Goal: Task Accomplishment & Management: Use online tool/utility

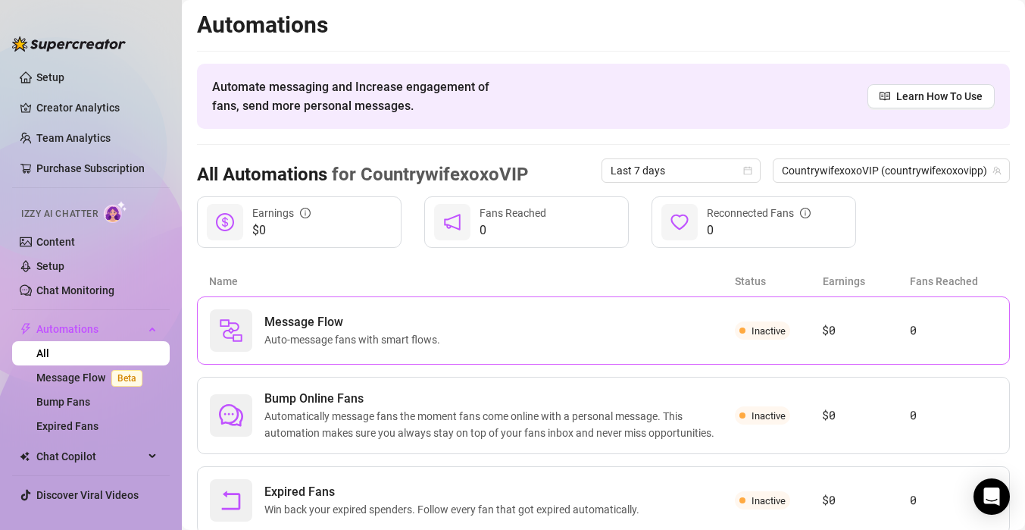
click at [605, 313] on div "Message Flow Auto-message fans with smart flows." at bounding box center [472, 330] width 525 height 42
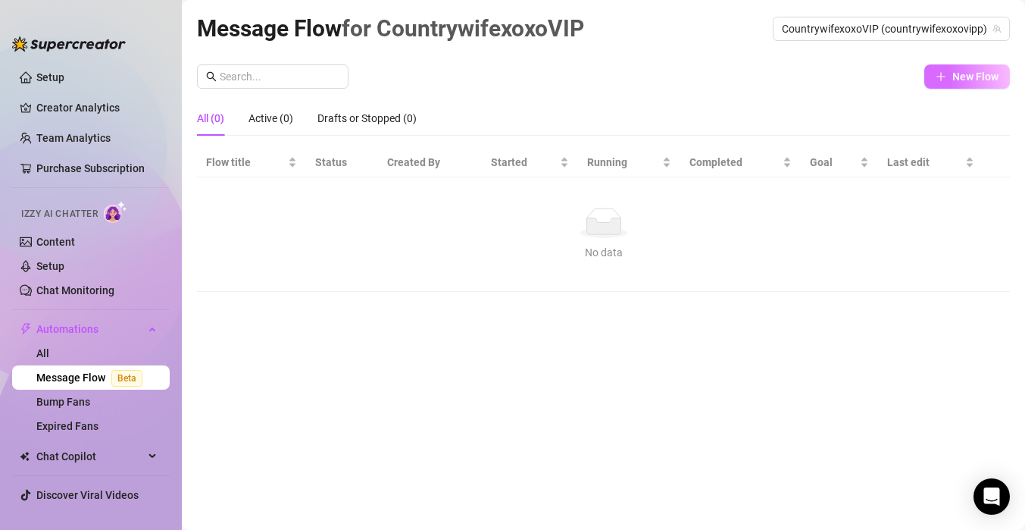
click at [957, 80] on span "New Flow" at bounding box center [975, 76] width 46 height 12
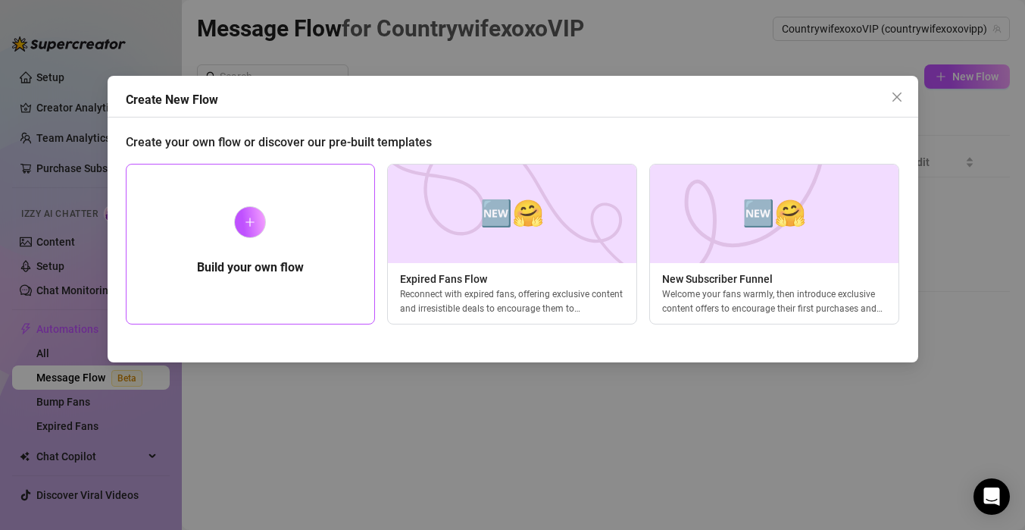
click at [355, 267] on div "Build your own flow" at bounding box center [251, 244] width 250 height 161
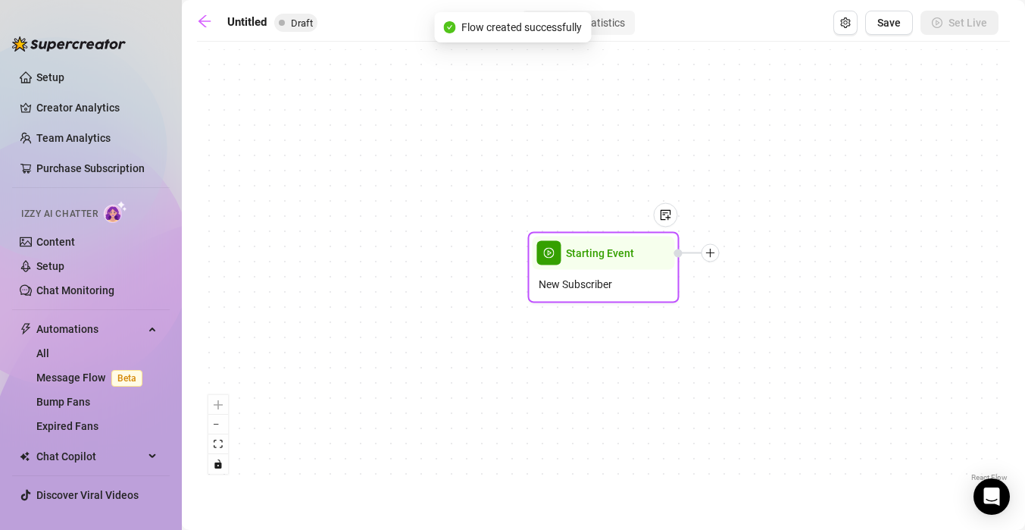
click at [642, 264] on div at bounding box center [658, 226] width 39 height 77
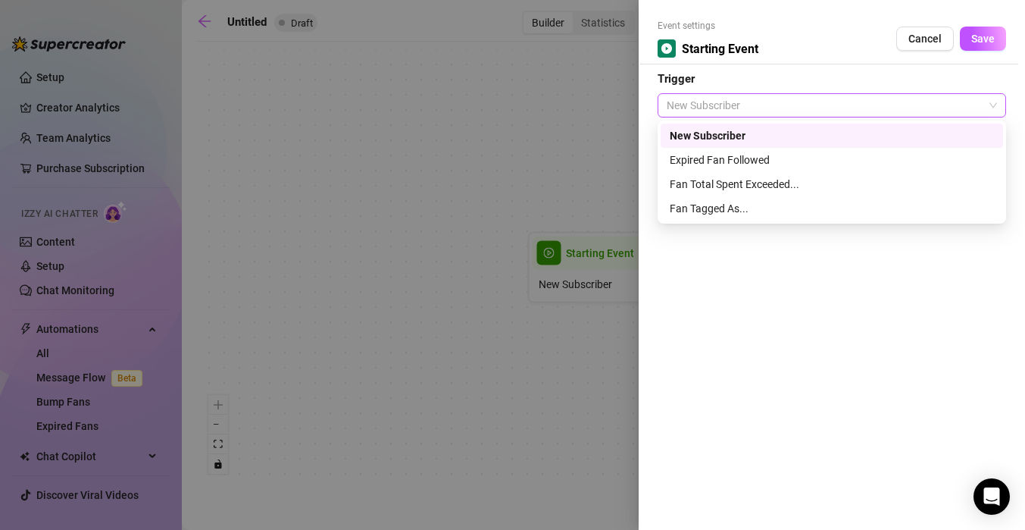
click at [770, 110] on span "New Subscriber" at bounding box center [832, 105] width 330 height 23
click at [822, 155] on div "Expired Fan Followed" at bounding box center [832, 160] width 324 height 17
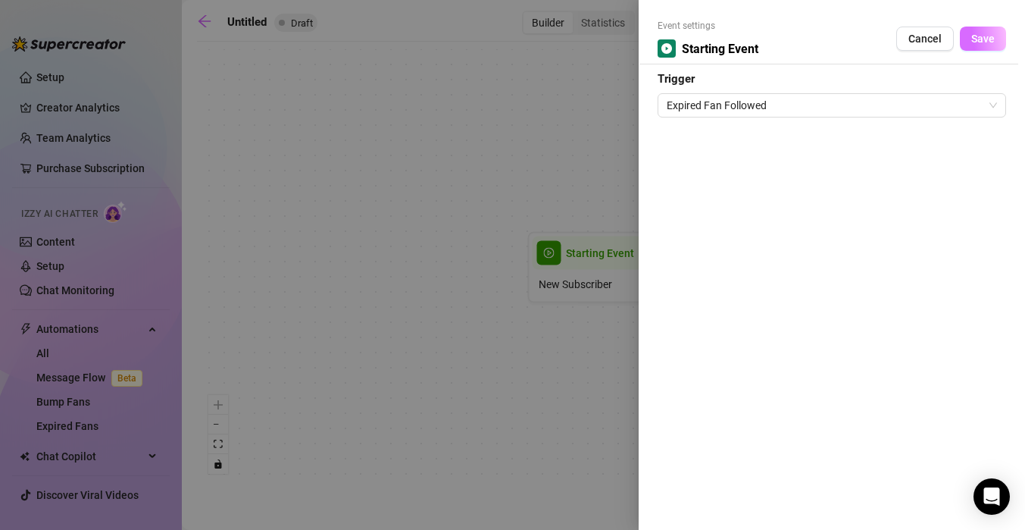
click at [971, 43] on span "Save" at bounding box center [982, 39] width 23 height 12
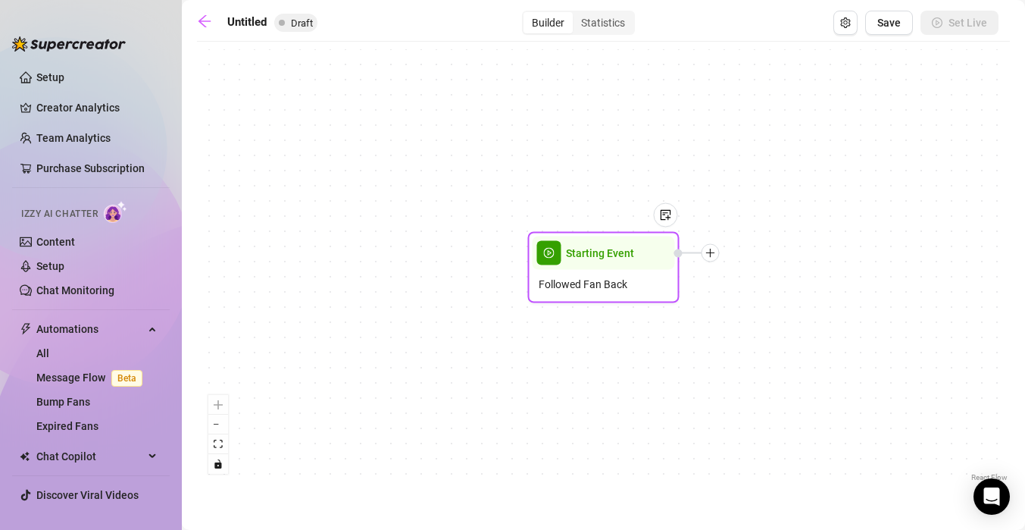
click at [714, 256] on icon "plus" at bounding box center [710, 253] width 11 height 11
click at [772, 302] on div "Message" at bounding box center [785, 306] width 111 height 26
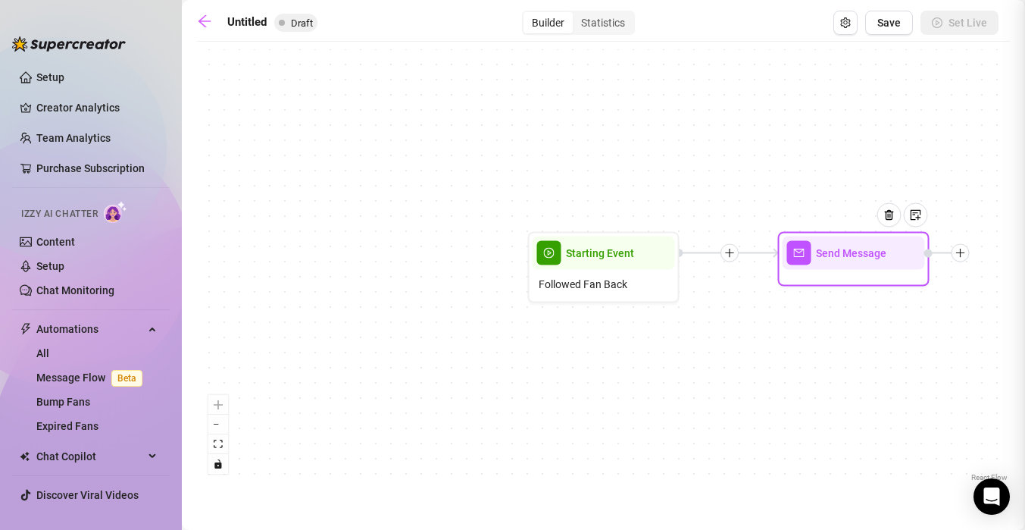
type textarea "Write your message here"
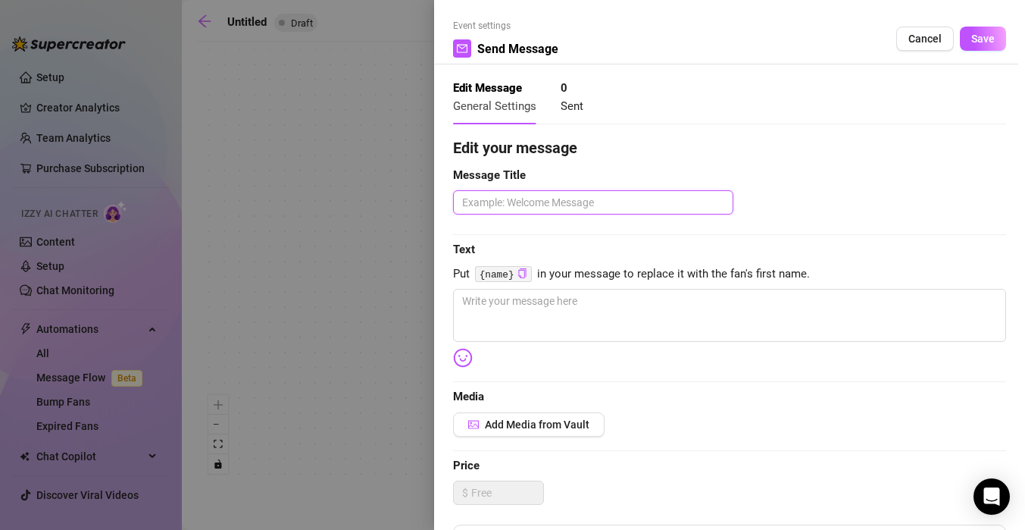
click at [564, 204] on textarea at bounding box center [593, 202] width 280 height 24
click at [512, 275] on code "{name}" at bounding box center [503, 274] width 57 height 16
click at [571, 424] on span "Add Media from Vault" at bounding box center [537, 424] width 105 height 12
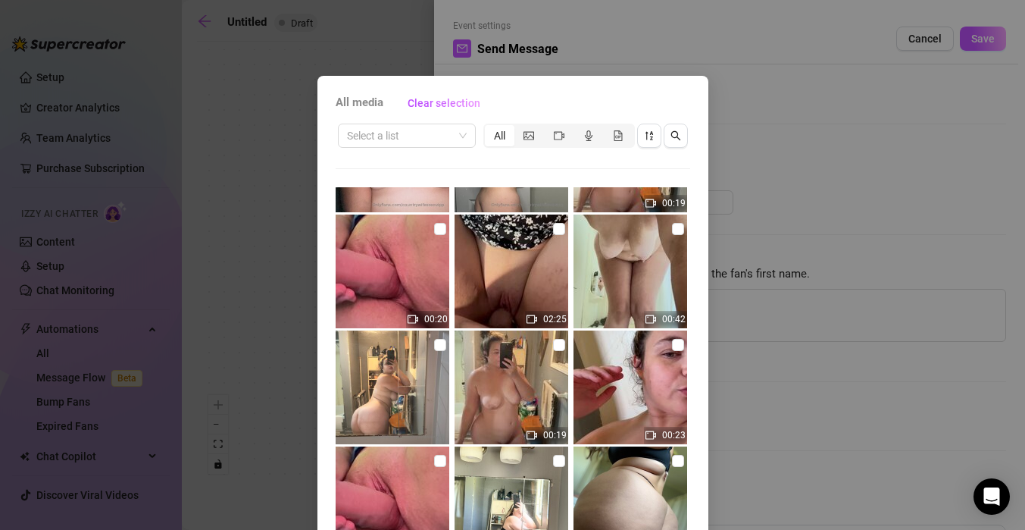
scroll to position [323, 0]
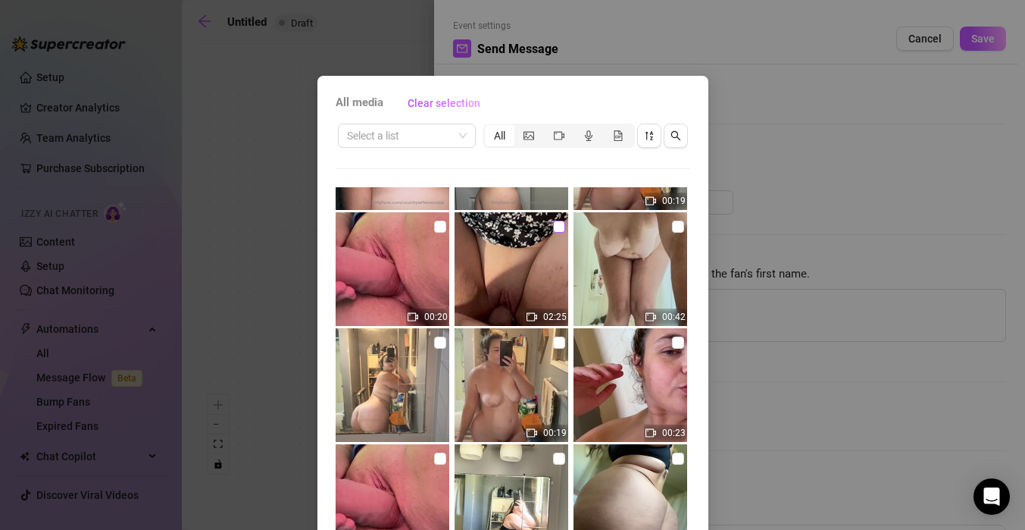
click at [563, 226] on input "checkbox" at bounding box center [559, 226] width 12 height 12
checkbox input "true"
click at [815, 208] on div "All media Clear selection Select a list All 00:12 00:09 00:19 00:20 02:25 00:42…" at bounding box center [512, 265] width 1025 height 530
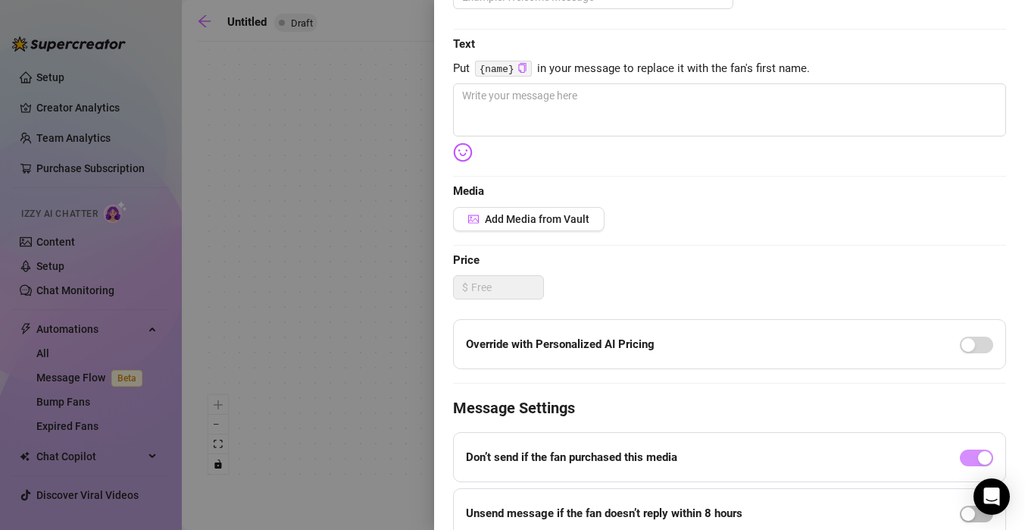
scroll to position [208, 0]
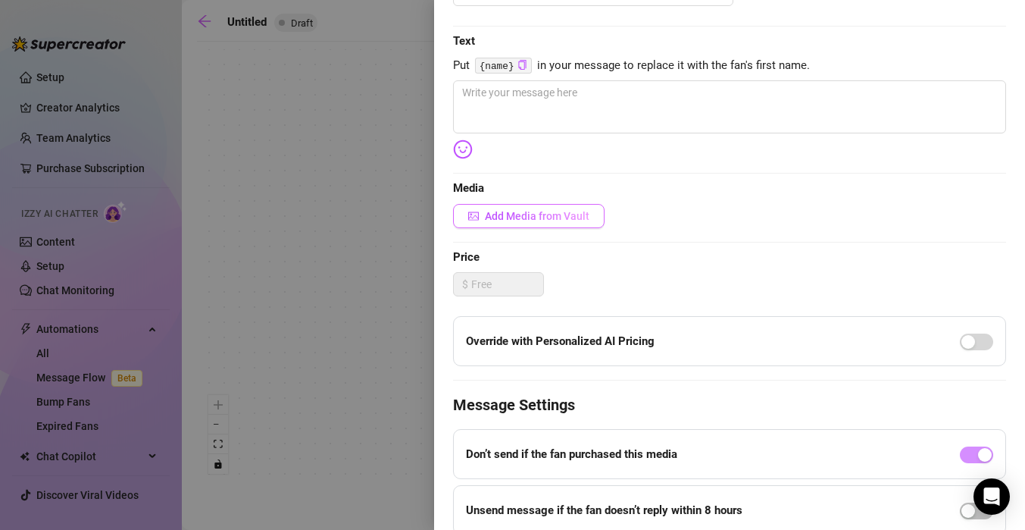
click at [583, 220] on span "Add Media from Vault" at bounding box center [537, 216] width 105 height 12
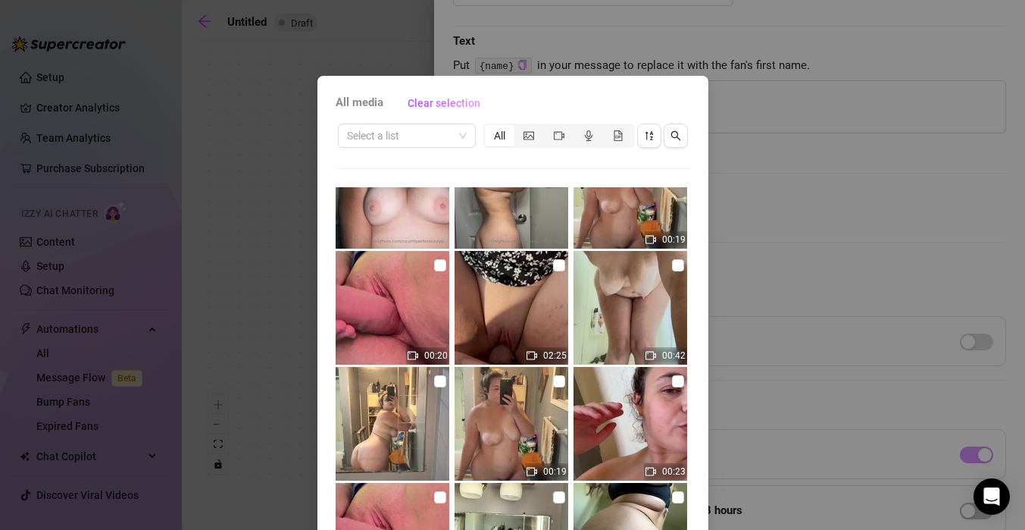
scroll to position [308, 0]
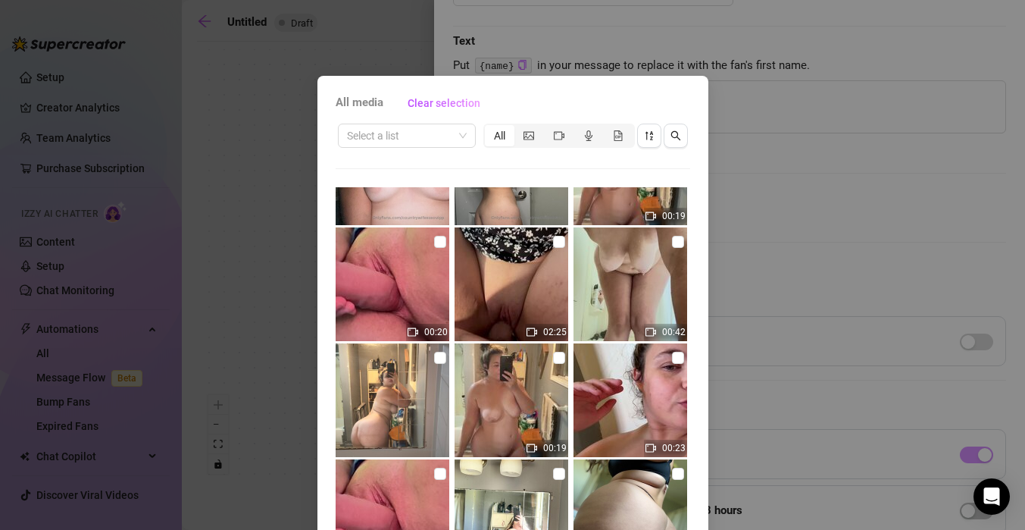
click at [523, 320] on img at bounding box center [512, 284] width 114 height 114
checkbox input "true"
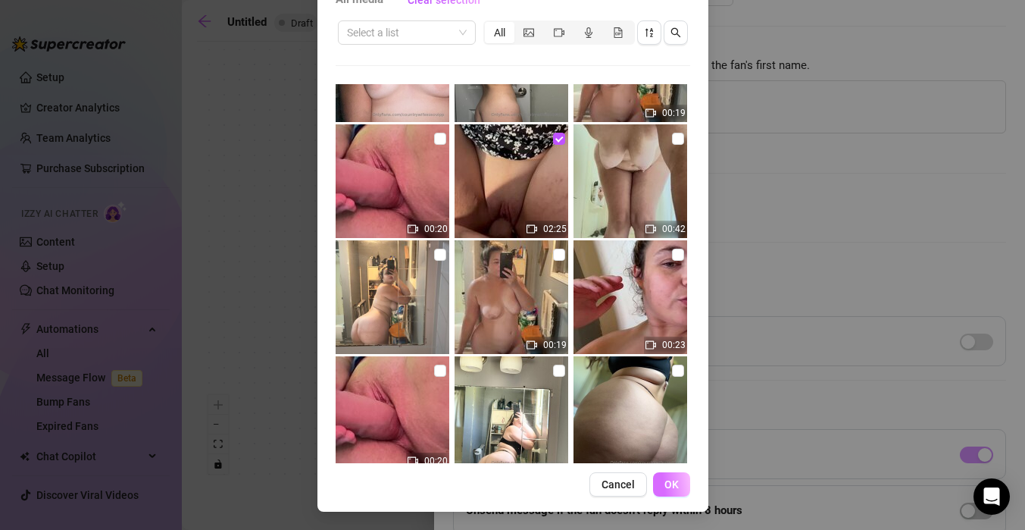
click at [670, 488] on span "OK" at bounding box center [671, 484] width 14 height 12
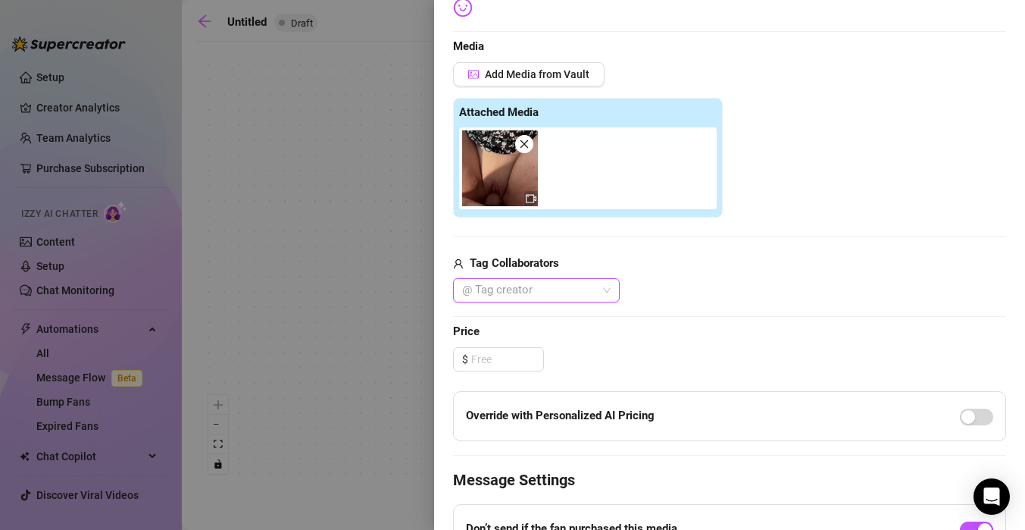
scroll to position [357, 0]
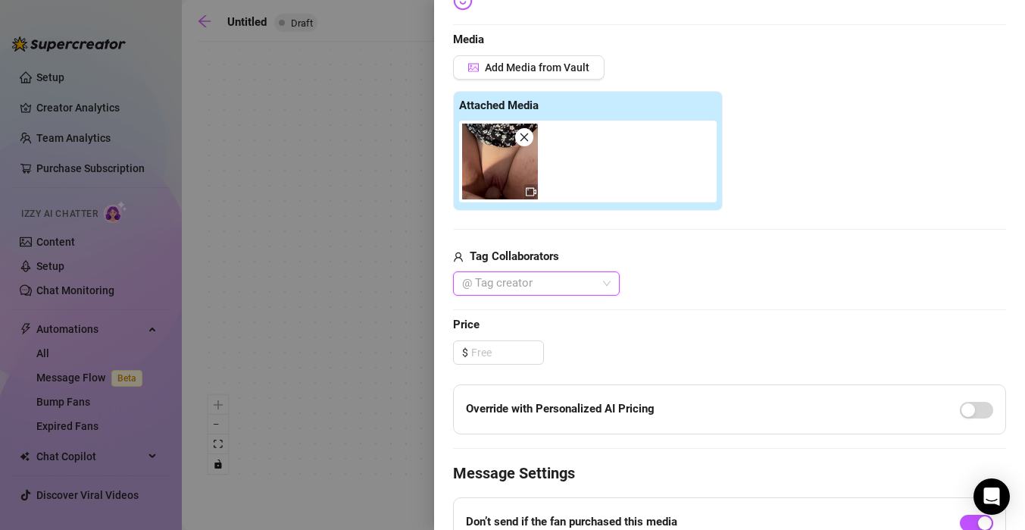
click at [603, 282] on div "@ Tag creator" at bounding box center [536, 283] width 167 height 24
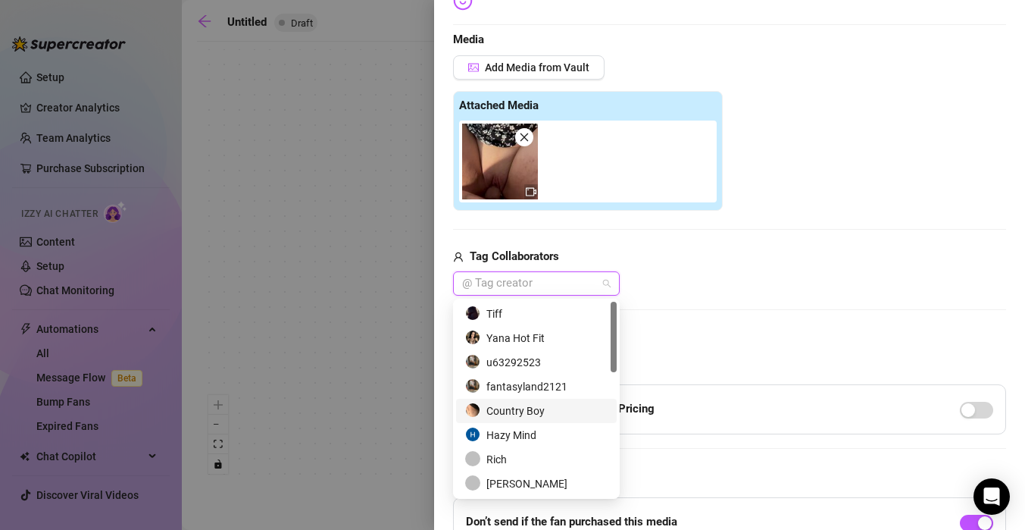
click at [571, 412] on div "Country Boy" at bounding box center [536, 410] width 142 height 17
click at [742, 309] on div at bounding box center [729, 309] width 553 height 1
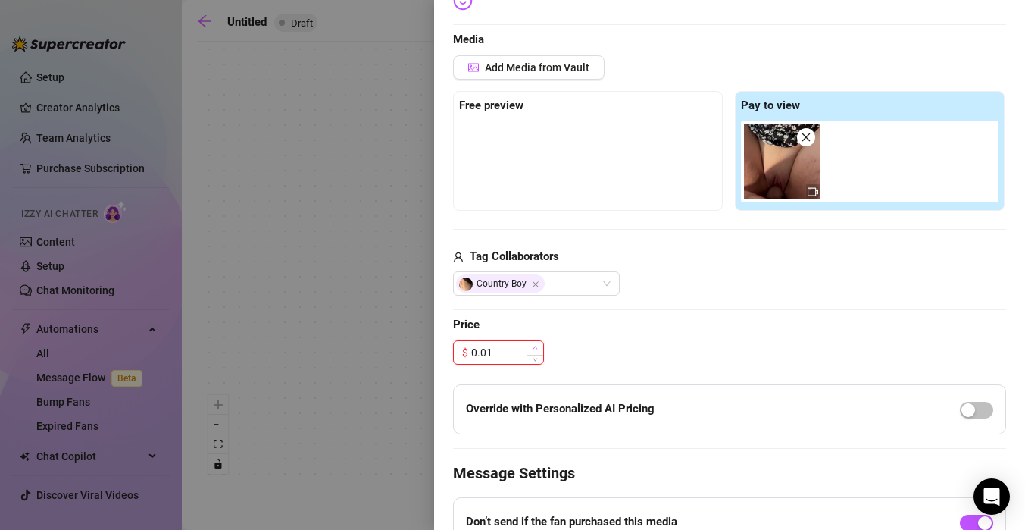
click at [533, 352] on span "Increase Value" at bounding box center [535, 348] width 17 height 14
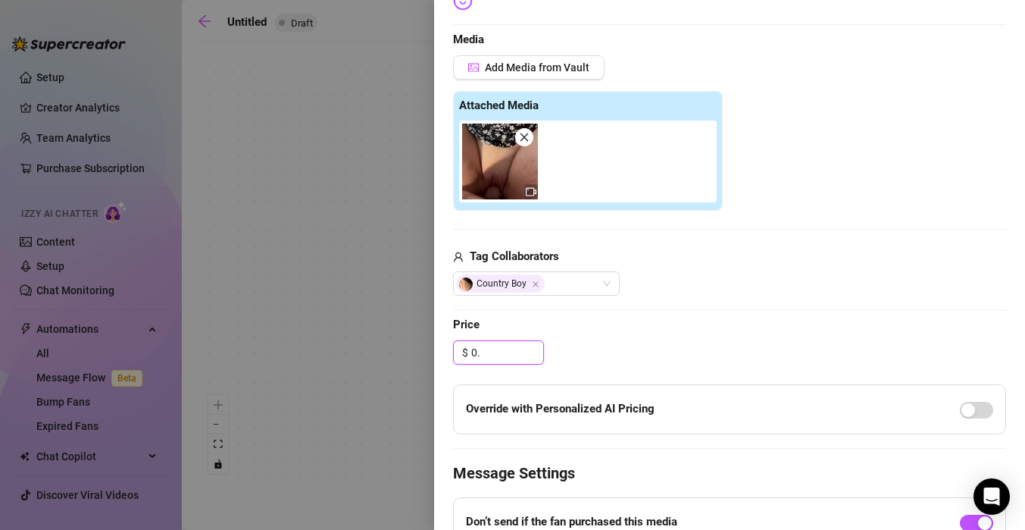
type input "0"
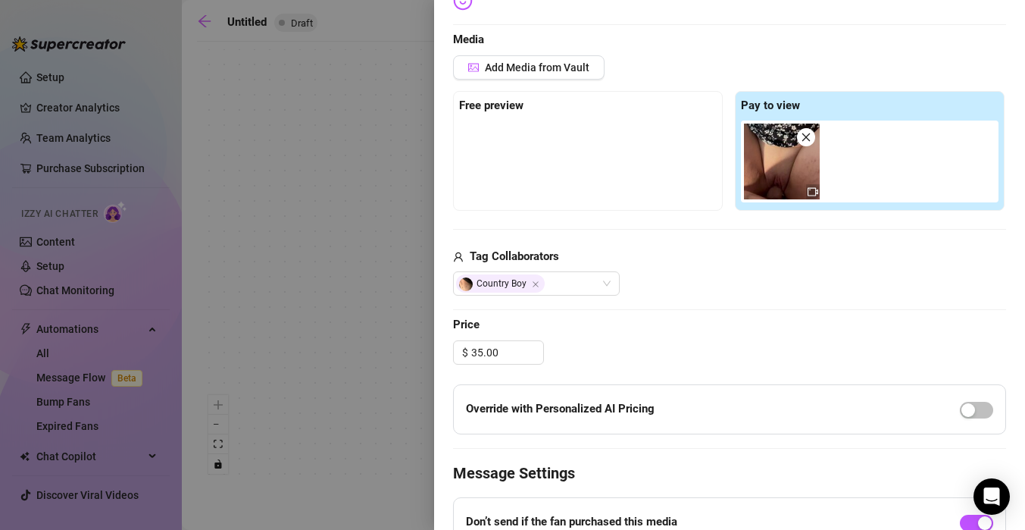
click at [655, 369] on div "Edit your message Message Title Text Put {name} in your message to replace it w…" at bounding box center [729, 220] width 553 height 880
click at [973, 407] on div "button" at bounding box center [968, 410] width 14 height 14
click at [667, 345] on div "$ 35.00" at bounding box center [729, 352] width 553 height 24
click at [529, 347] on span "Increase Value" at bounding box center [535, 348] width 17 height 14
type input "3"
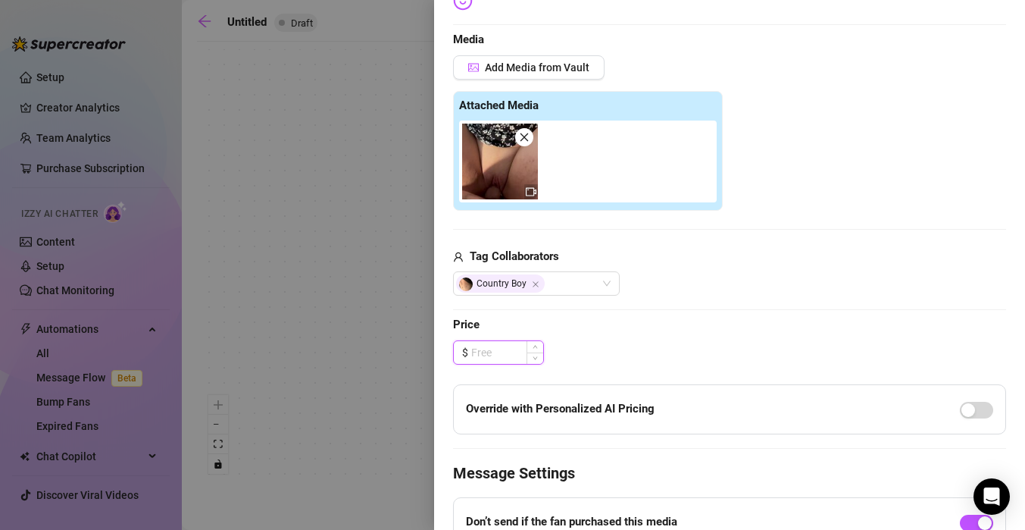
click at [502, 353] on input at bounding box center [507, 352] width 72 height 23
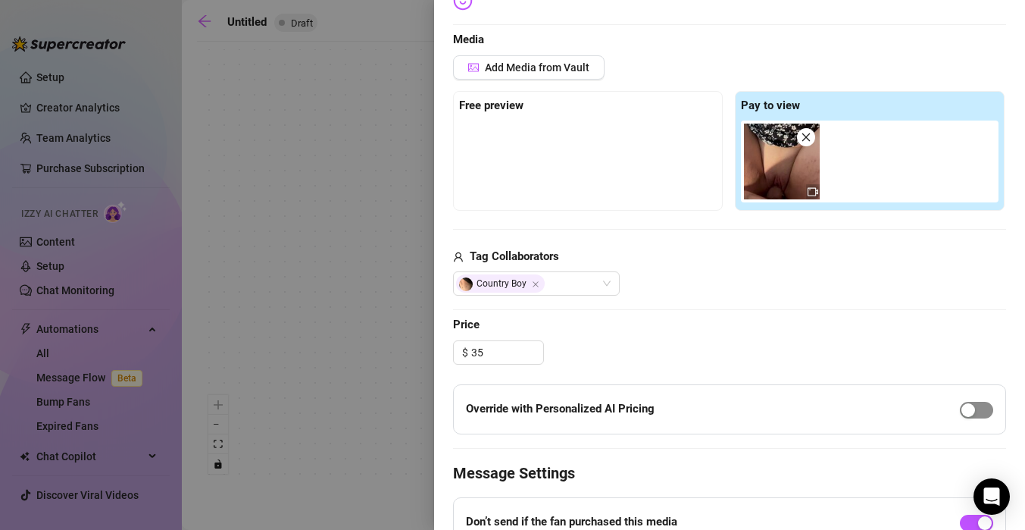
type input "35.00"
click at [981, 412] on span "button" at bounding box center [976, 410] width 33 height 17
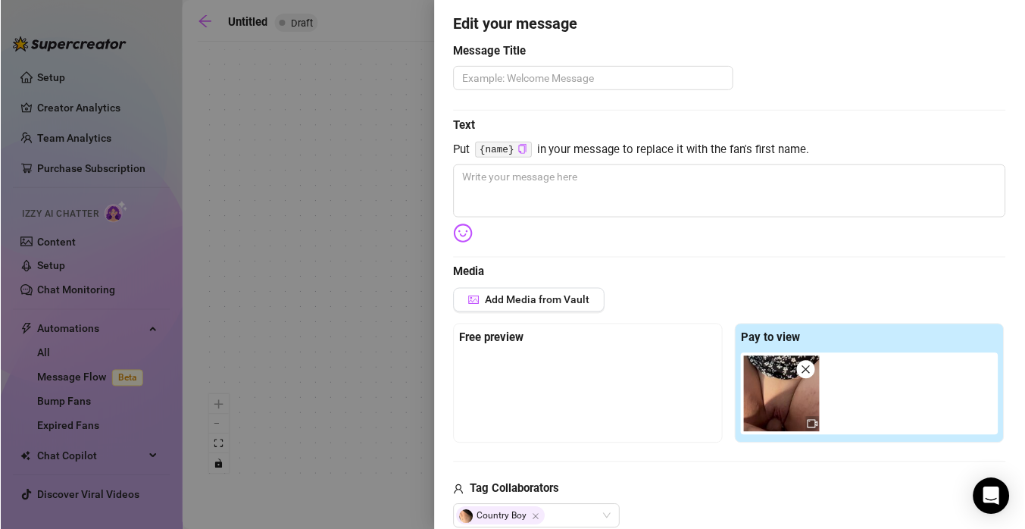
scroll to position [110, 0]
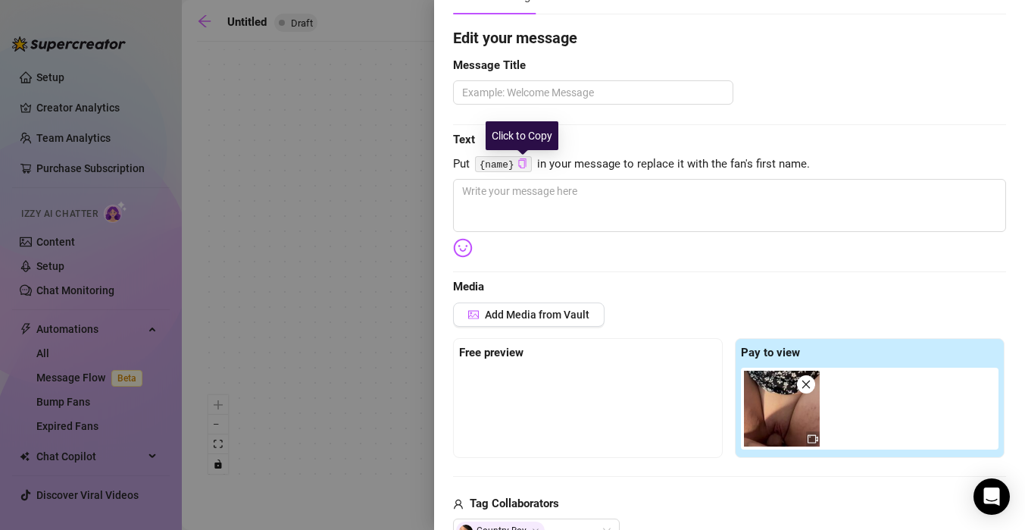
click at [517, 165] on icon "copy" at bounding box center [522, 163] width 10 height 10
click at [504, 167] on code "{name}" at bounding box center [503, 164] width 57 height 16
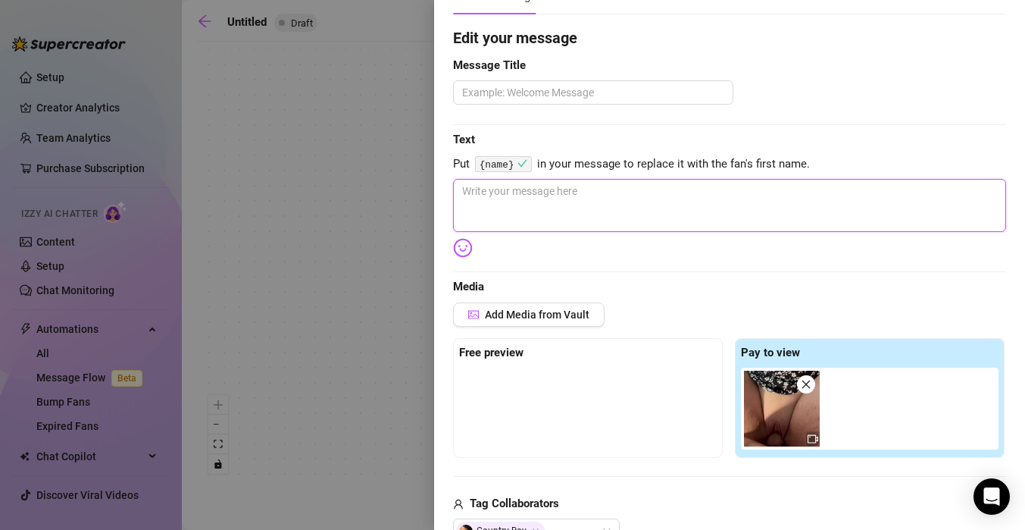
click at [505, 209] on textarea at bounding box center [729, 205] width 553 height 53
type textarea "i"
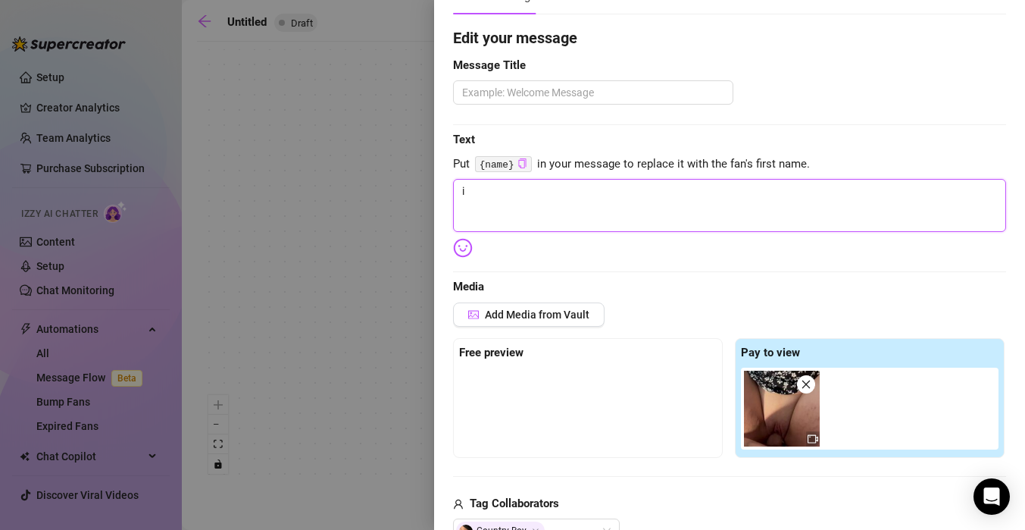
type textarea "i w"
type textarea "i wi"
type textarea "i wis"
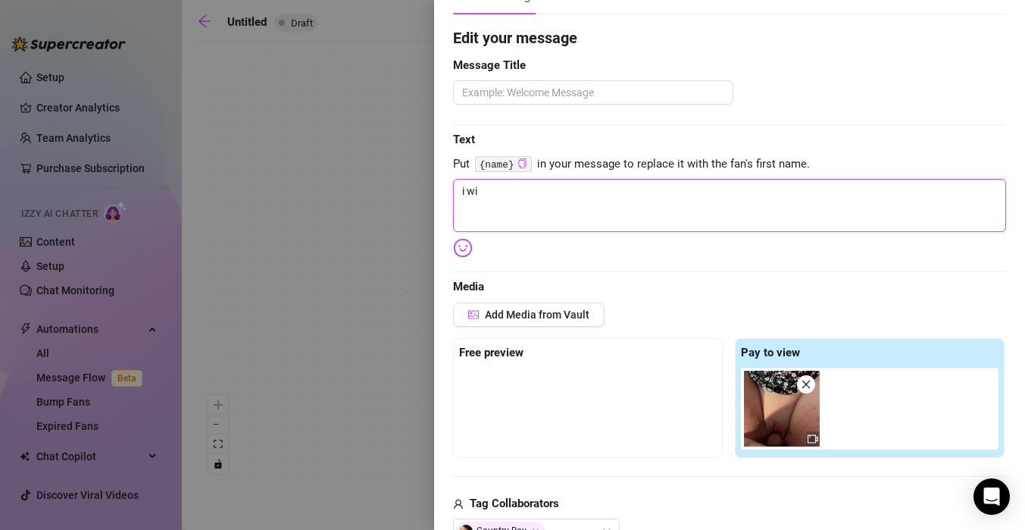
type textarea "i wis"
type textarea "i wish"
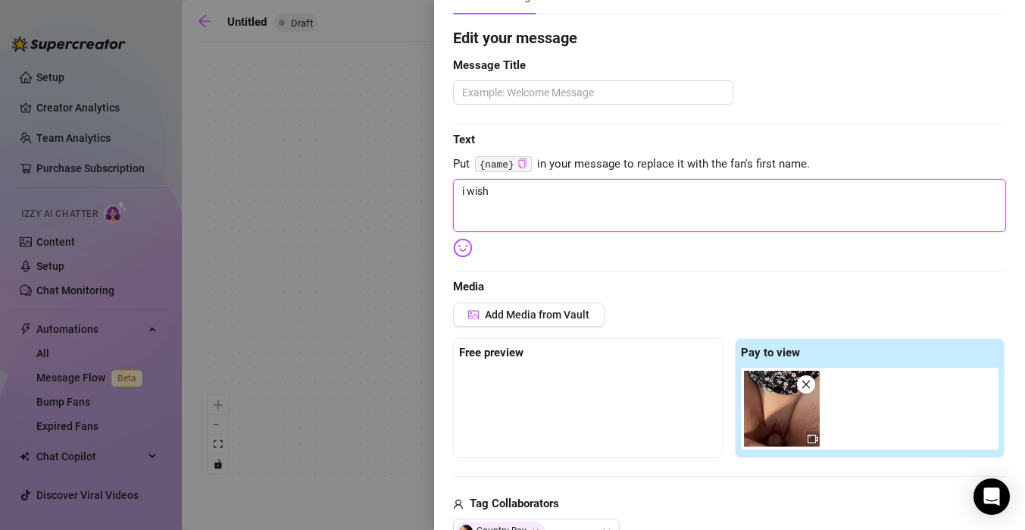
type textarea "i wish i"
type textarea "i wish it"
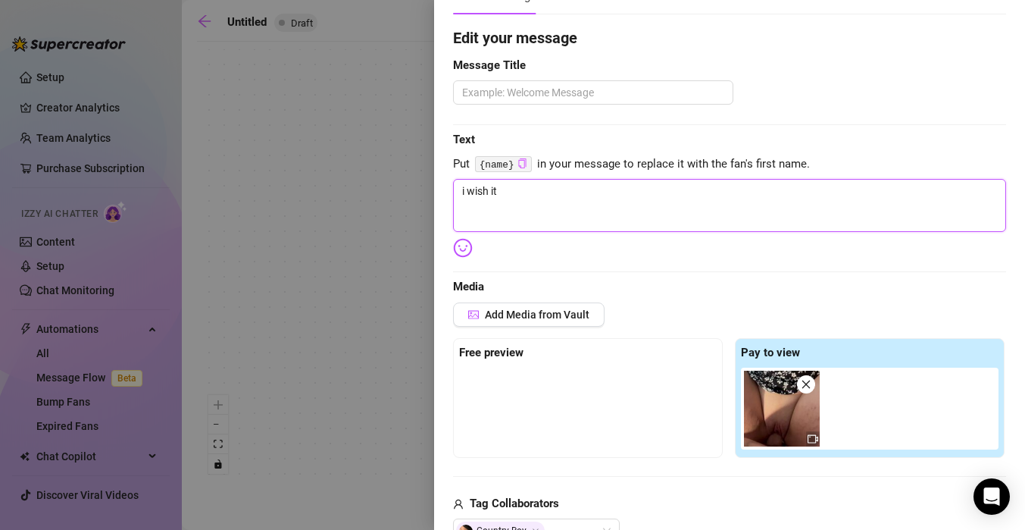
type textarea "i wish it"
type textarea "i wish it w"
type textarea "i wish it wa"
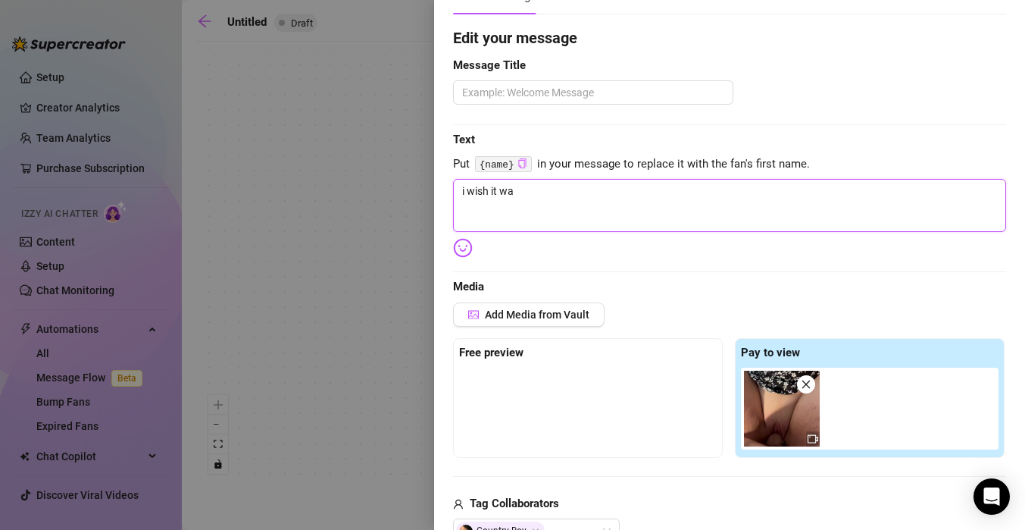
type textarea "i wish it was"
type textarea "i wish it was y"
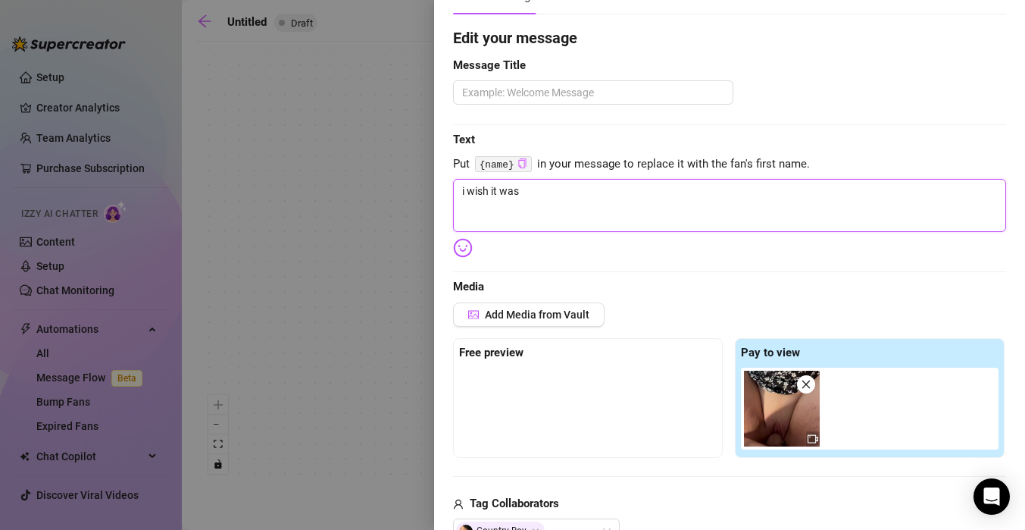
type textarea "i wish it was y"
type textarea "i wish it was yo"
type textarea "i wish it was you"
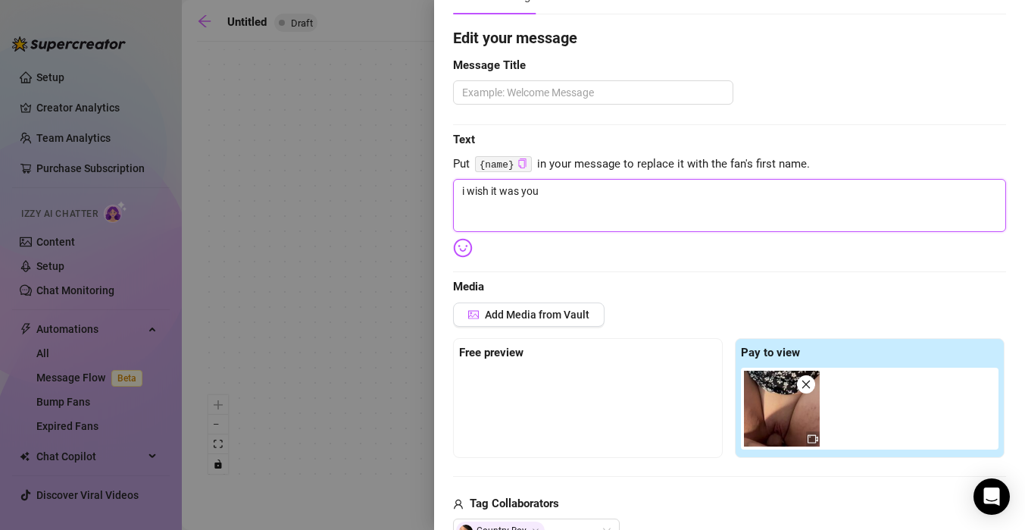
type textarea "i wish it was you"
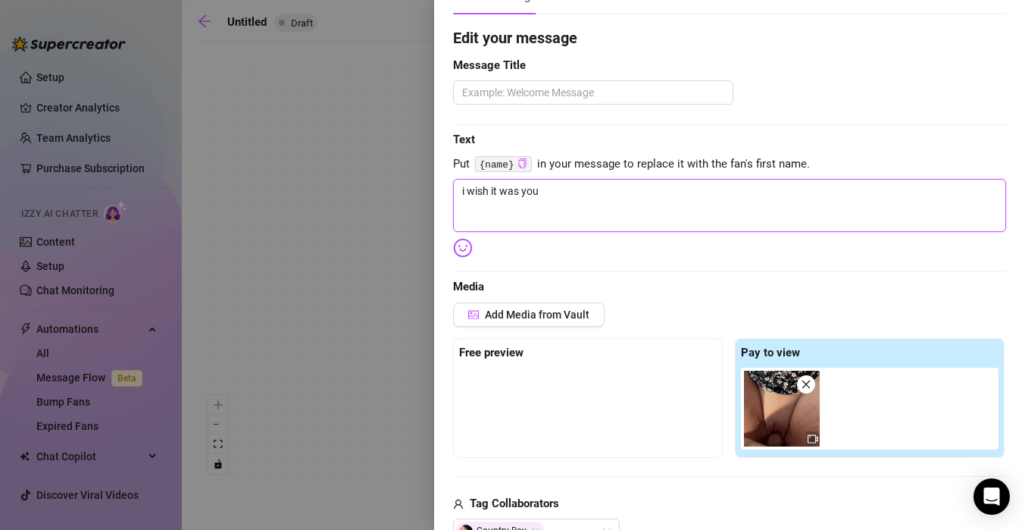
type textarea "i wish it was you"
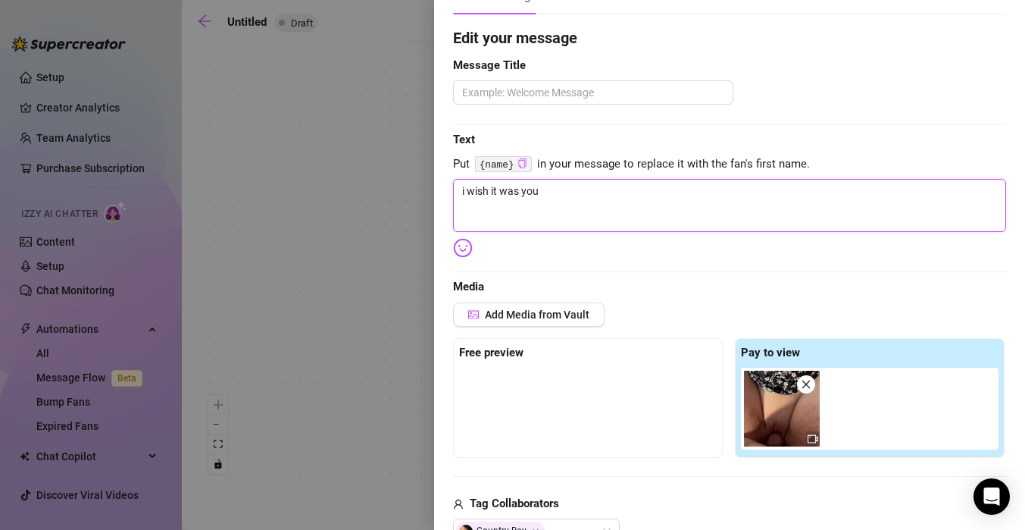
type textarea "i wish it was you d"
type textarea "i wish it was you da"
type textarea "i wish it was you dad"
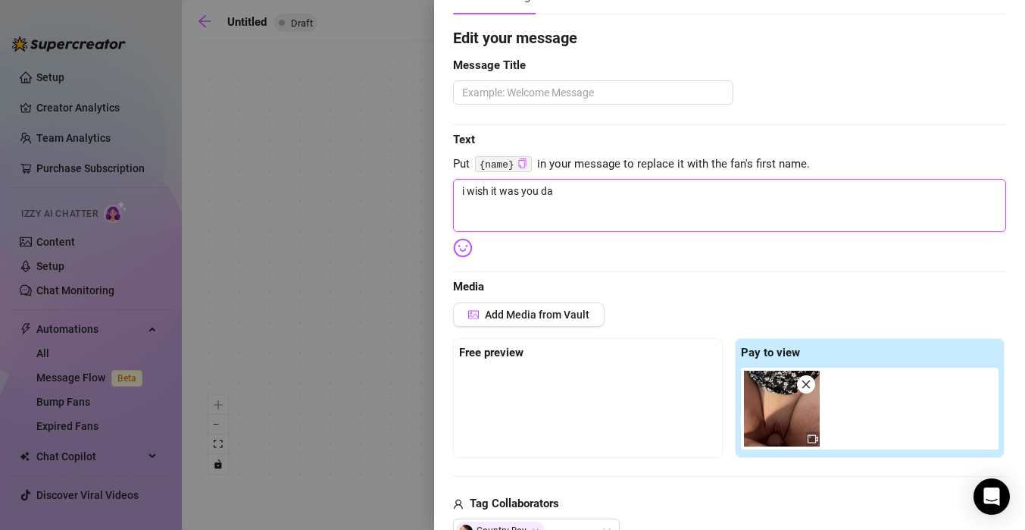
type textarea "i wish it was you dad"
type textarea "i wish it was you dadd"
type textarea "i wish it was you daddy"
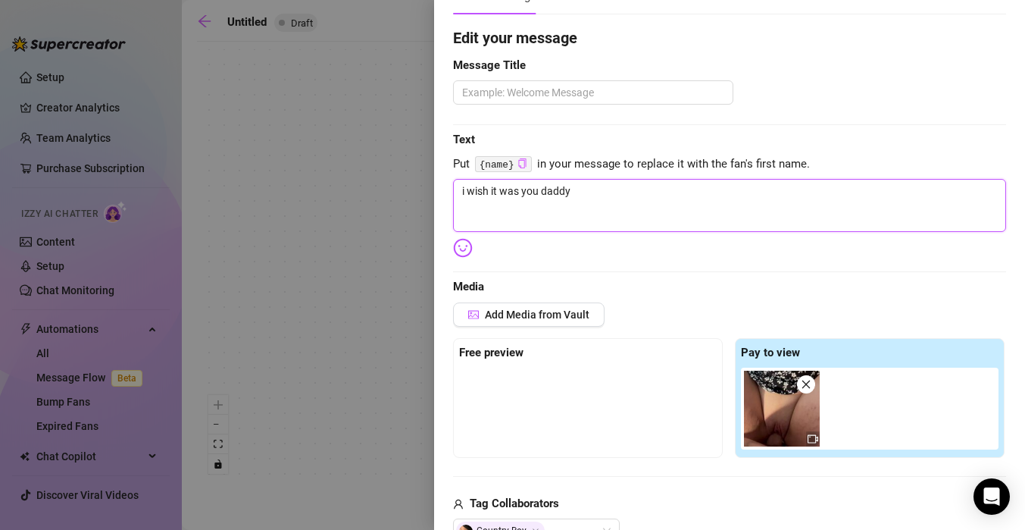
type textarea "i wish it was you daddy"
type textarea "i wish it was you daddy w"
type textarea "i wish it was you daddy [PERSON_NAME]"
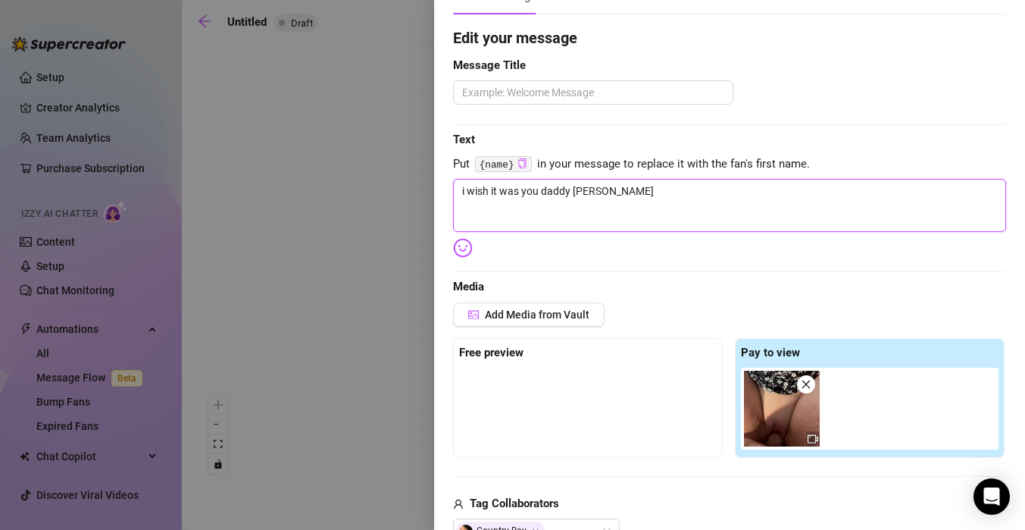
type textarea "i wish it was you daddy [PERSON_NAME]"
type textarea "i wish it was you daddy who"
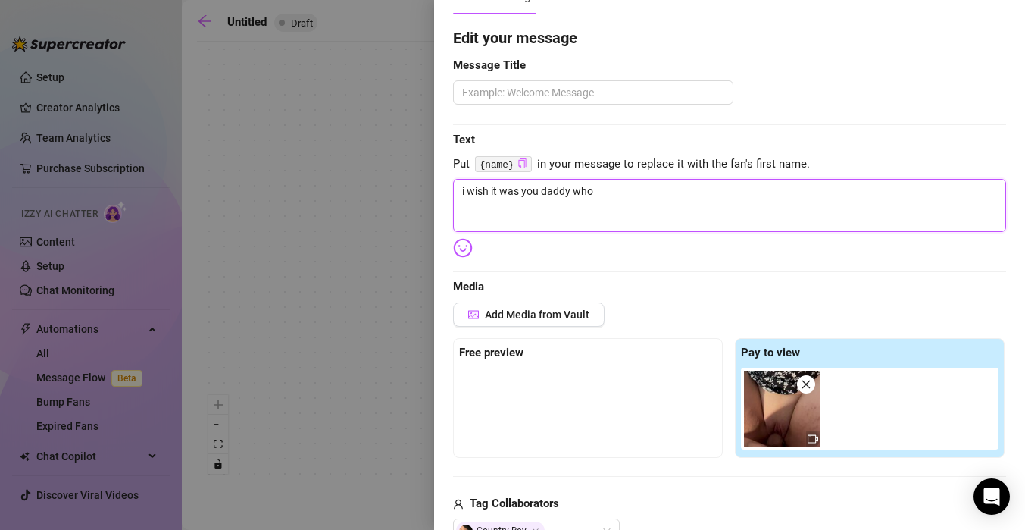
type textarea "i wish it was you daddy who w"
type textarea "i wish it was you daddy who wa"
type textarea "i wish it was you daddy who was"
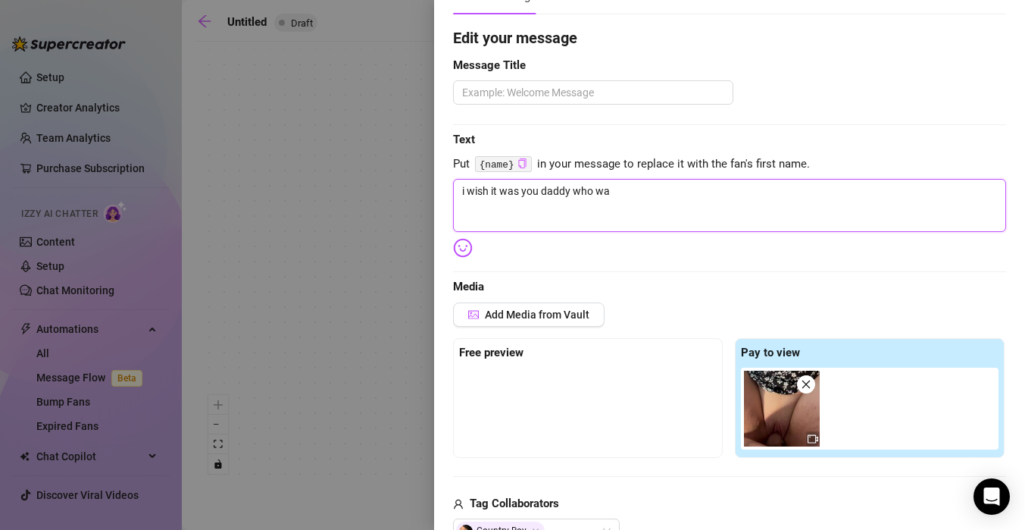
type textarea "i wish it was you daddy who was"
type textarea "i wish it was you daddy who was p"
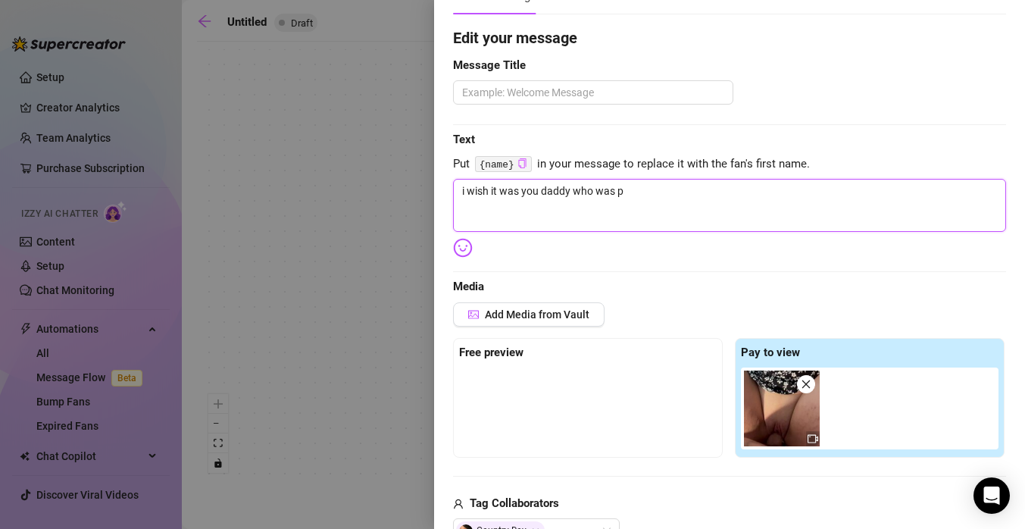
type textarea "i wish it was you daddy who was po"
type textarea "i wish it was you daddy who was pou"
type textarea "i wish it was you daddy who was poun"
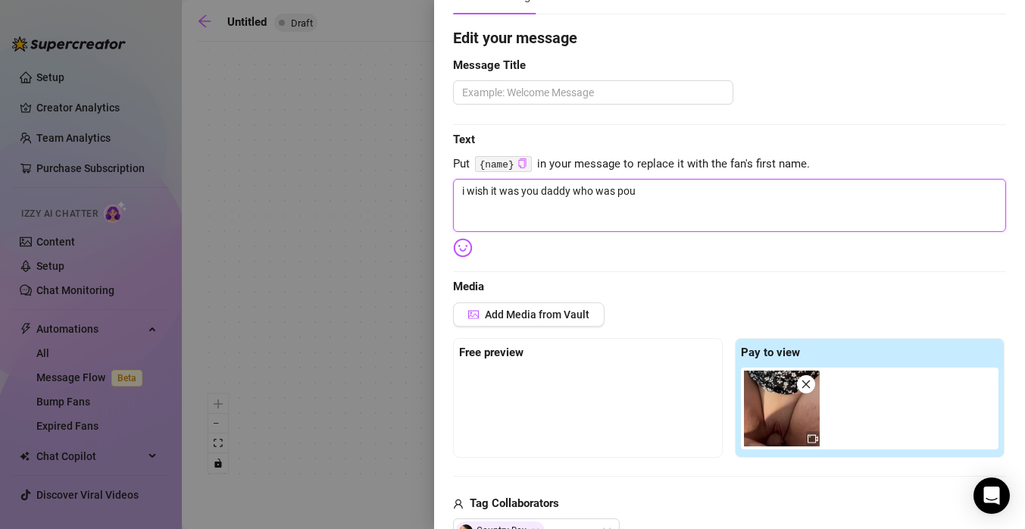
type textarea "i wish it was you daddy who was poun"
type textarea "i wish it was you daddy who was pound"
type textarea "i wish it was you daddy who was poundi"
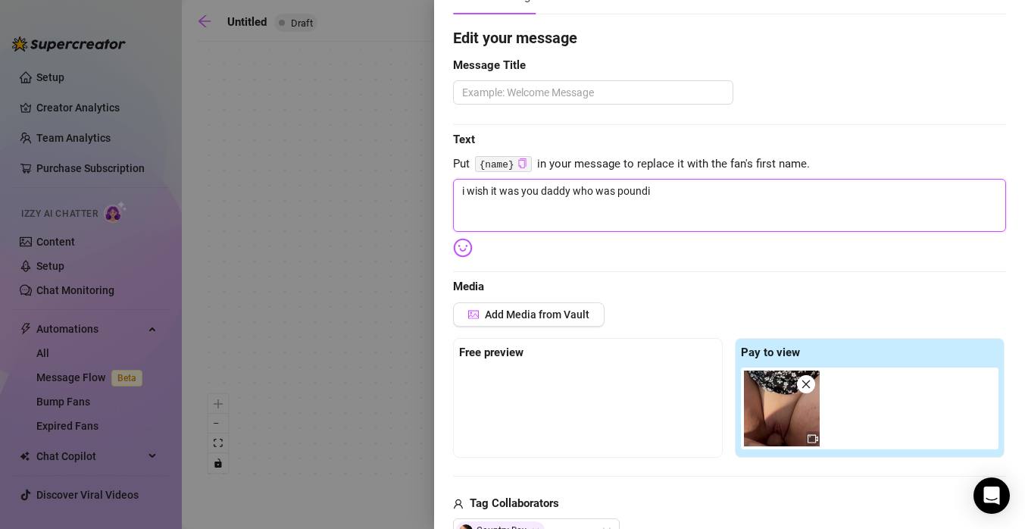
type textarea "i wish it was you daddy who was poundin"
type textarea "i wish it was you daddy who was pounding"
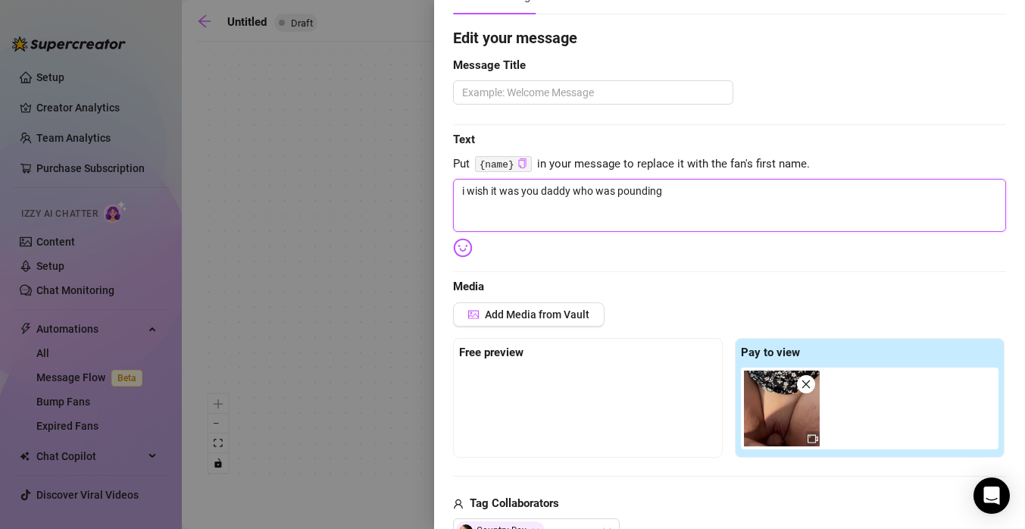
type textarea "i wish it was you daddy who was pounding"
type textarea "i wish it was you daddy who was pounding t"
type textarea "i wish it was you daddy who was pounding th"
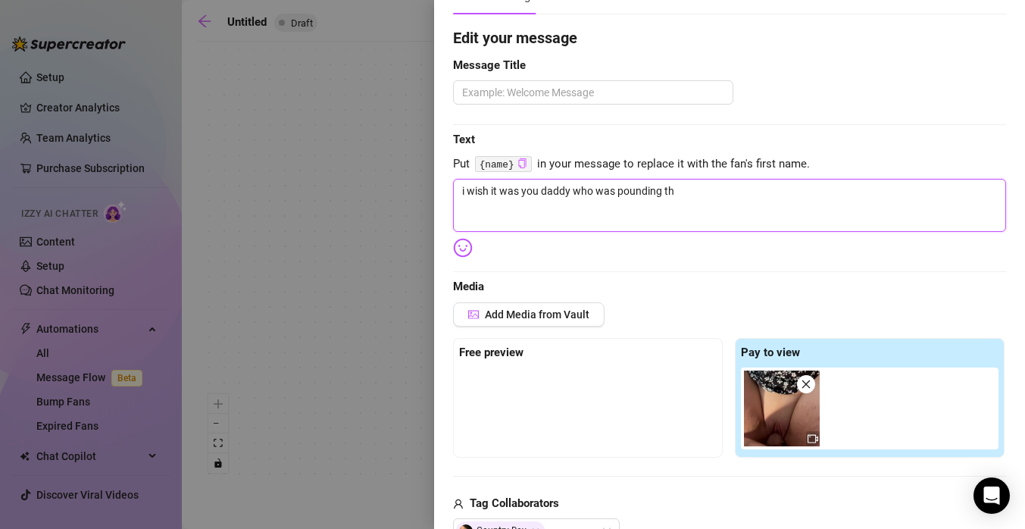
type textarea "i wish it was you daddy who was pounding thi"
type textarea "i wish it was you daddy who was pounding this"
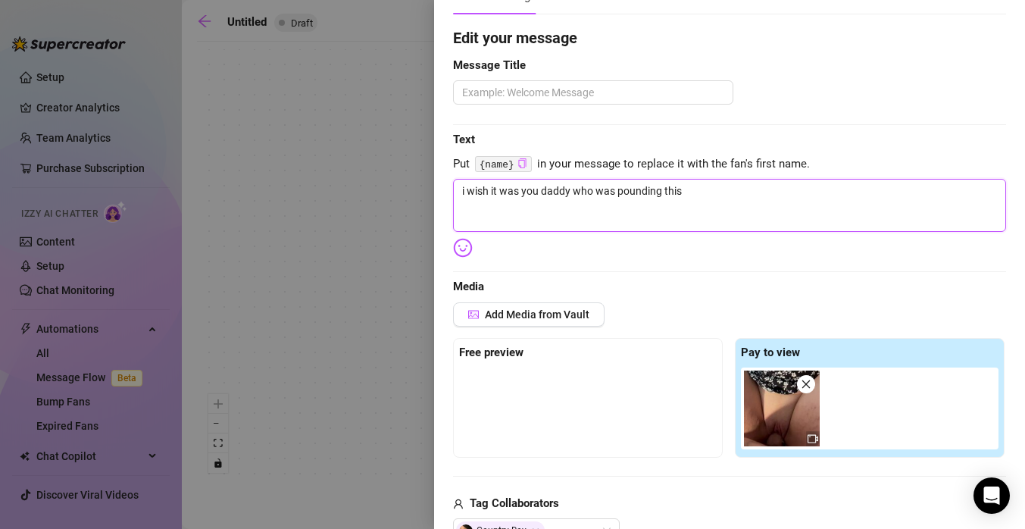
type textarea "i wish it was you daddy who was pounding this"
type textarea "i wish it was you daddy who was pounding this t"
type textarea "i wish it was you daddy who was pounding this ti"
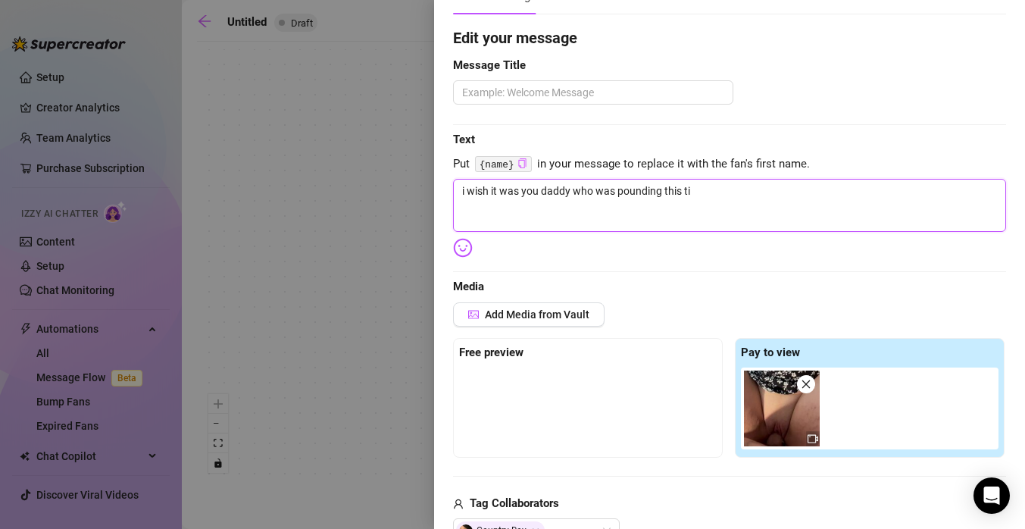
type textarea "i wish it was you daddy who was pounding this tig"
type textarea "i wish it was you daddy who was pounding this tigh"
type textarea "i wish it was you daddy who was pounding this tight"
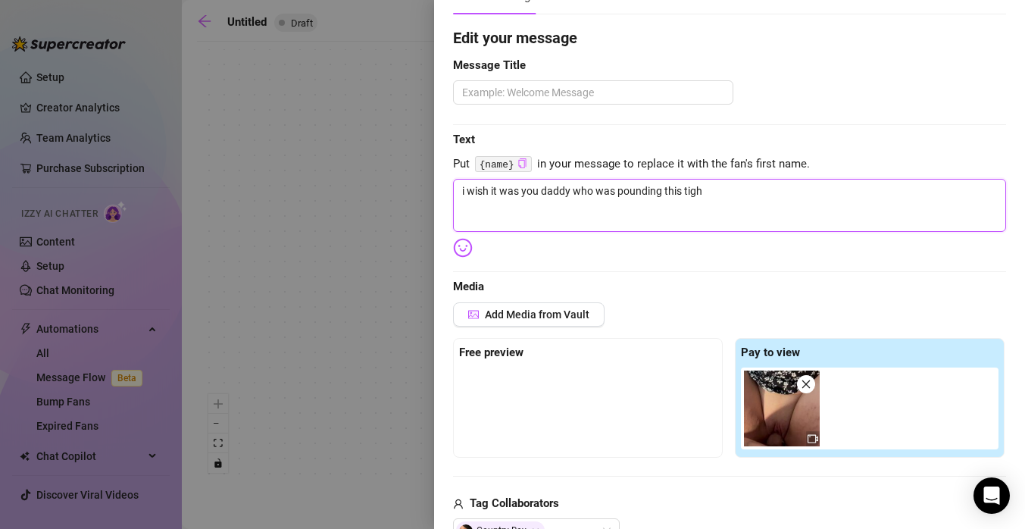
type textarea "i wish it was you daddy who was pounding this tight"
type textarea "i wish it was you daddy who was pounding this tight f"
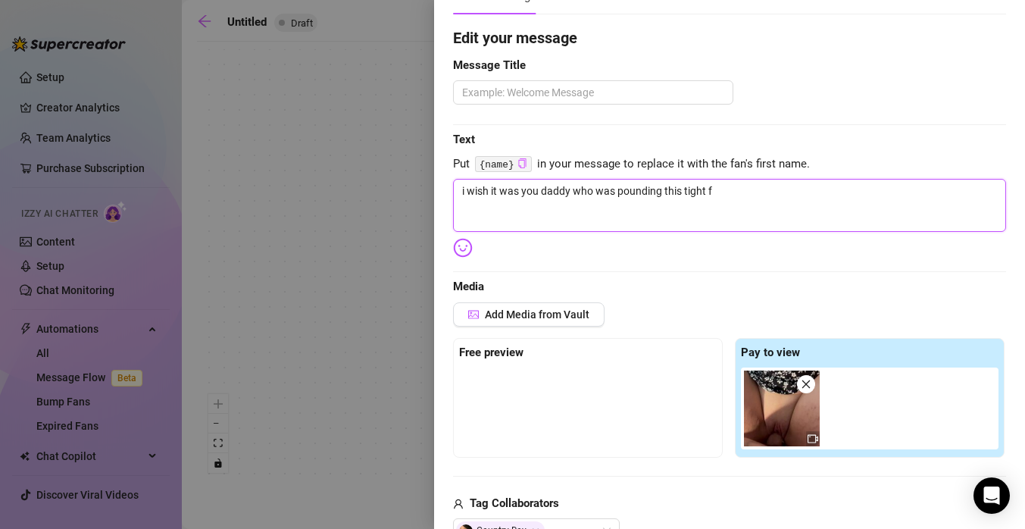
type textarea "i wish it was you daddy who was pounding this tight fe"
type textarea "i wish it was you daddy who was pounding this tight fer"
type textarea "i wish it was you daddy who was pounding this tight fert"
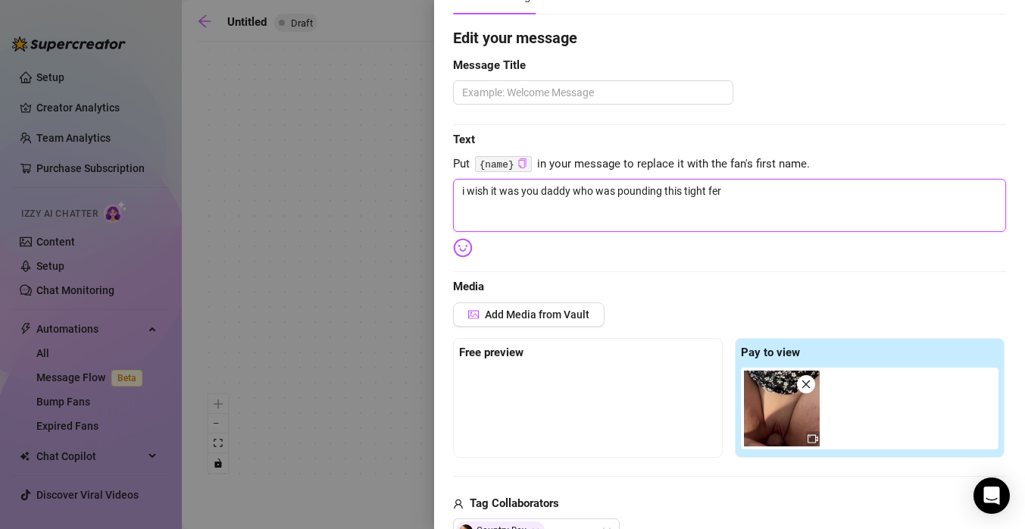
type textarea "i wish it was you daddy who was pounding this tight fert"
type textarea "i wish it was you daddy who was pounding this tight fertility"
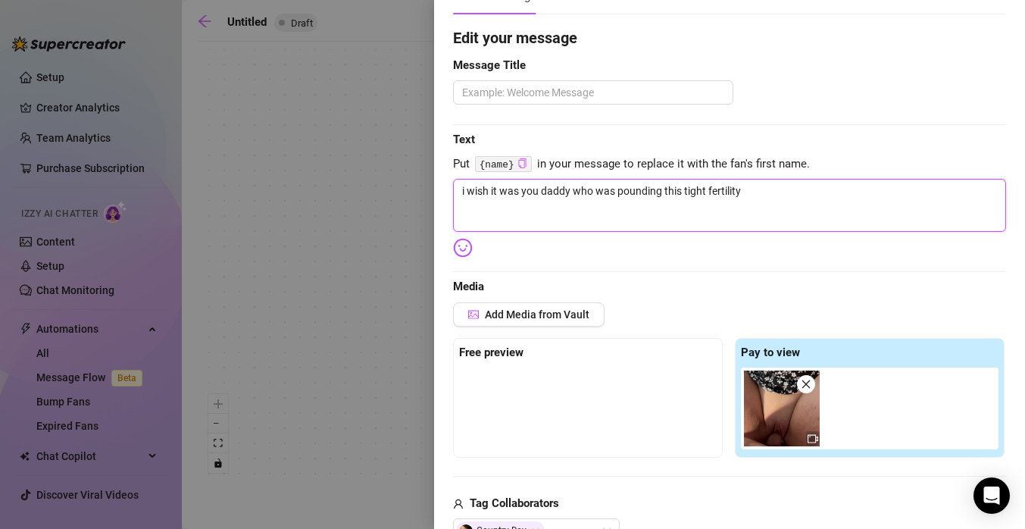
type textarea "i wish it was you daddy who was pounding this tight fertilit"
type textarea "i wish it was you daddy who was pounding this tight fertili"
type textarea "i wish it was you daddy who was pounding this tight fertilie"
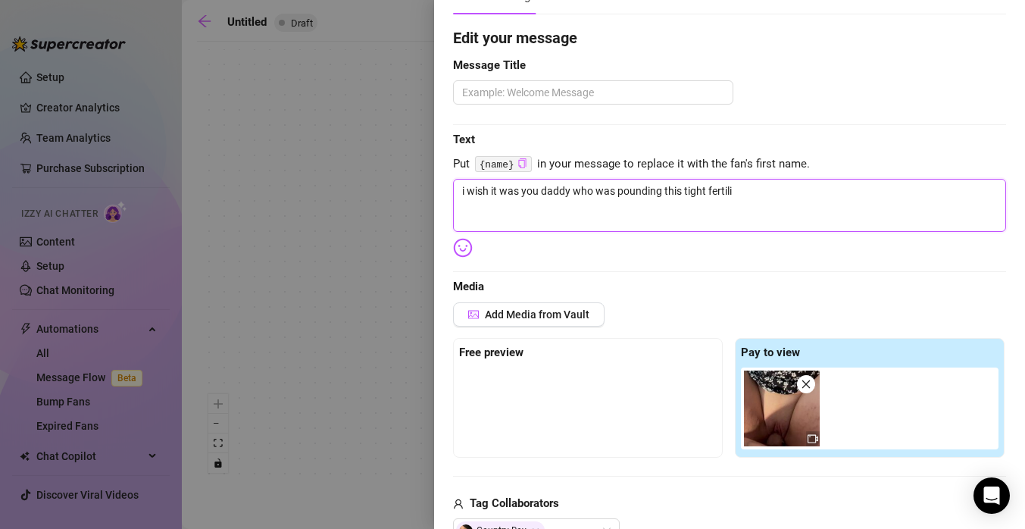
type textarea "i wish it was you daddy who was pounding this tight fertilie"
type textarea "i wish it was you daddy who was pounding this tight fertilie p"
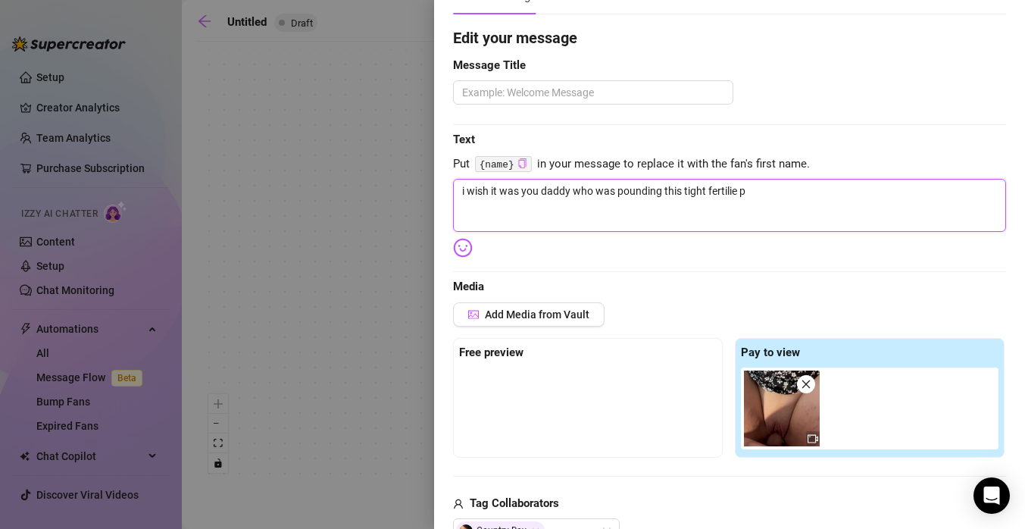
type textarea "i wish it was you daddy who was pounding this tight fertilie pu"
type textarea "i wish it was you daddy who was pounding this tight fertilie pus"
type textarea "i wish it was you daddy who was pounding this tight fertilie pusy"
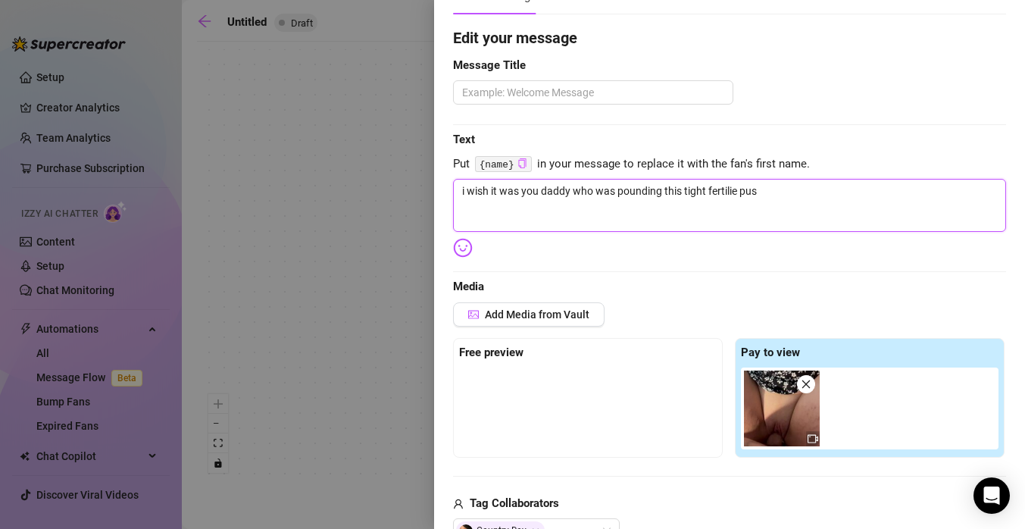
type textarea "i wish it was you daddy who was pounding this tight fertilie pusy"
type textarea "i wish it was you daddy who was pounding this tight fertilie pusyy"
type textarea "i wish it was you daddy who was pounding this tight fertilie pusy"
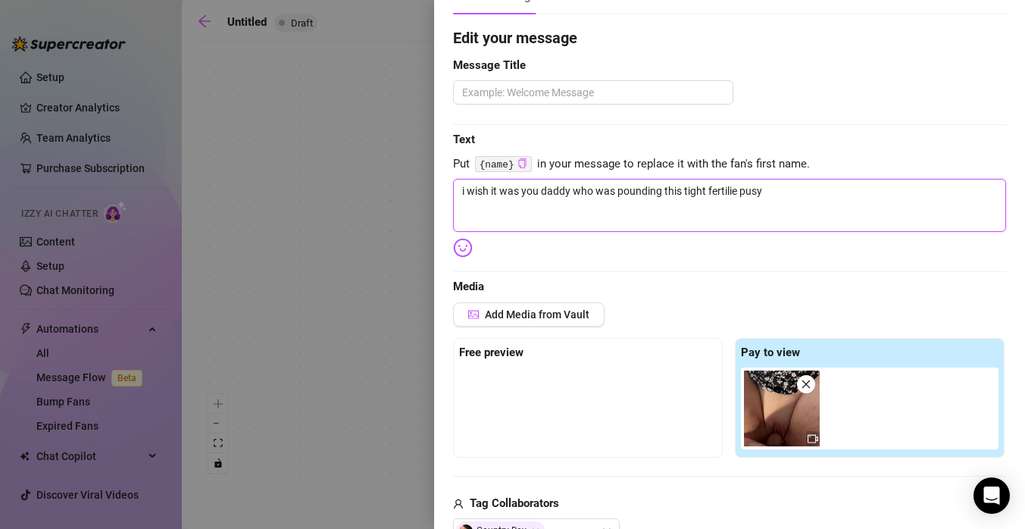
type textarea "i wish it was you daddy who was pounding this tight fertilie pus"
type textarea "i wish it was you daddy who was pounding this tight fertilie puss"
type textarea "i wish it was you daddy who was pounding this tight fertilie pussy"
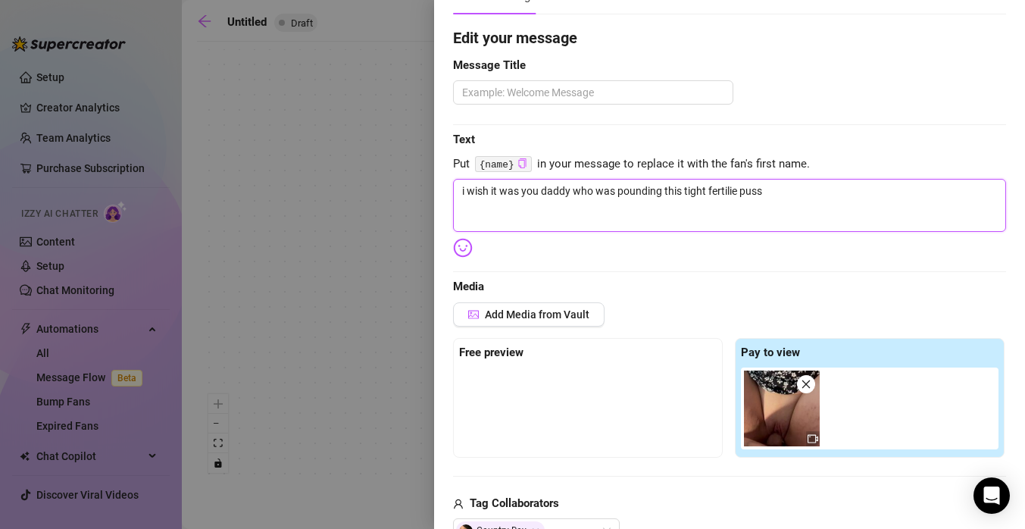
type textarea "i wish it was you daddy who was pounding this tight fertilie pussy"
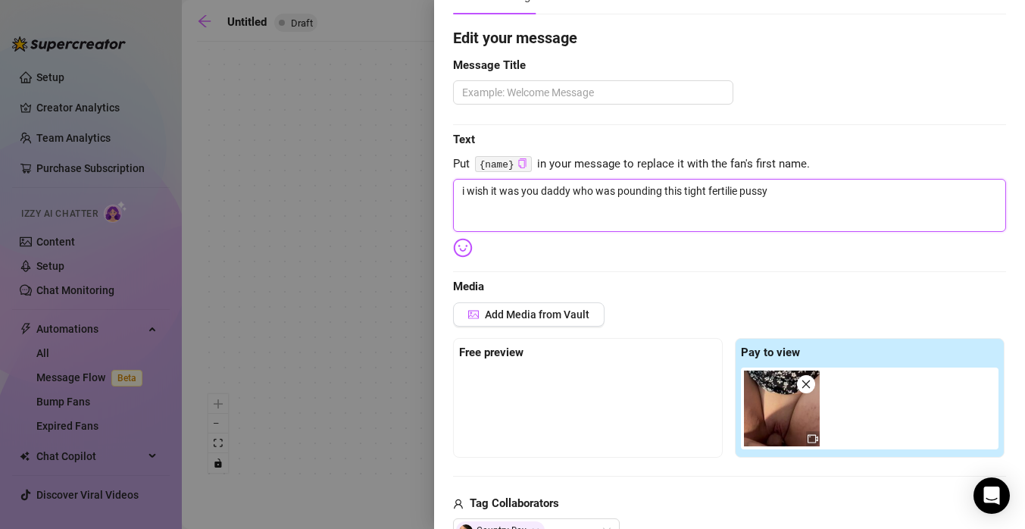
type textarea "i wish it was you daddy who was pounding this tight fertilie pussy"
type textarea "i wish it was you daddy who was pounding this tight fertilie pussy 😉"
type textarea "i wish it was you daddy who was pounding this tight fertilie pussy 😉🙈"
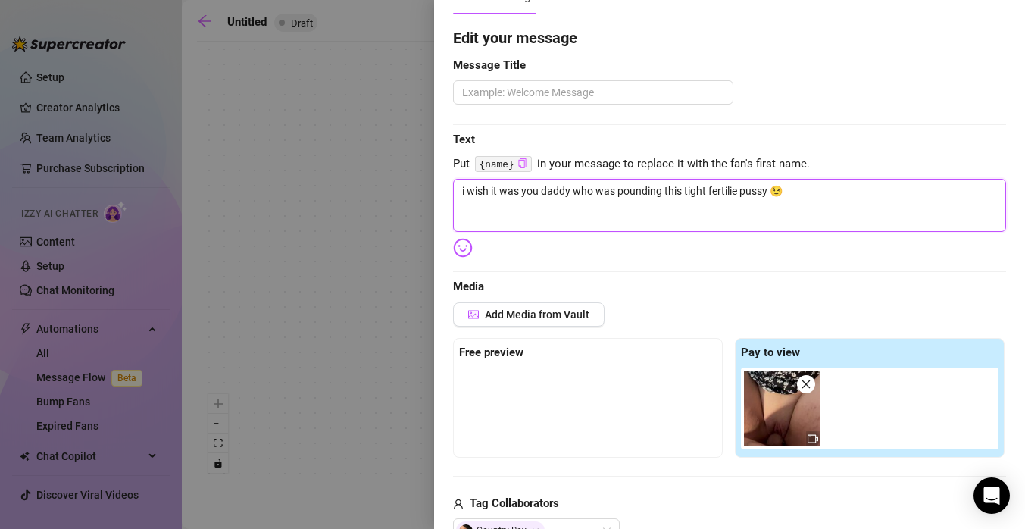
type textarea "i wish it was you daddy who was pounding this tight fertilie pussy 😉🙈"
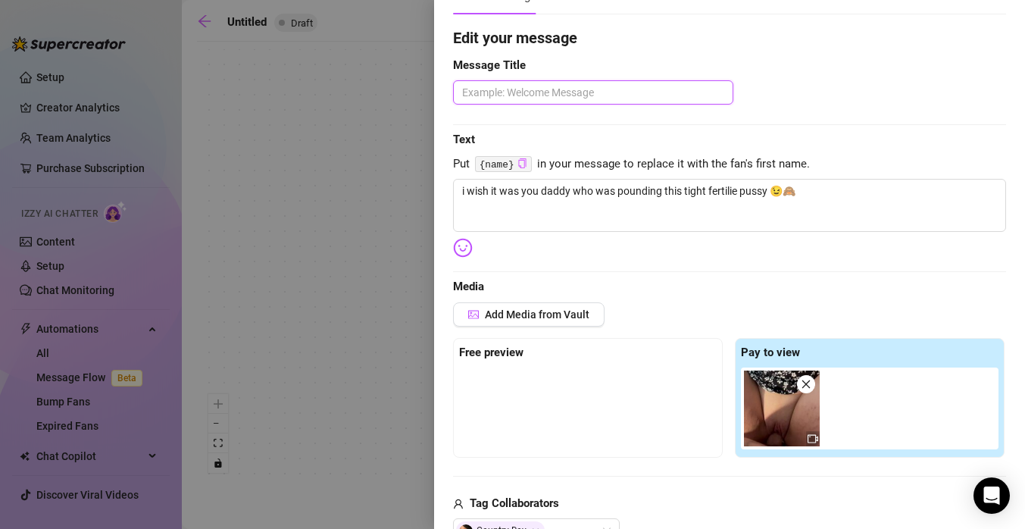
click at [530, 87] on textarea at bounding box center [593, 92] width 280 height 24
type textarea "w"
type textarea "wh"
type textarea "who"
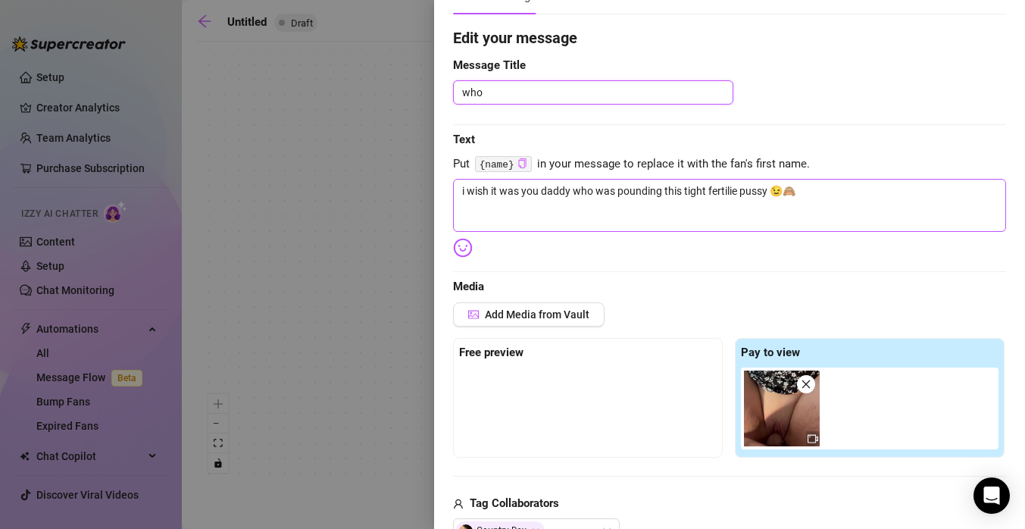
type textarea "who"
type textarea "wh"
type textarea "w"
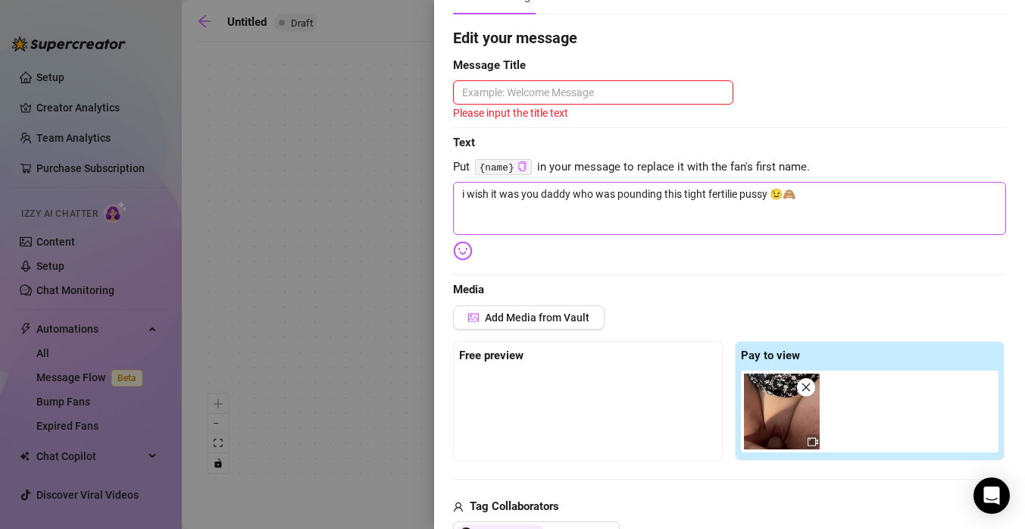
type textarea "C"
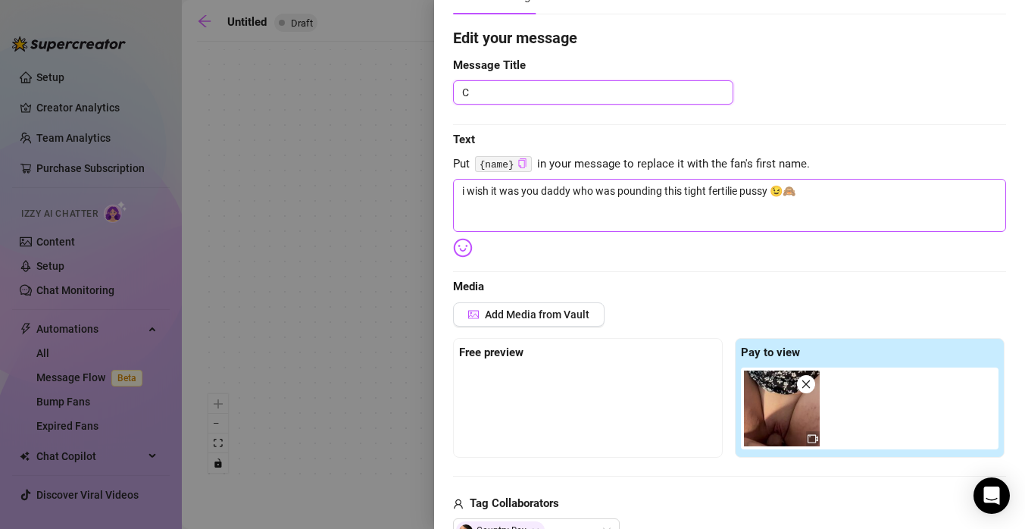
type textarea "Co"
type textarea "Com"
type textarea "Come"
type textarea "Come p"
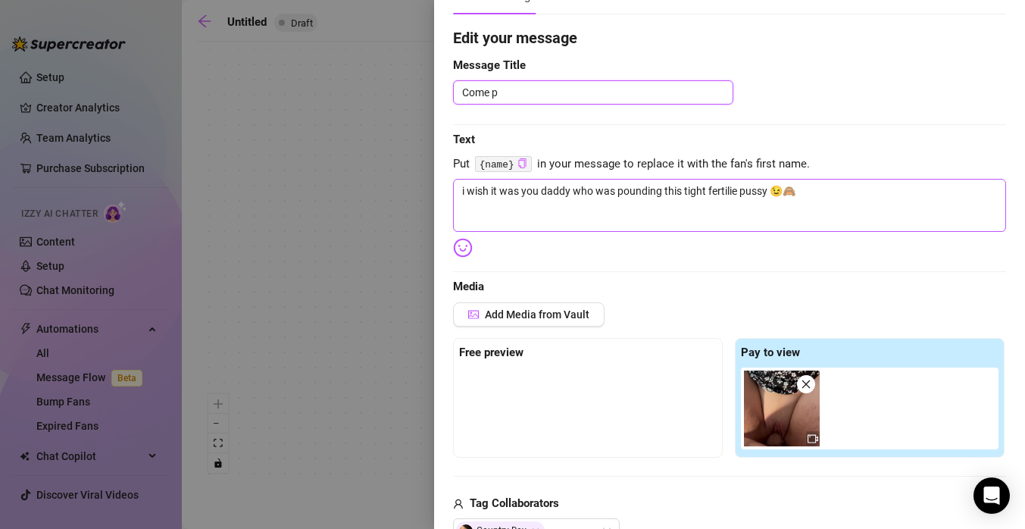
type textarea "Come po"
type textarea "Come pou"
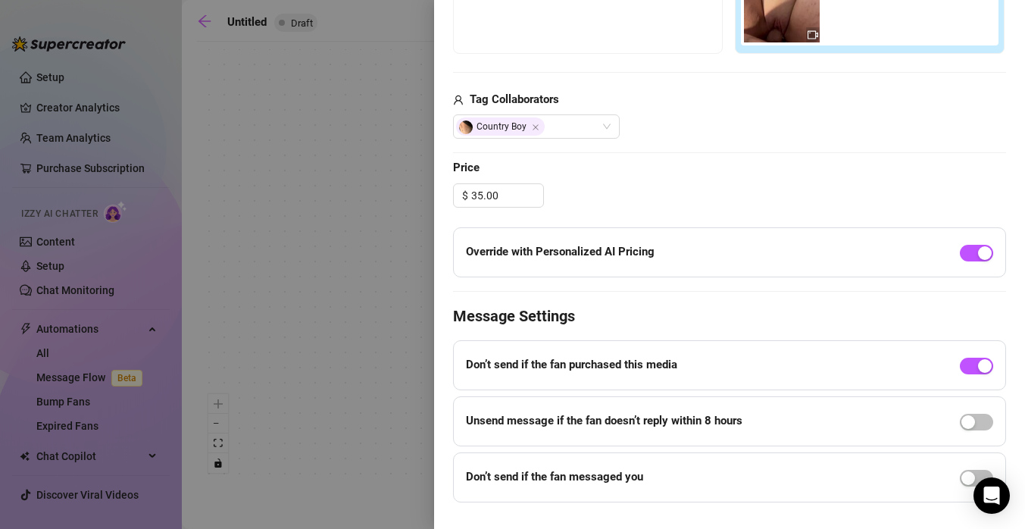
scroll to position [544, 0]
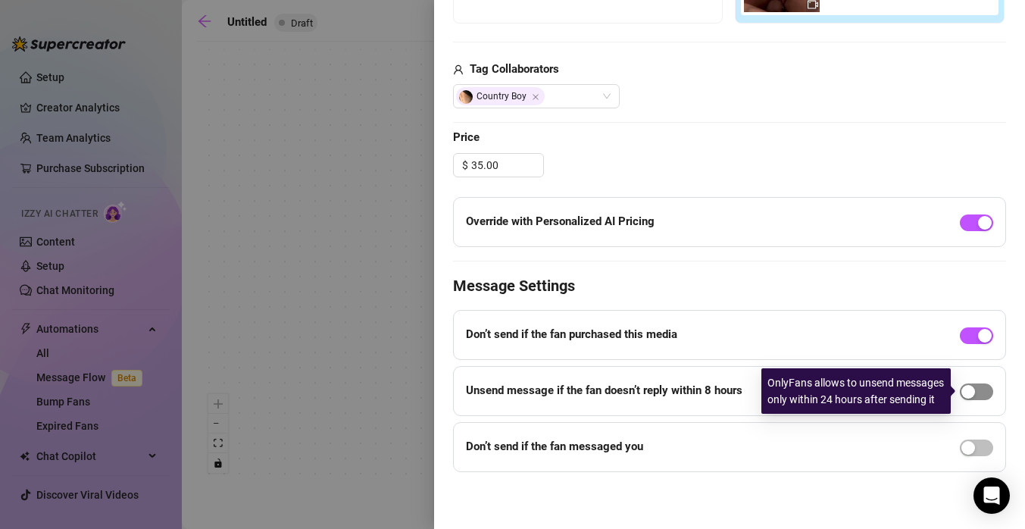
click at [977, 393] on button "button" at bounding box center [976, 391] width 33 height 17
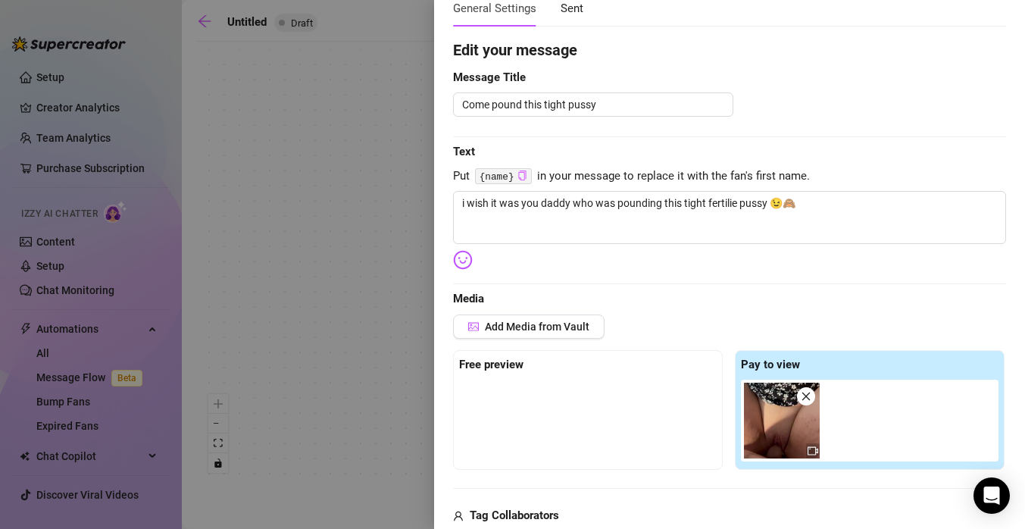
scroll to position [0, 0]
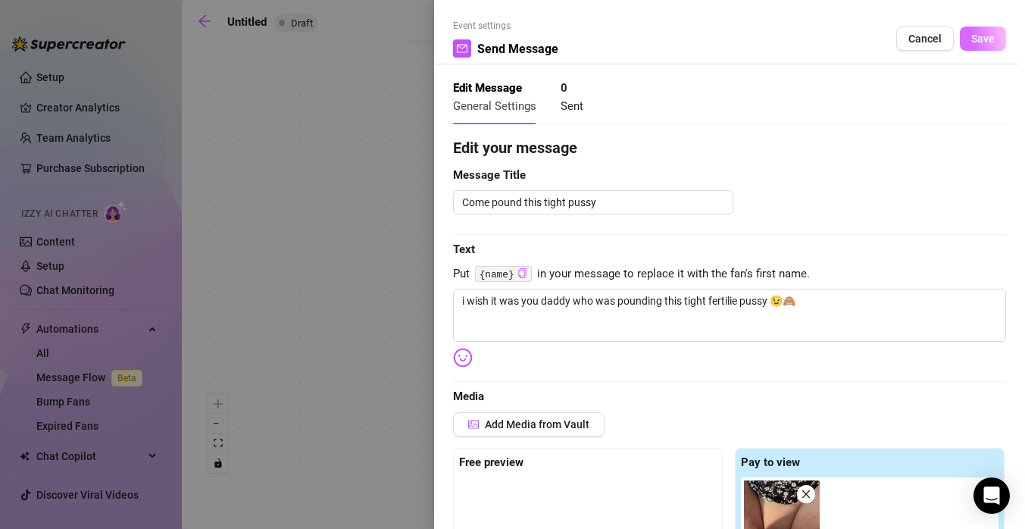
click at [974, 38] on span "Save" at bounding box center [982, 39] width 23 height 12
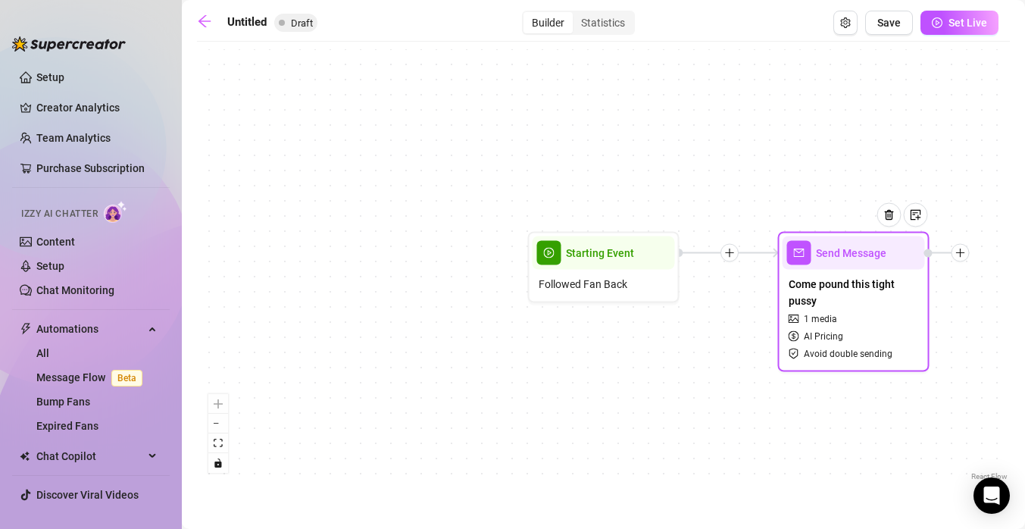
click at [961, 253] on icon "plus" at bounding box center [960, 253] width 11 height 11
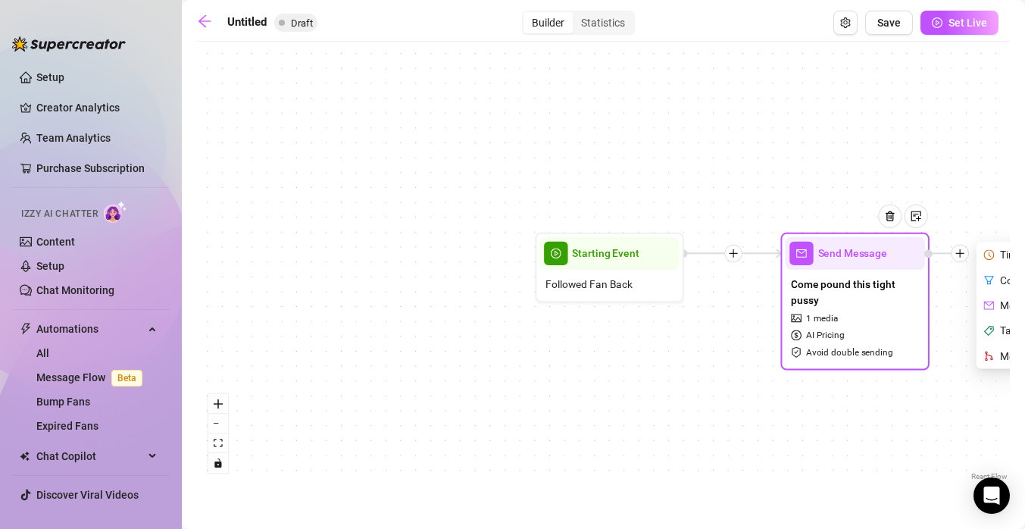
click at [994, 255] on div "Time Delay" at bounding box center [1034, 254] width 108 height 25
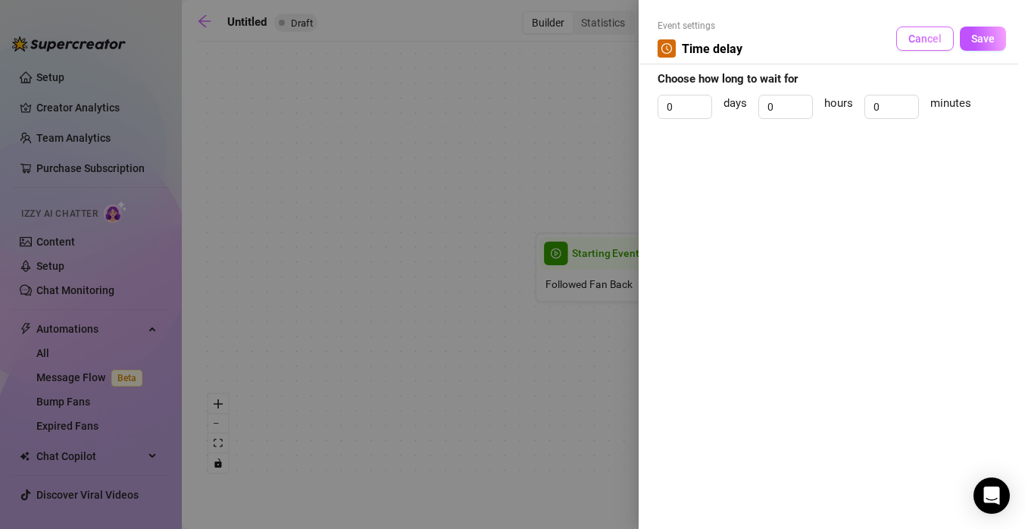
click at [935, 39] on span "Cancel" at bounding box center [924, 39] width 33 height 12
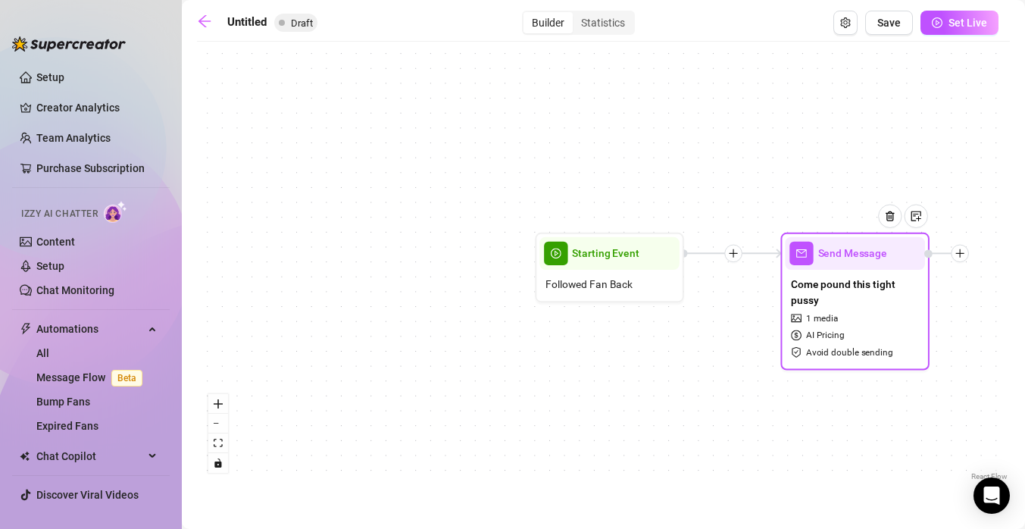
click at [961, 258] on icon "plus" at bounding box center [960, 253] width 11 height 11
click at [996, 283] on div "Condition" at bounding box center [1034, 279] width 108 height 25
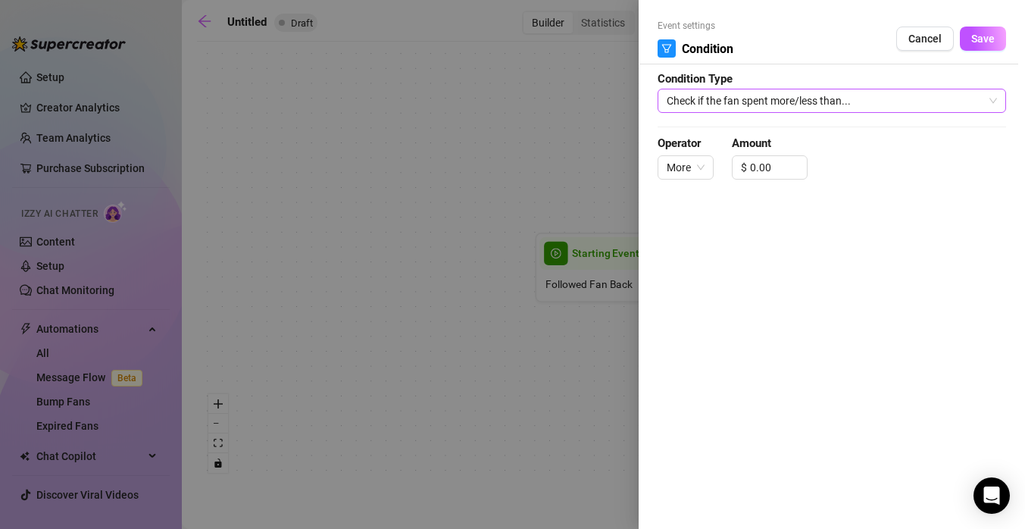
click at [874, 100] on span "Check if the fan spent more/less than..." at bounding box center [832, 100] width 330 height 23
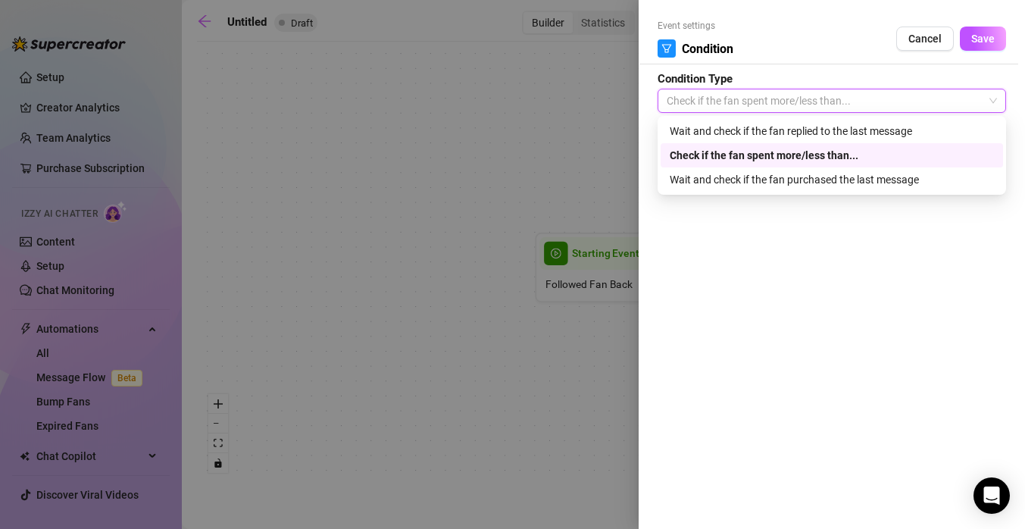
click at [855, 154] on div "Check if the fan spent more/less than..." at bounding box center [832, 155] width 324 height 17
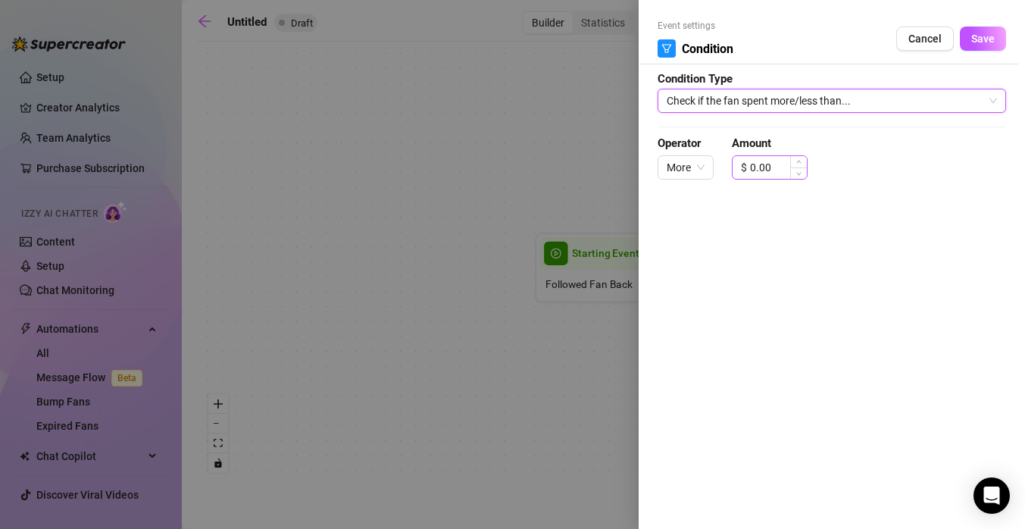
click at [747, 167] on div "$ 0.00" at bounding box center [770, 167] width 76 height 24
click at [795, 161] on span "Increase Value" at bounding box center [798, 163] width 17 height 14
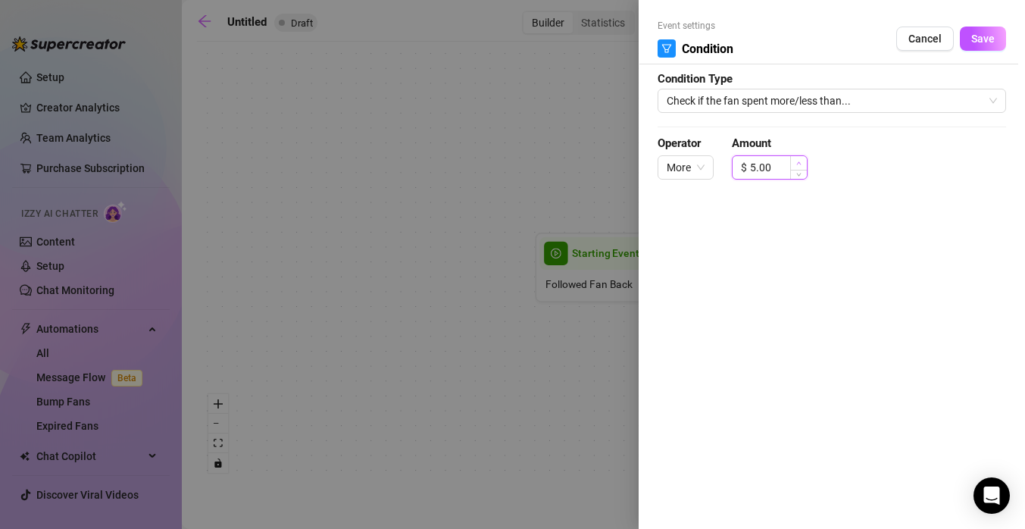
click at [795, 161] on span "Increase Value" at bounding box center [798, 163] width 17 height 14
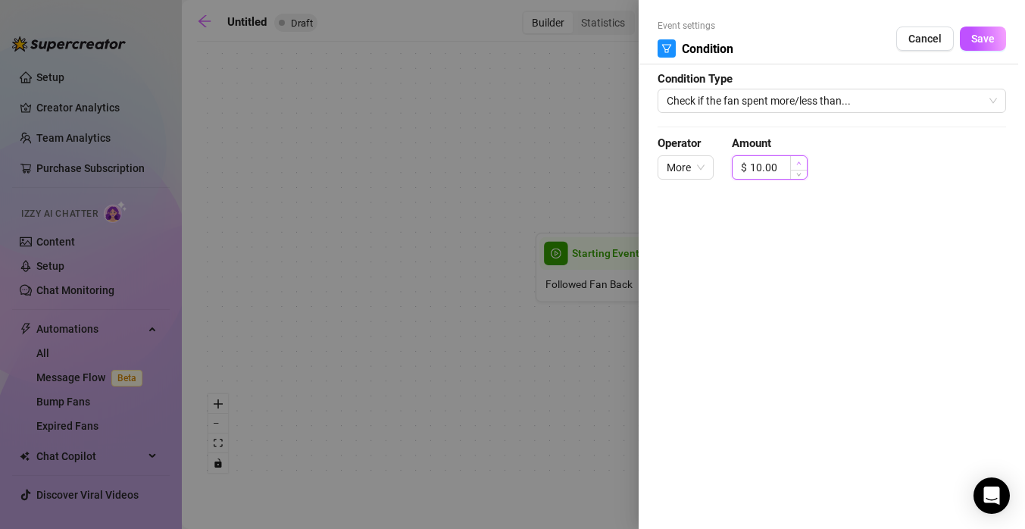
click at [795, 161] on span "Increase Value" at bounding box center [798, 163] width 17 height 14
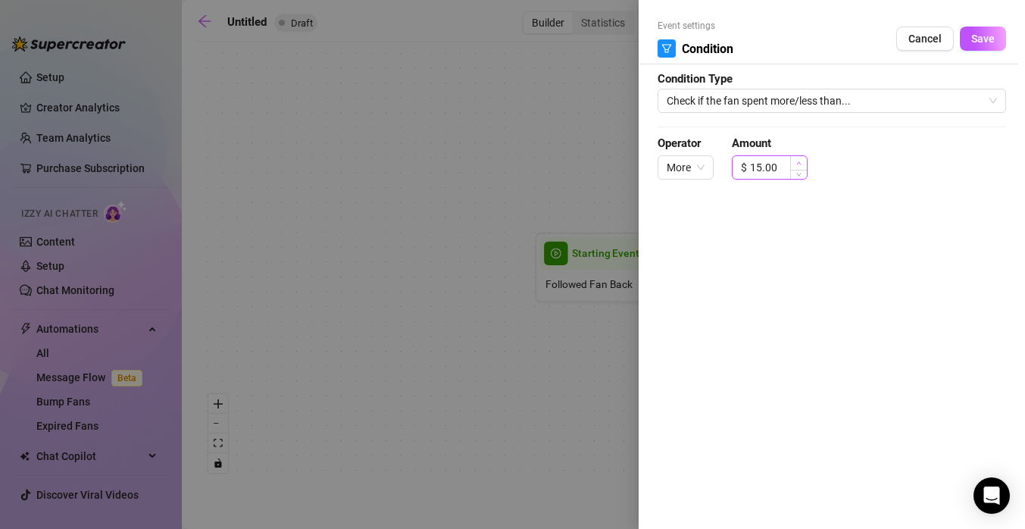
click at [795, 161] on span "Increase Value" at bounding box center [798, 163] width 17 height 14
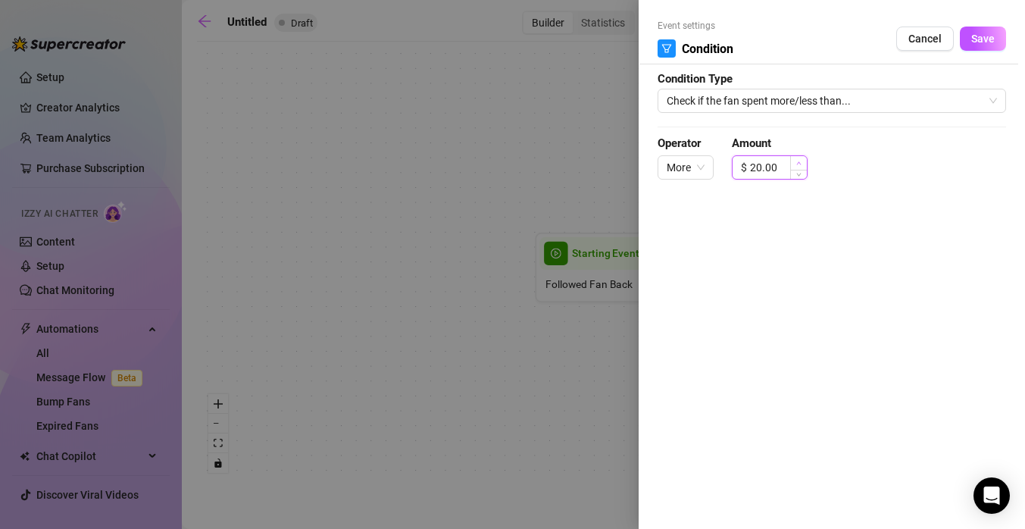
click at [795, 161] on span "Increase Value" at bounding box center [798, 163] width 17 height 14
click at [694, 165] on span "More" at bounding box center [686, 167] width 38 height 23
click at [757, 199] on div "Event settings Condition Cancel Save Condition Type Check if the fan spent more…" at bounding box center [832, 264] width 386 height 529
click at [786, 170] on input "20.00" at bounding box center [778, 167] width 57 height 23
click at [801, 173] on icon "down" at bounding box center [798, 172] width 5 height 5
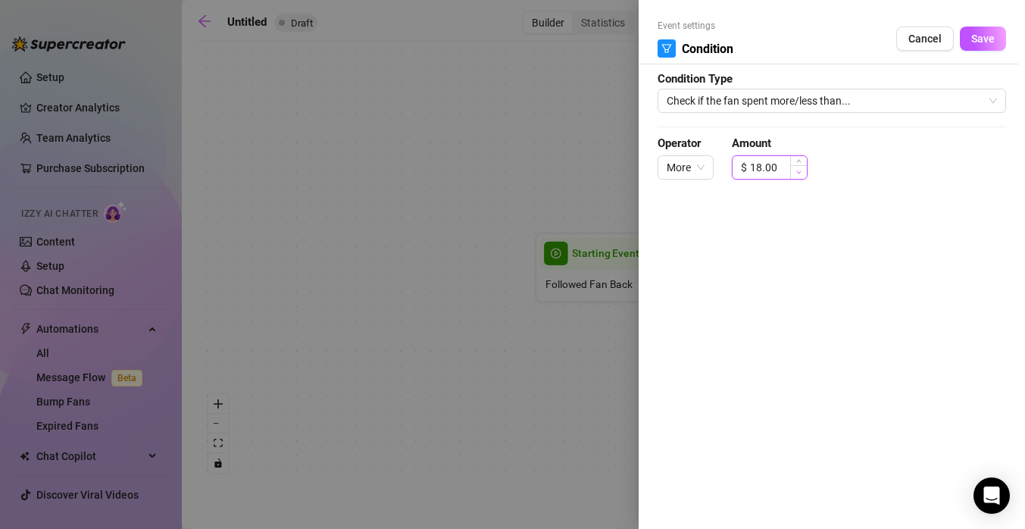
click at [801, 173] on icon "down" at bounding box center [798, 172] width 5 height 5
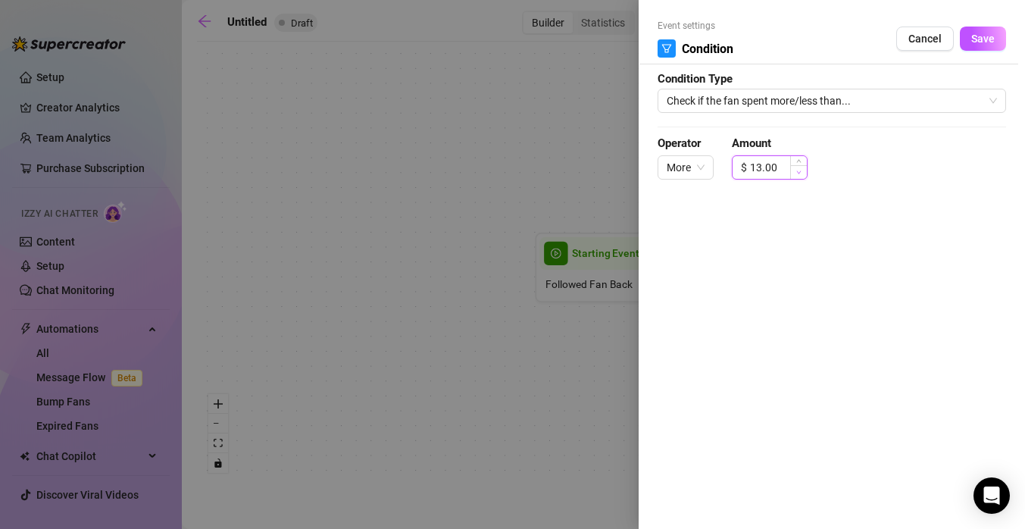
click at [801, 173] on icon "down" at bounding box center [798, 172] width 5 height 5
click at [802, 175] on span "Decrease Value" at bounding box center [798, 172] width 17 height 14
click at [990, 47] on button "Save" at bounding box center [983, 39] width 46 height 24
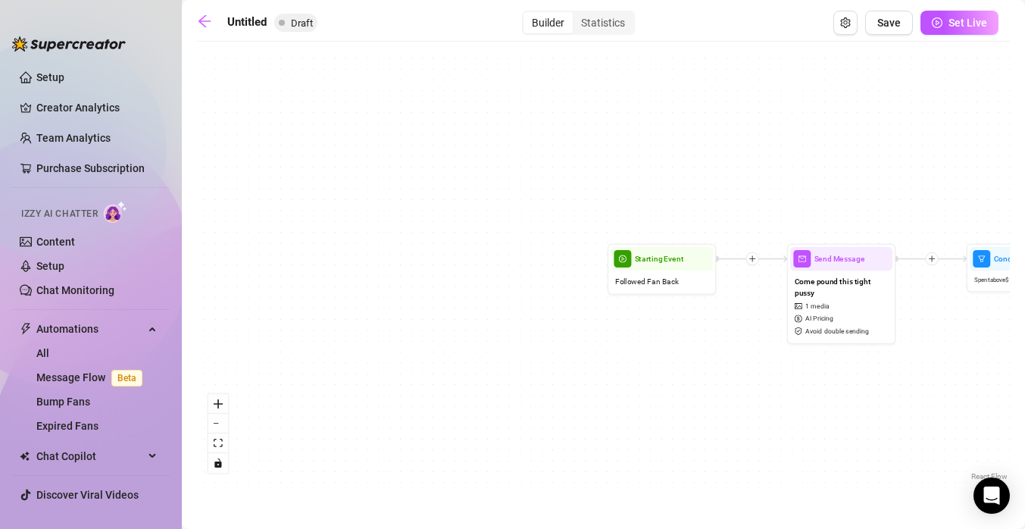
drag, startPoint x: 875, startPoint y: 352, endPoint x: 646, endPoint y: 349, distance: 228.8
click at [646, 349] on div "Condition Spent above $ 10 If False If True Send Message Come pound this tight …" at bounding box center [603, 266] width 813 height 435
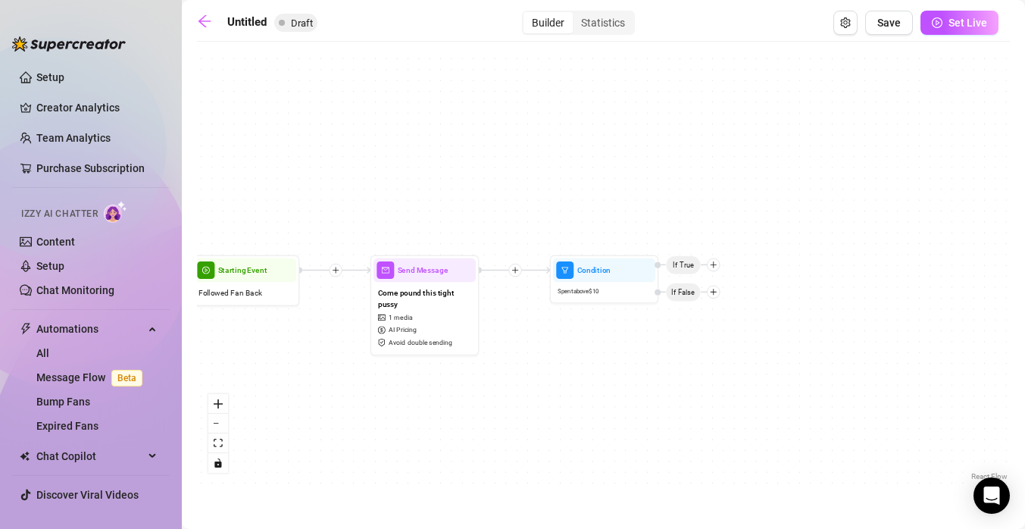
drag, startPoint x: 646, startPoint y: 349, endPoint x: 439, endPoint y: 364, distance: 207.3
click at [439, 364] on div "Condition Spent above $ 10 If False If True Send Message Come pound this tight …" at bounding box center [603, 266] width 813 height 435
click at [714, 266] on icon "plus" at bounding box center [715, 265] width 8 height 8
click at [338, 274] on div at bounding box center [336, 270] width 13 height 13
click at [670, 365] on div "Time Delay Condition Message Tag Fan Condition Spent above $ 10 If False If Tru…" at bounding box center [603, 266] width 813 height 435
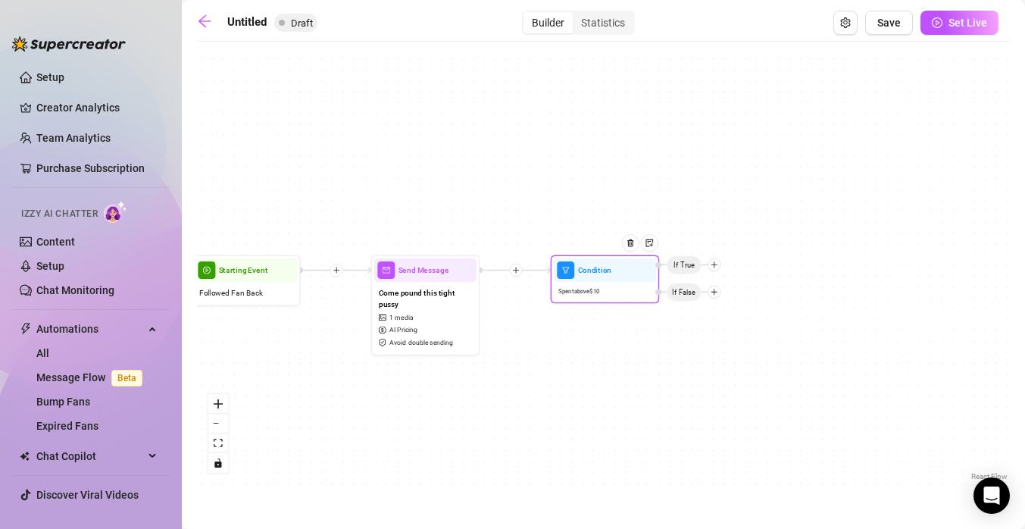
click at [718, 268] on div at bounding box center [714, 264] width 13 height 13
click at [725, 285] on div "Condition" at bounding box center [735, 284] width 80 height 18
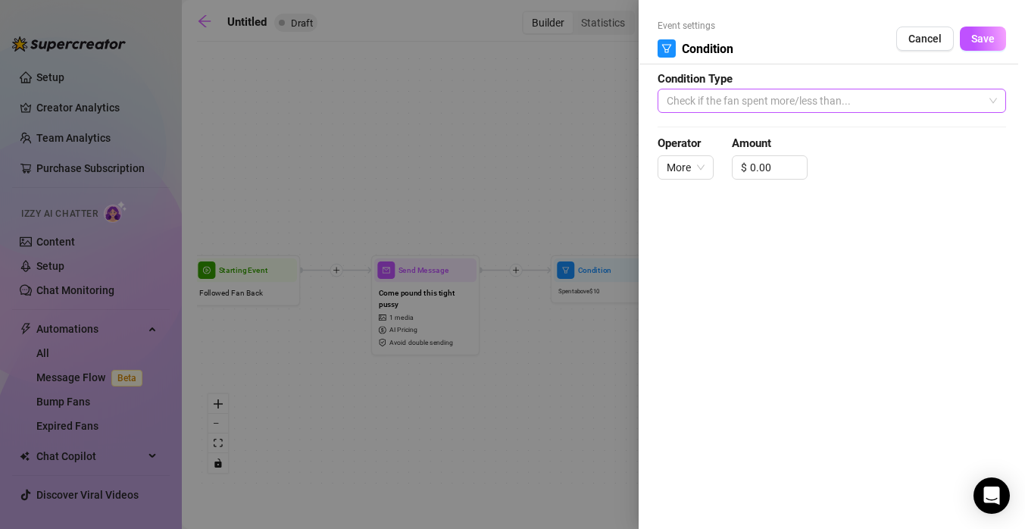
click at [792, 90] on span "Check if the fan spent more/less than..." at bounding box center [832, 100] width 330 height 23
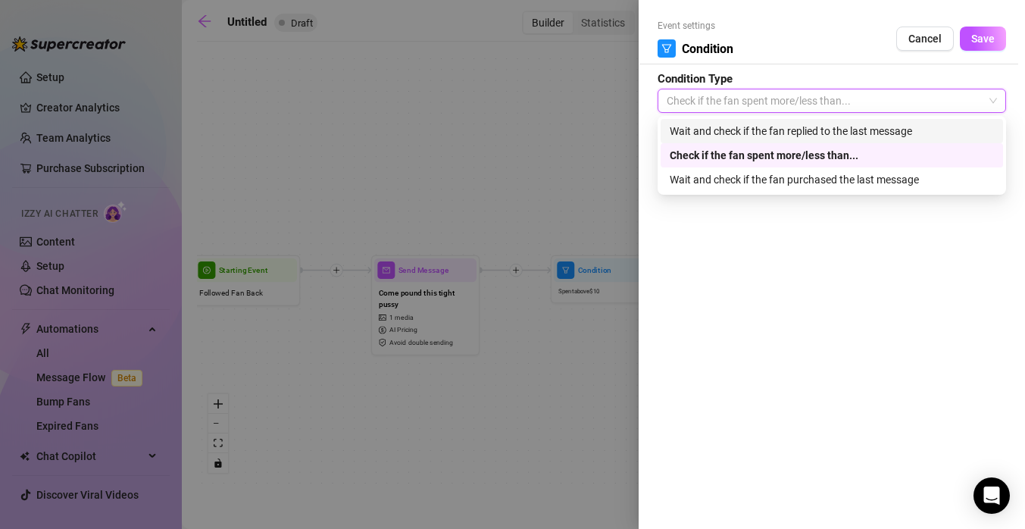
click at [824, 130] on div "Wait and check if the fan replied to the last message" at bounding box center [832, 131] width 324 height 17
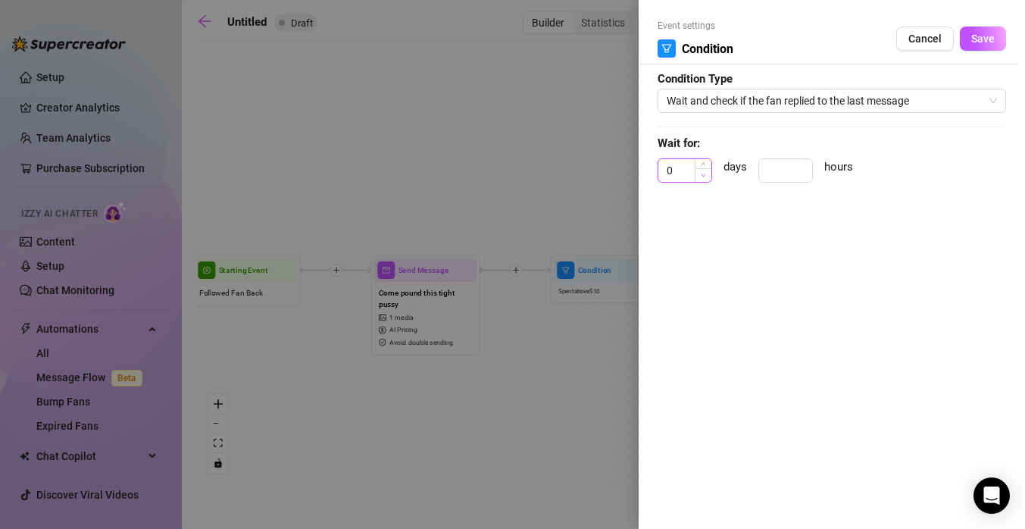
click at [695, 174] on span "Decrease Value" at bounding box center [703, 175] width 17 height 14
click at [936, 33] on span "Cancel" at bounding box center [924, 39] width 33 height 12
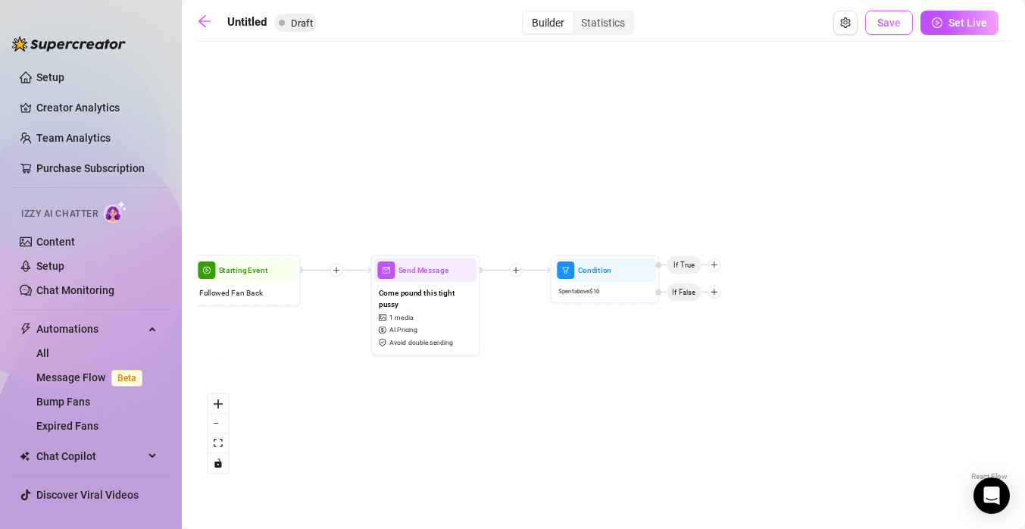
click at [893, 15] on button "Save" at bounding box center [889, 23] width 48 height 24
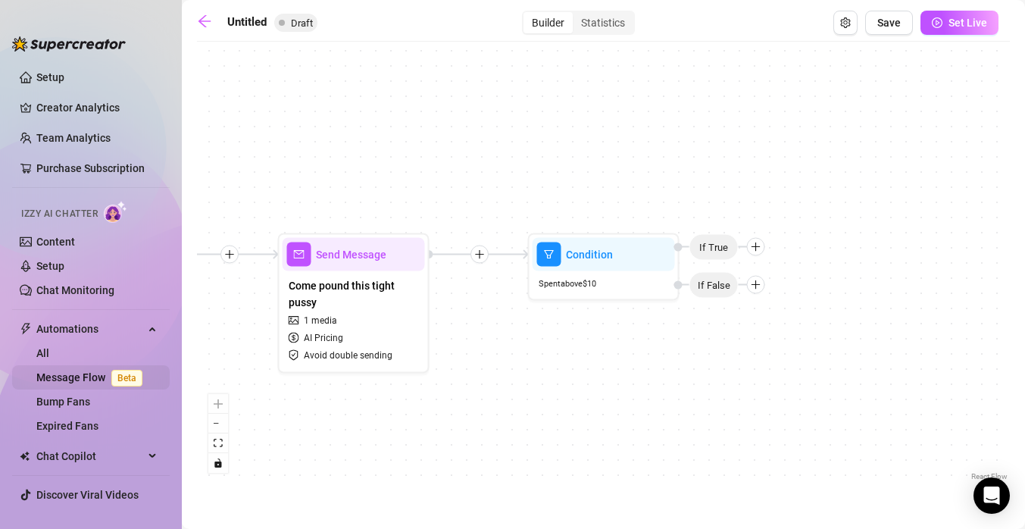
click at [91, 382] on link "Message Flow Beta" at bounding box center [92, 377] width 112 height 12
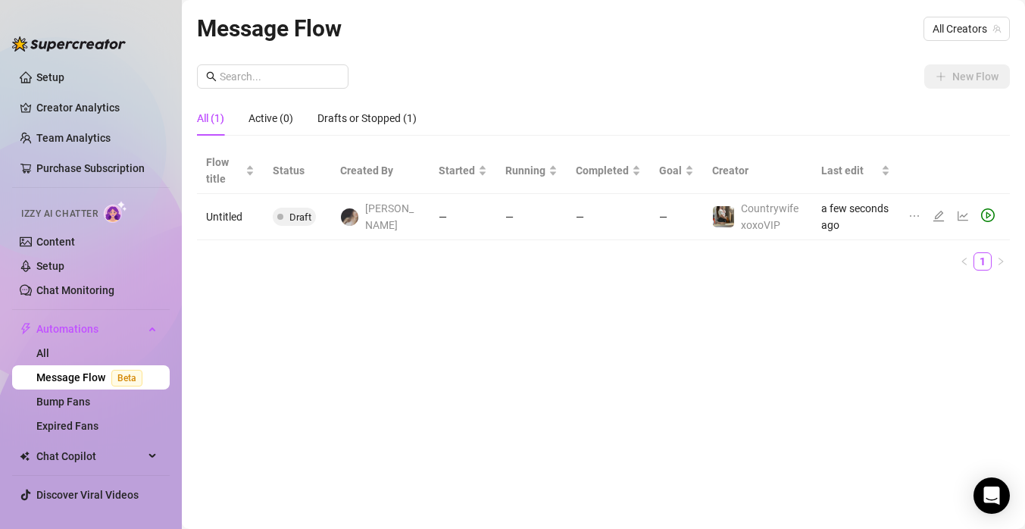
click at [539, 227] on td "—" at bounding box center [531, 217] width 70 height 46
click at [364, 208] on div "[PERSON_NAME]" at bounding box center [380, 216] width 80 height 33
click at [949, 26] on span "All Creators" at bounding box center [967, 28] width 68 height 23
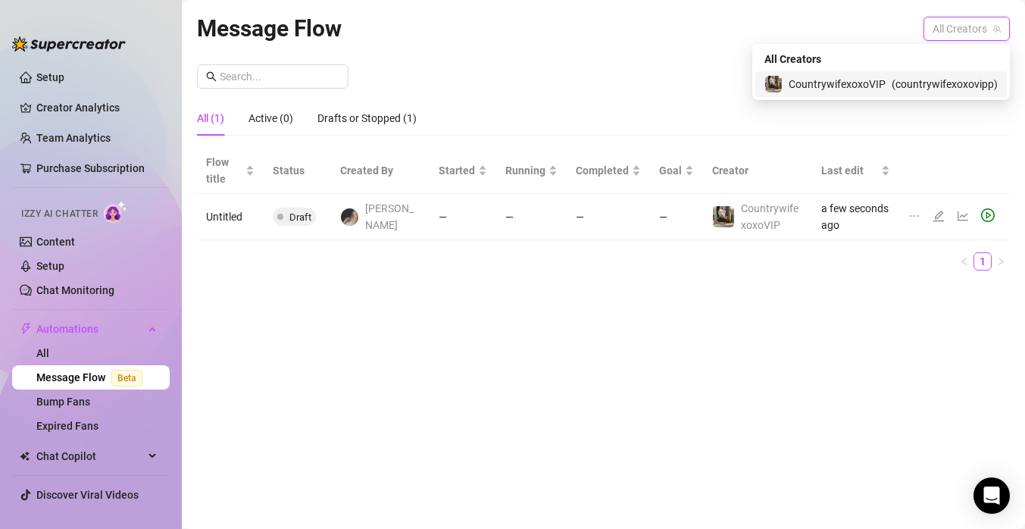
click at [939, 79] on span "( countrywifexoxovipp )" at bounding box center [945, 84] width 106 height 17
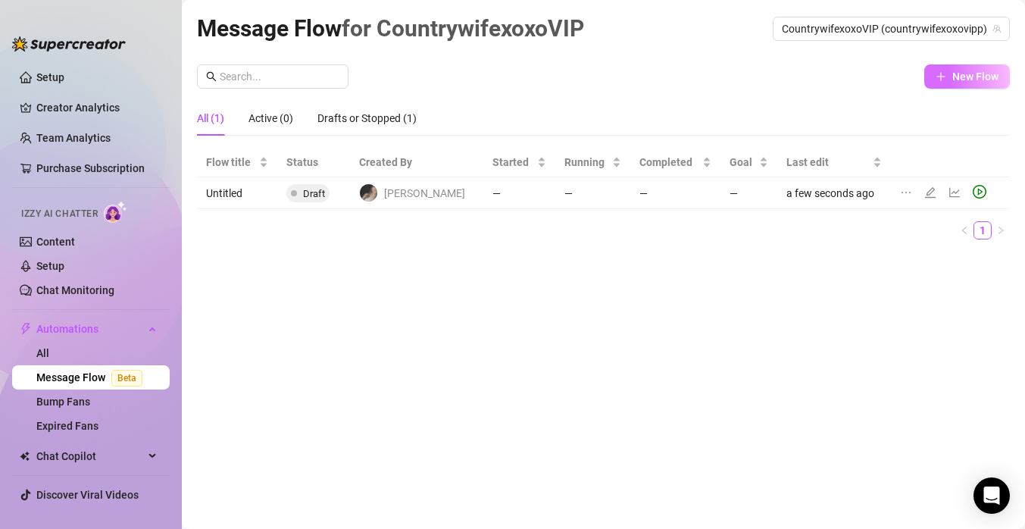
click at [955, 84] on button "New Flow" at bounding box center [967, 76] width 86 height 24
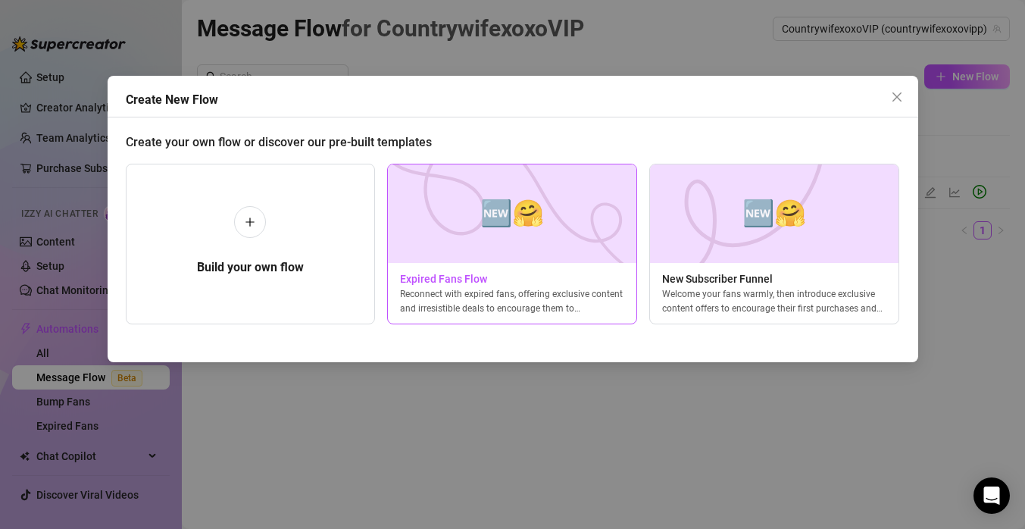
click at [477, 263] on div "🆕🤗 Expired Fans Flow Reconnect with expired fans, offering exclusive content an…" at bounding box center [512, 244] width 250 height 161
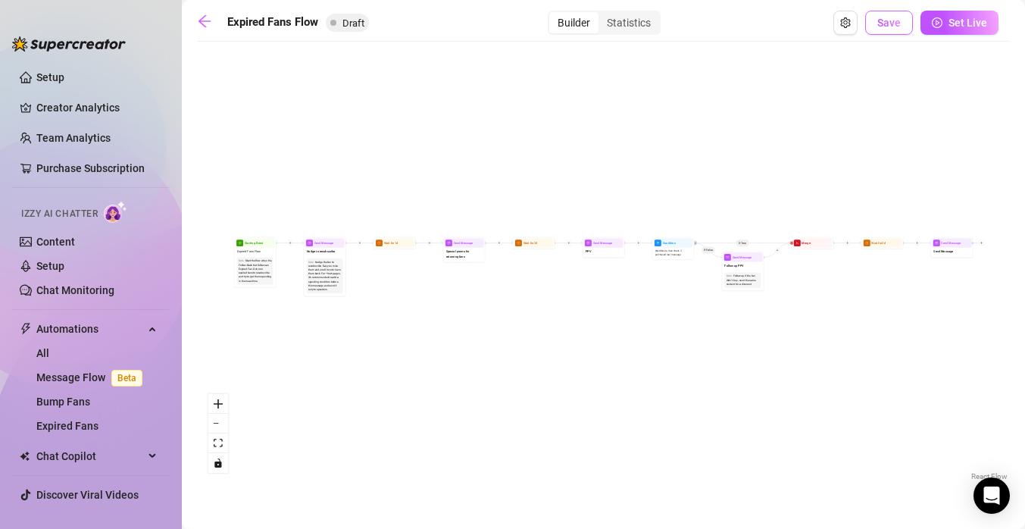
click at [896, 27] on span "Save" at bounding box center [888, 23] width 23 height 12
click at [196, 19] on main "Expired Fans Flow Draft Builder Statistics Save Set Live If True If False Send …" at bounding box center [603, 264] width 843 height 529
click at [205, 20] on icon "arrow-left" at bounding box center [204, 21] width 15 height 15
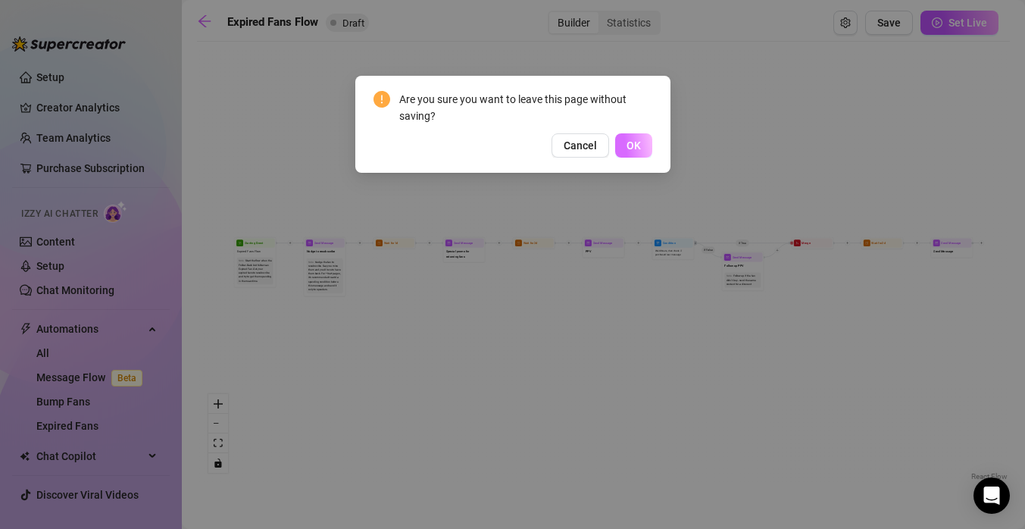
click at [636, 145] on span "OK" at bounding box center [634, 145] width 14 height 12
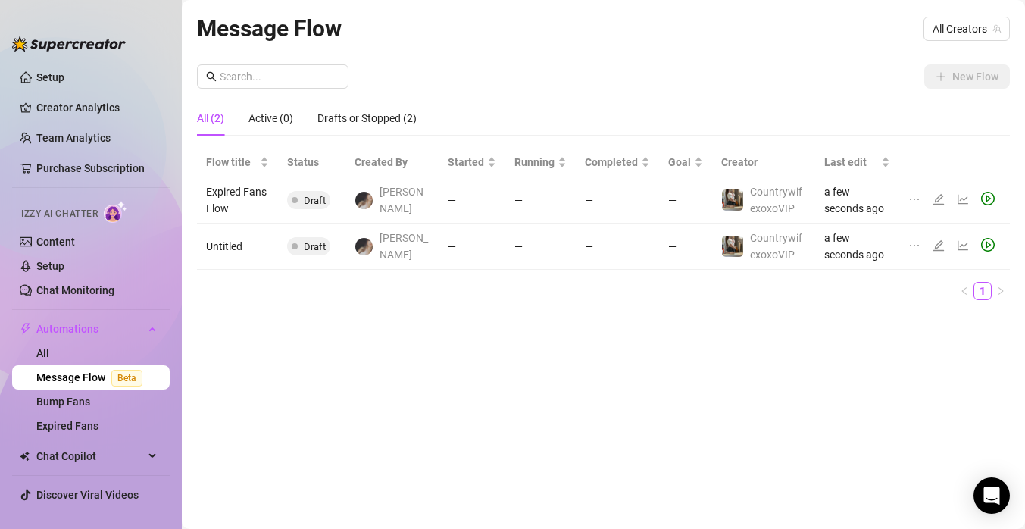
click at [616, 126] on div "All (2) Active (0) Drafts or Stopped (2)" at bounding box center [603, 118] width 813 height 35
click at [625, 79] on div "New Flow" at bounding box center [603, 76] width 813 height 24
click at [955, 30] on span "All Creators" at bounding box center [967, 28] width 68 height 23
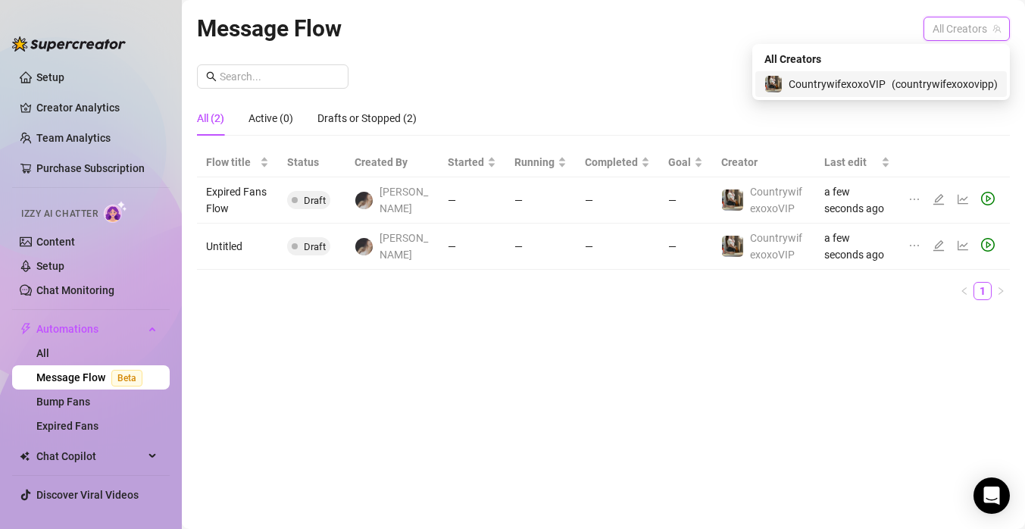
click at [922, 77] on span "( countrywifexoxovipp )" at bounding box center [945, 84] width 106 height 17
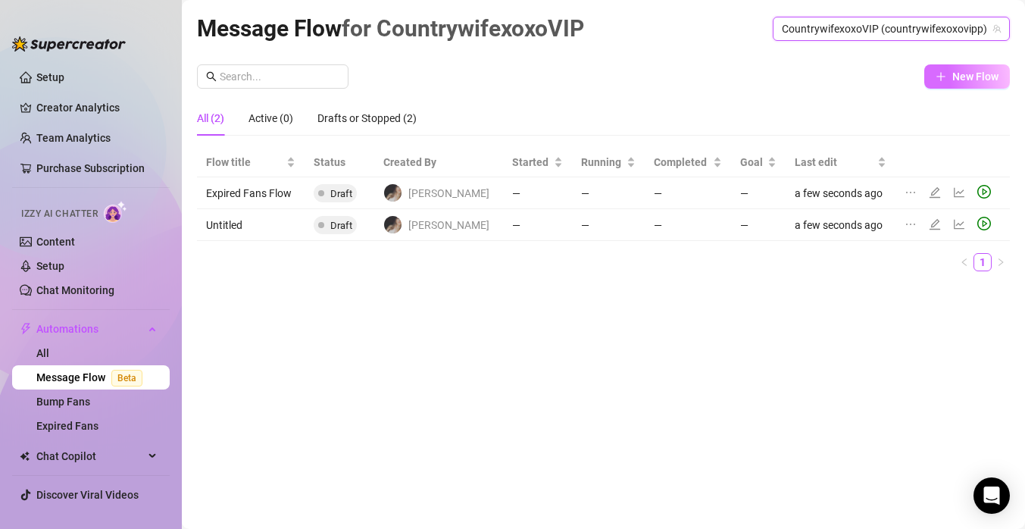
click at [956, 77] on span "New Flow" at bounding box center [975, 76] width 46 height 12
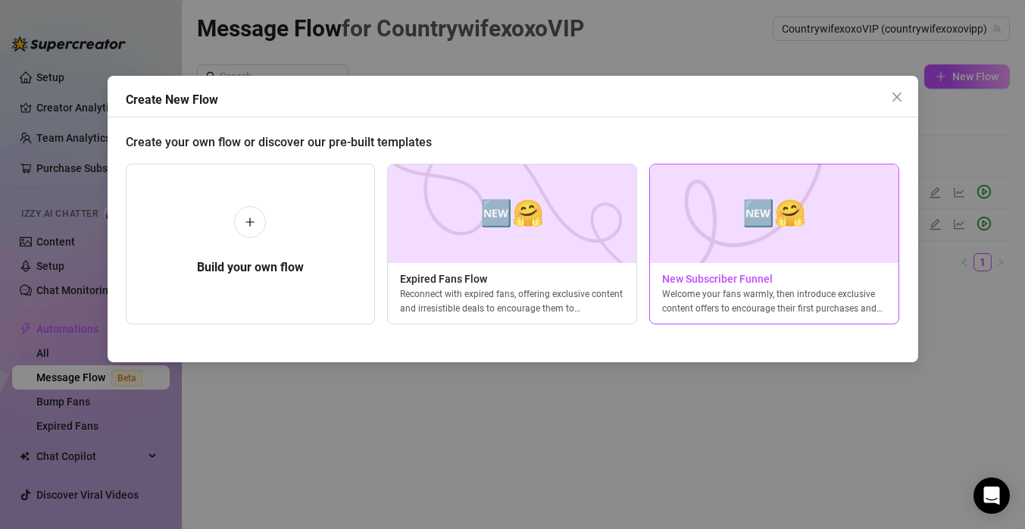
click at [736, 231] on img at bounding box center [774, 213] width 250 height 98
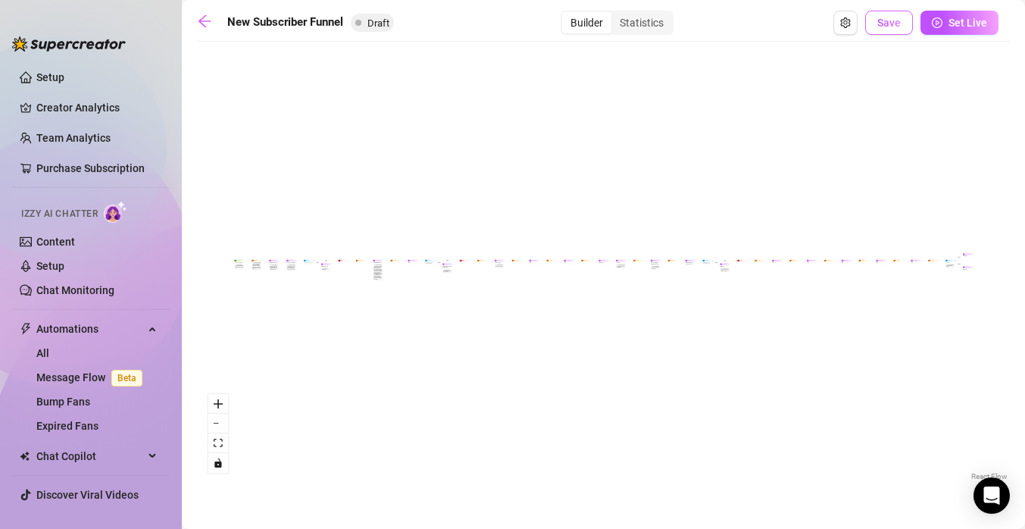
click at [895, 19] on span "Save" at bounding box center [888, 23] width 23 height 12
click at [266, 279] on div "If True If False If True If False If True If False If True If False Merge Merge…" at bounding box center [603, 266] width 813 height 435
click at [255, 268] on div "Note: Instead of sending the welcome message right away, wait a few minutes and…" at bounding box center [256, 266] width 9 height 8
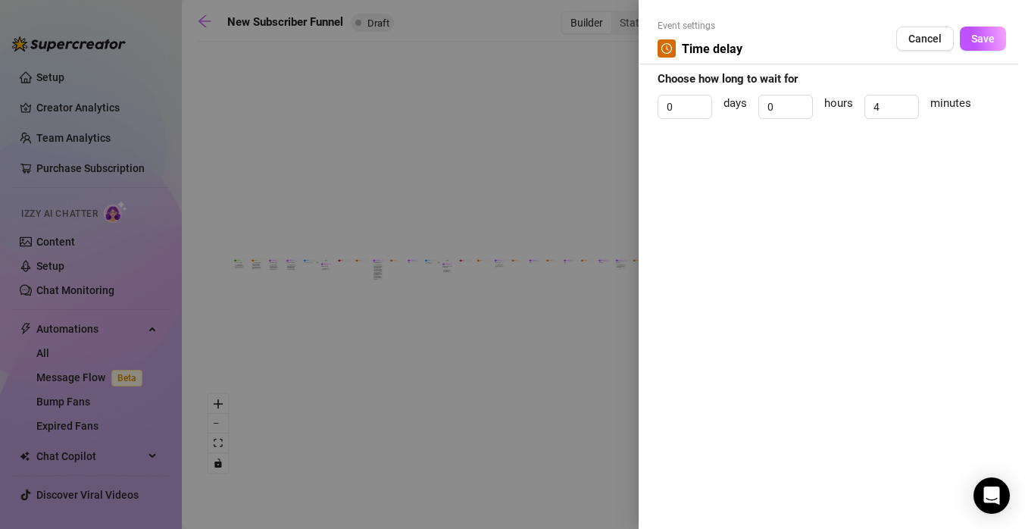
click at [236, 269] on div at bounding box center [512, 264] width 1025 height 529
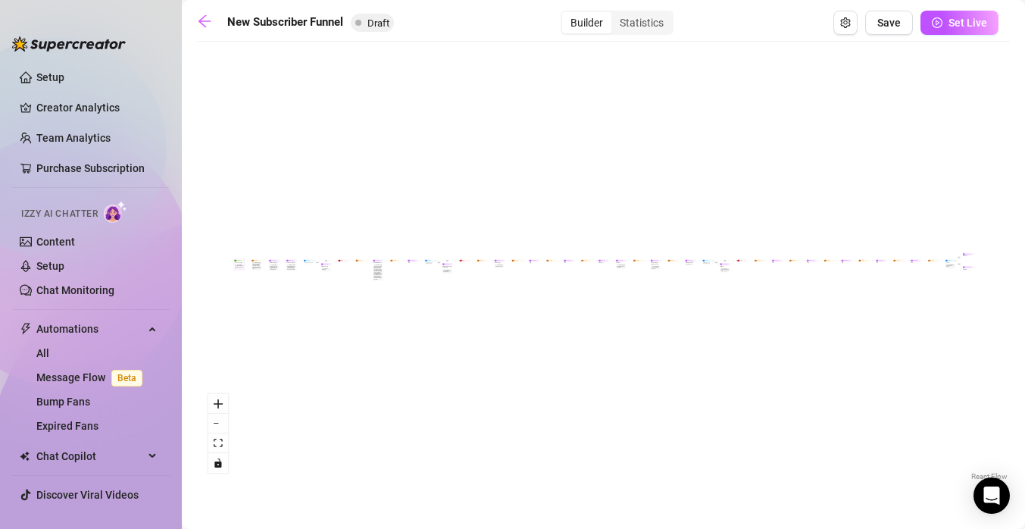
click at [242, 268] on div "Note: Sell content to new fans - from the moment they subscribe until they spen…" at bounding box center [239, 266] width 9 height 5
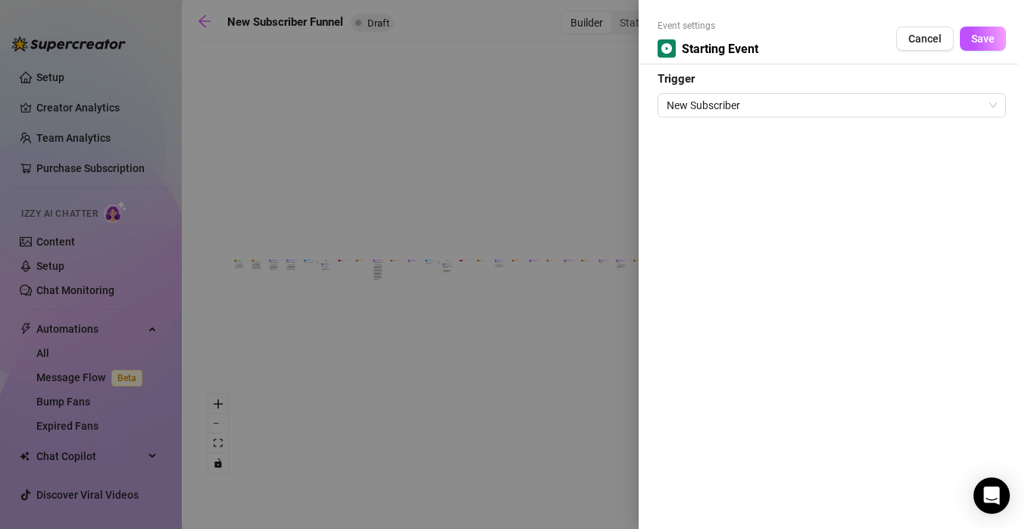
click at [607, 182] on div at bounding box center [512, 264] width 1025 height 529
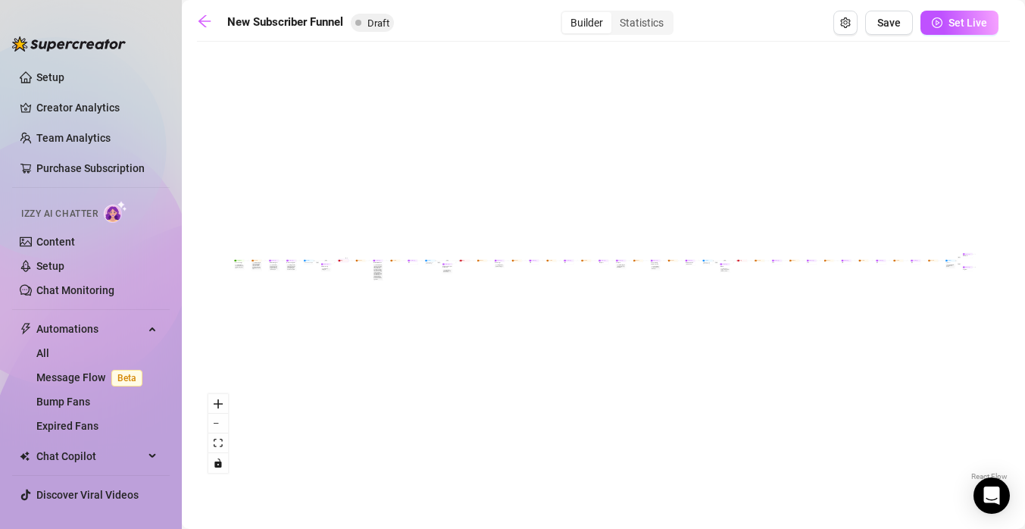
click at [344, 261] on div at bounding box center [346, 258] width 5 height 5
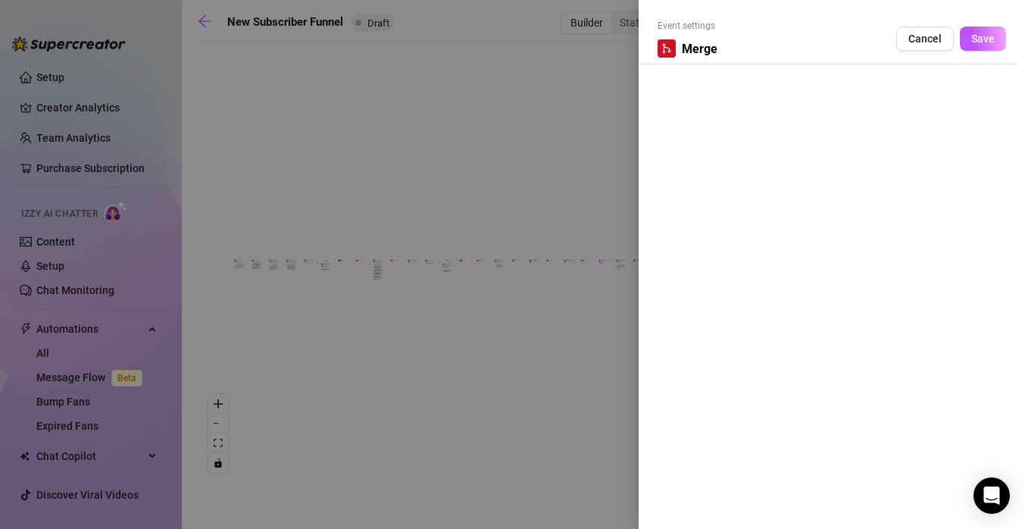
drag, startPoint x: 371, startPoint y: 260, endPoint x: 481, endPoint y: 240, distance: 111.6
click at [392, 246] on div at bounding box center [512, 264] width 1025 height 529
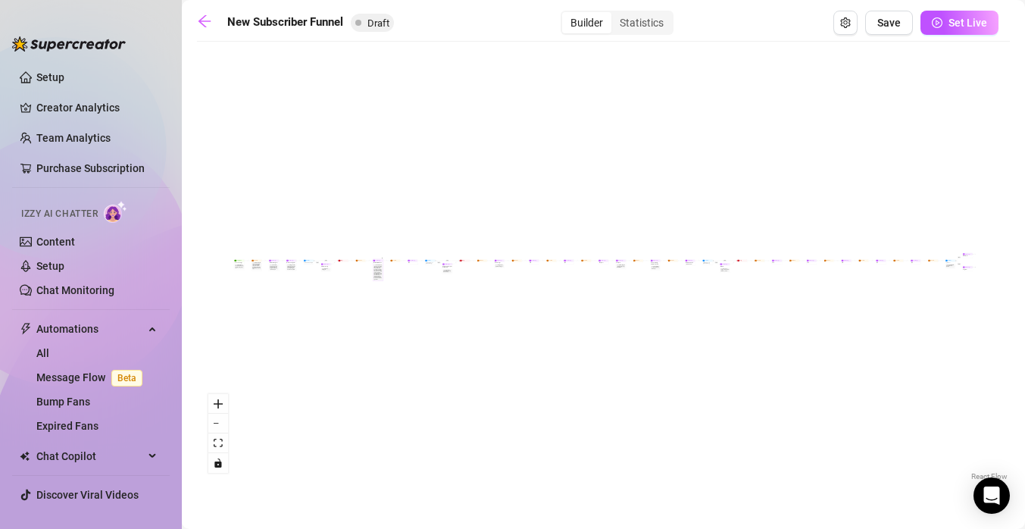
click at [376, 280] on div "Don't send you most juicy and exclusive content from the get go, otherwise fans…" at bounding box center [377, 272] width 8 height 15
click at [381, 271] on div "Don't send you most juicy and exclusive content from the get go, otherwise fans…" at bounding box center [377, 272] width 8 height 15
click at [376, 271] on div "Don't send you most juicy and exclusive content from the get go, otherwise fans…" at bounding box center [377, 272] width 8 height 15
click at [377, 259] on div "Send Message" at bounding box center [378, 260] width 10 height 2
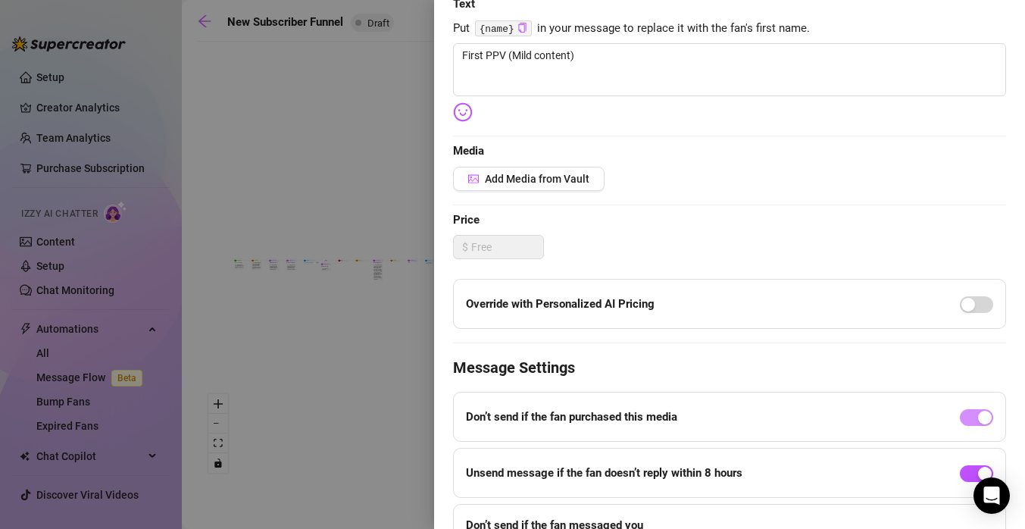
scroll to position [273, 0]
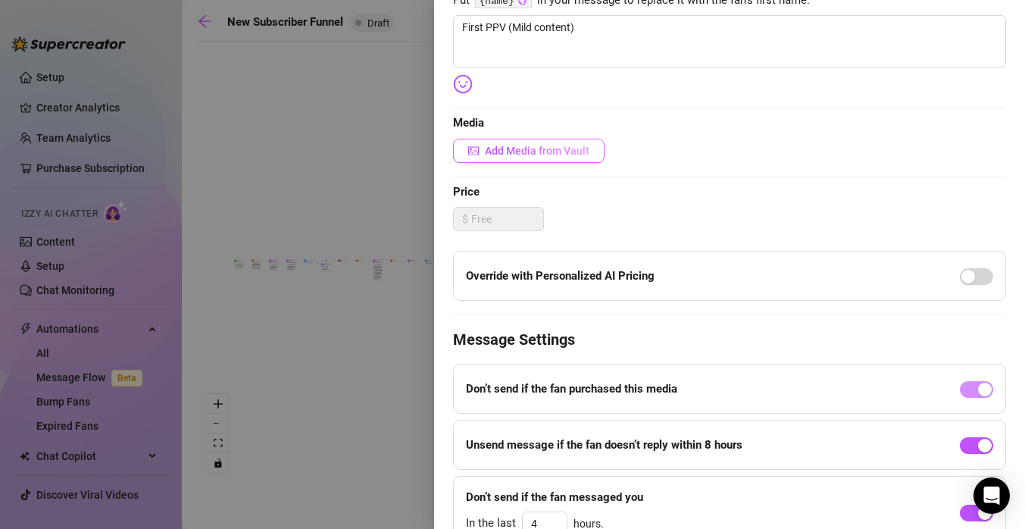
click at [564, 152] on span "Add Media from Vault" at bounding box center [537, 151] width 105 height 12
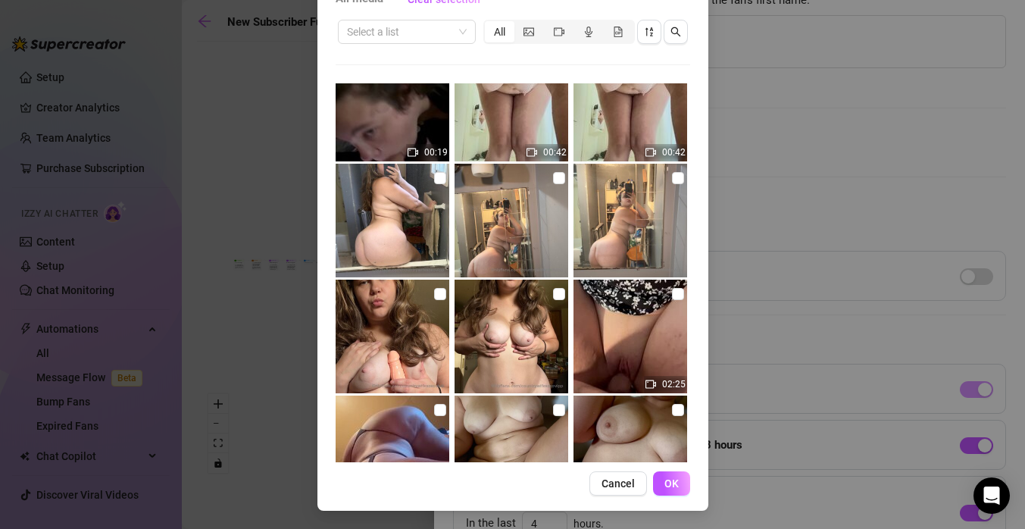
scroll to position [1499, 0]
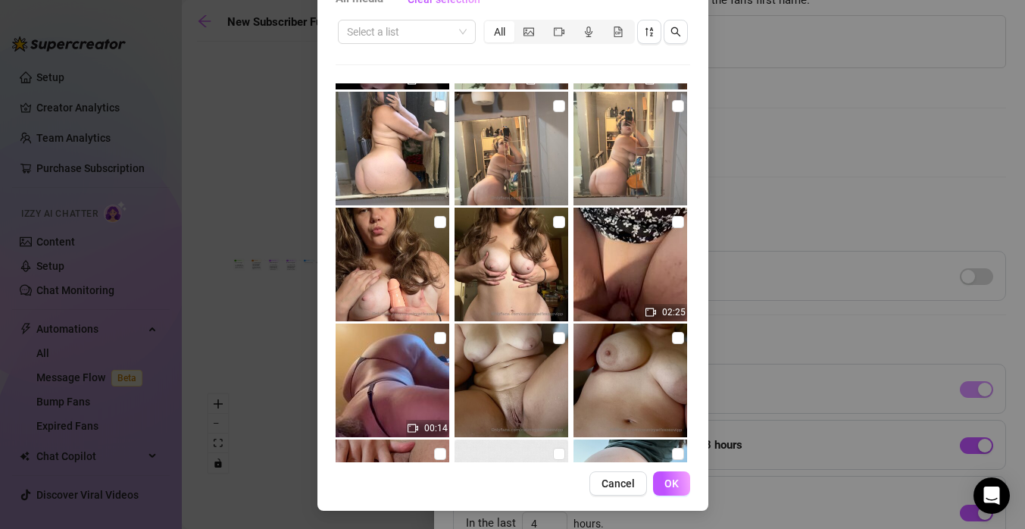
click at [433, 384] on img at bounding box center [393, 380] width 114 height 114
click at [672, 474] on button "OK" at bounding box center [671, 483] width 37 height 24
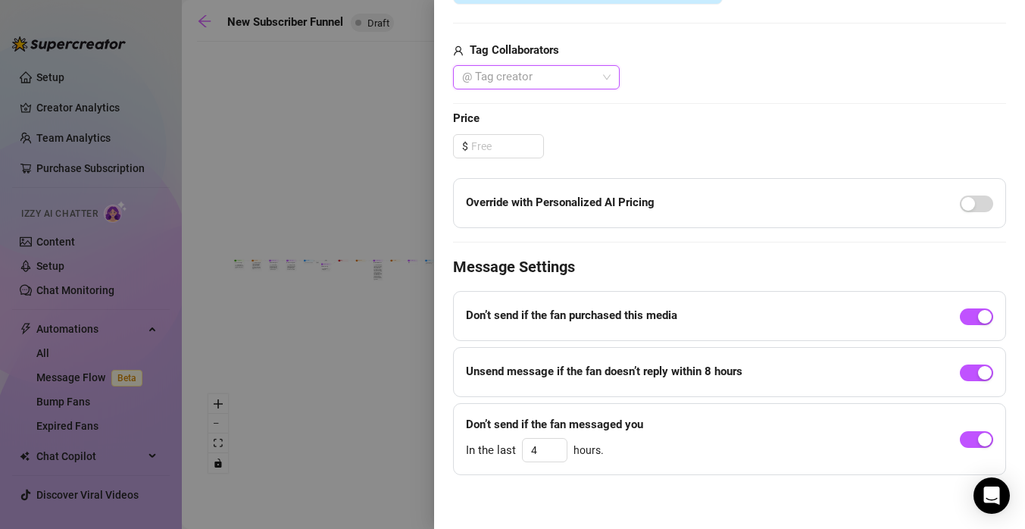
scroll to position [566, 0]
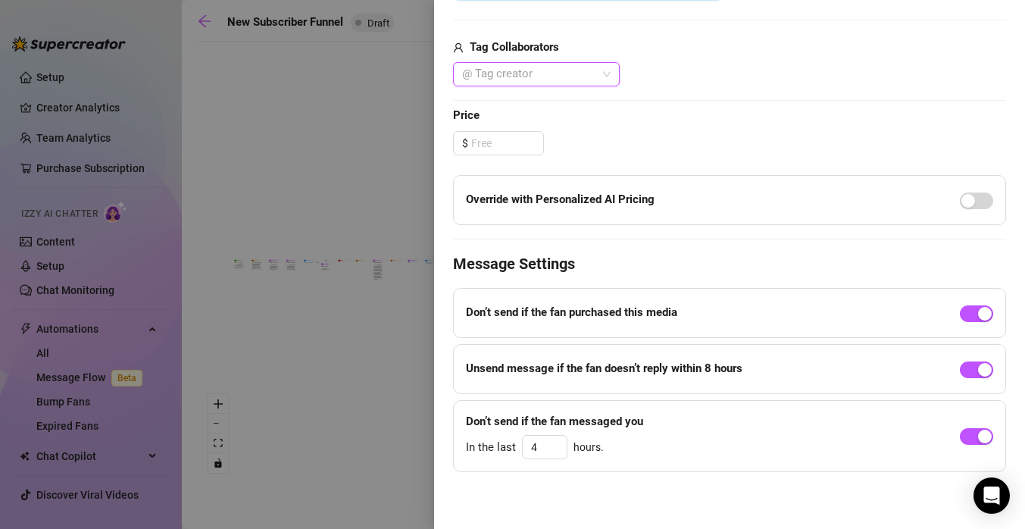
click at [625, 135] on div "$" at bounding box center [729, 143] width 553 height 24
click at [513, 145] on input at bounding box center [507, 143] width 72 height 23
click at [613, 142] on div "$" at bounding box center [729, 143] width 553 height 24
click at [505, 145] on input at bounding box center [507, 143] width 72 height 23
click at [626, 142] on div "$ 5.00" at bounding box center [729, 143] width 553 height 24
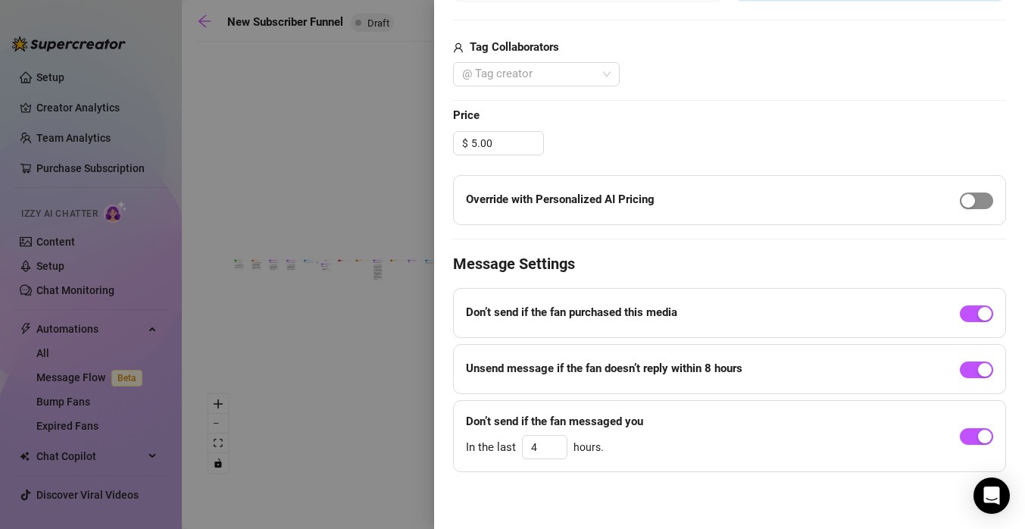
click at [962, 202] on div "button" at bounding box center [968, 201] width 14 height 14
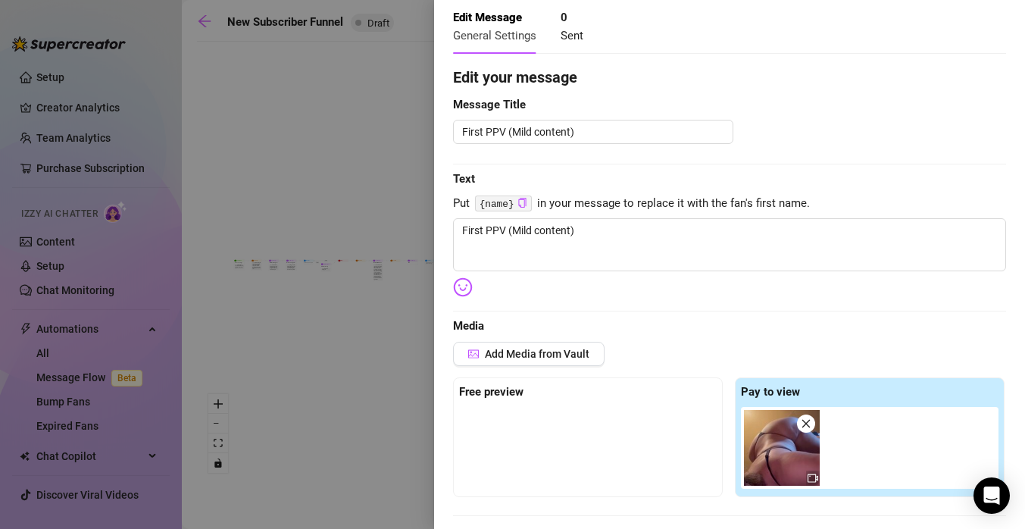
scroll to position [0, 0]
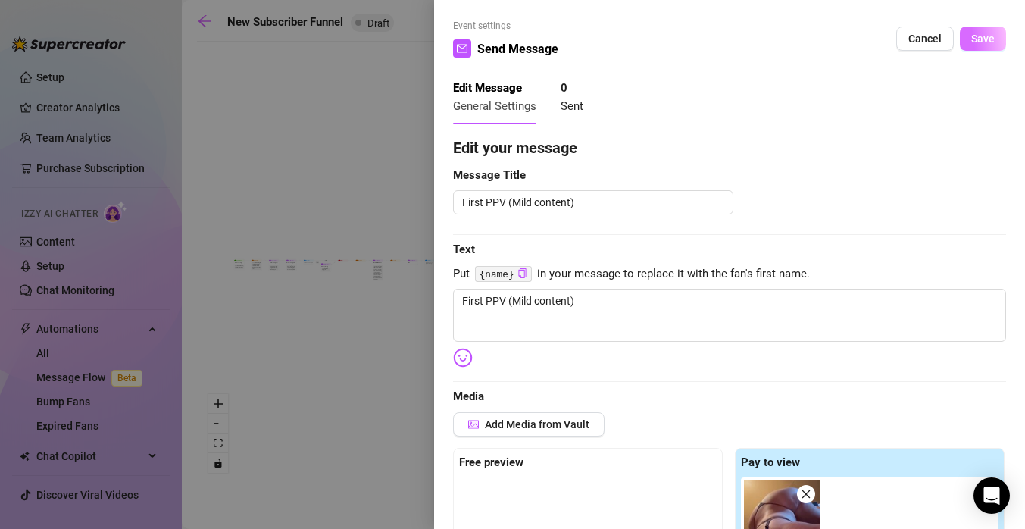
click at [969, 36] on button "Save" at bounding box center [983, 39] width 46 height 24
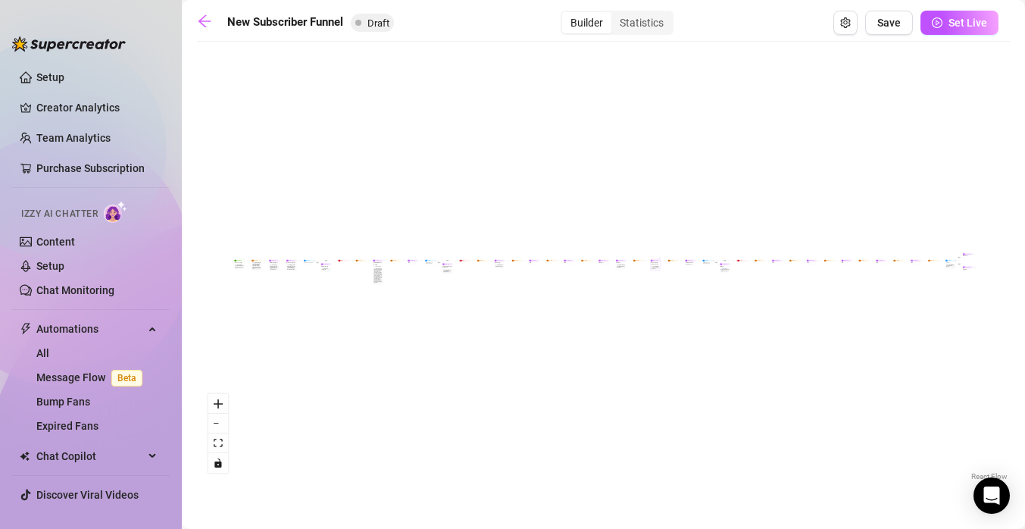
click at [655, 265] on div "Note: Tease for upcoming PPV with a preview, and build the hype" at bounding box center [655, 267] width 9 height 4
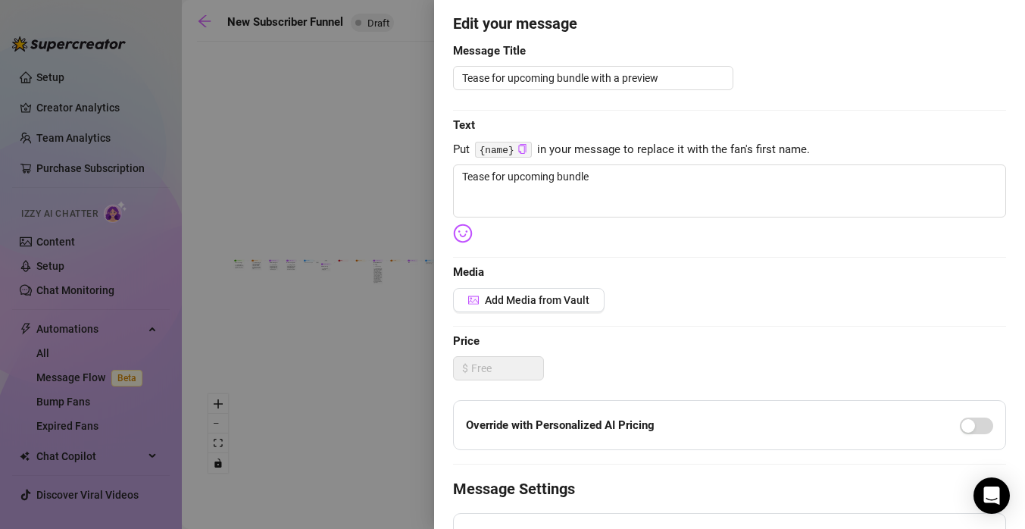
scroll to position [127, 0]
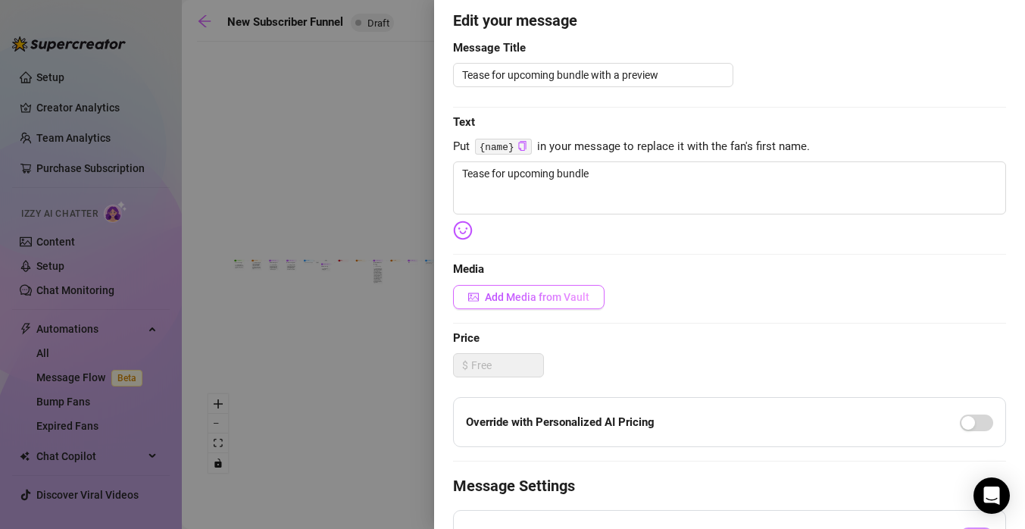
click at [561, 302] on span "Add Media from Vault" at bounding box center [537, 297] width 105 height 12
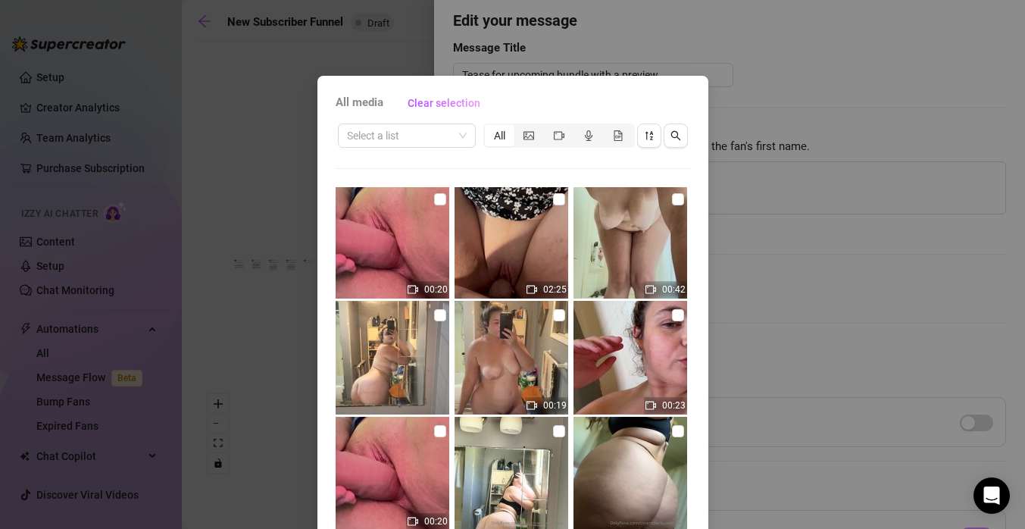
scroll to position [0, 0]
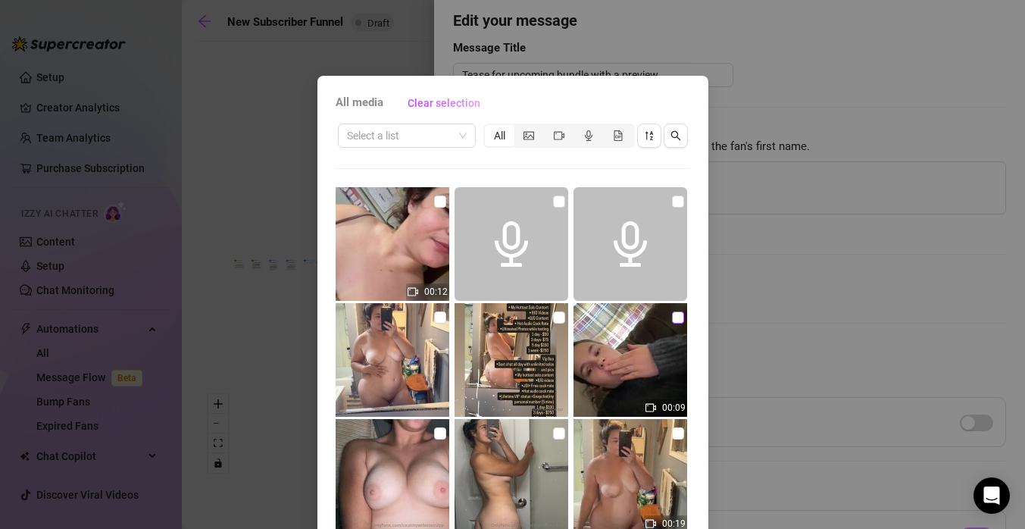
click at [676, 317] on input "checkbox" at bounding box center [678, 317] width 12 height 12
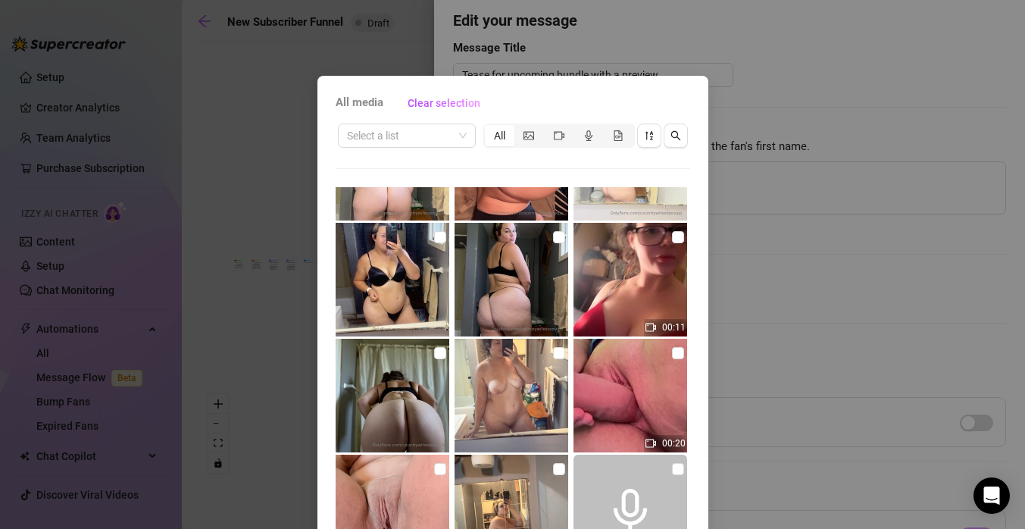
scroll to position [890, 0]
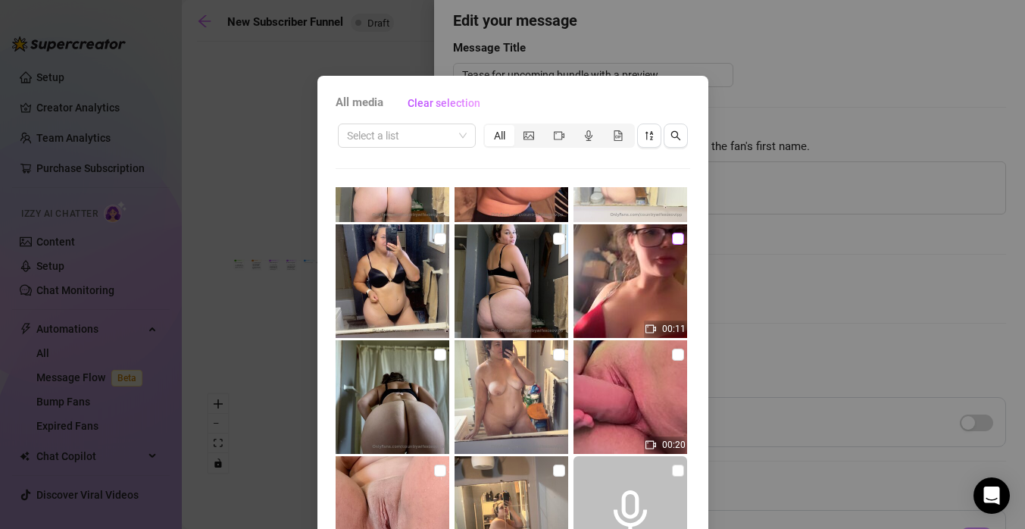
click at [678, 240] on input "checkbox" at bounding box center [678, 239] width 12 height 12
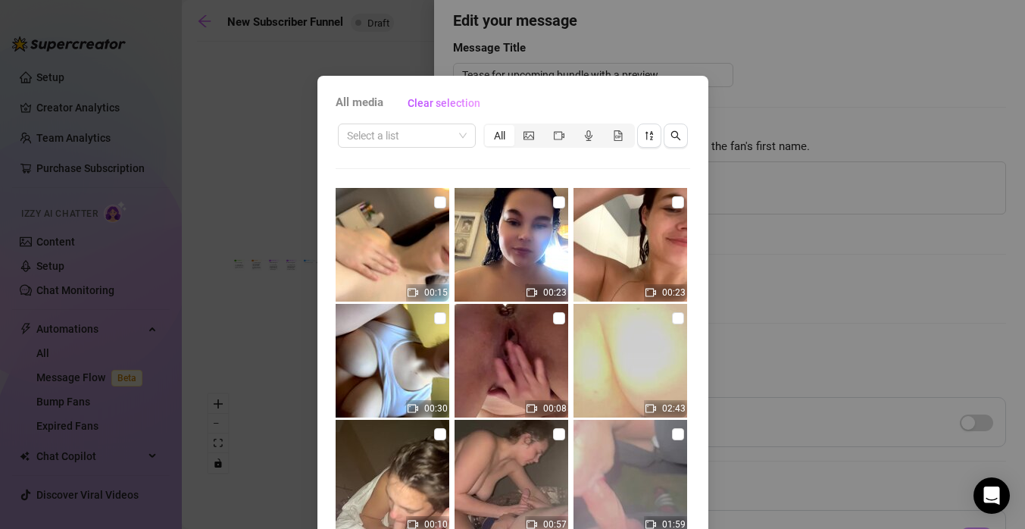
scroll to position [3713, 0]
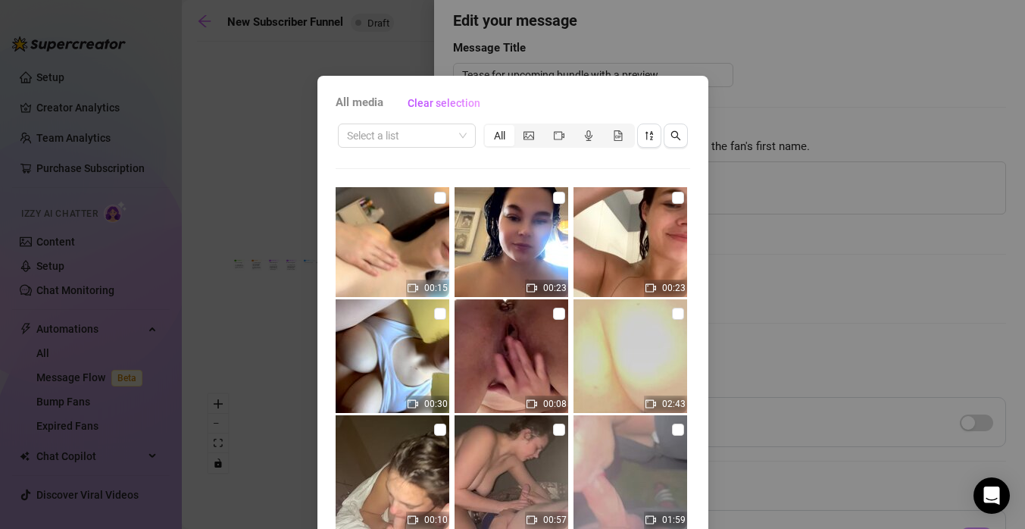
click at [766, 210] on div "All media Clear selection Select a list All 00:12 00:09 00:19 00:20 02:25 00:42…" at bounding box center [512, 264] width 1025 height 529
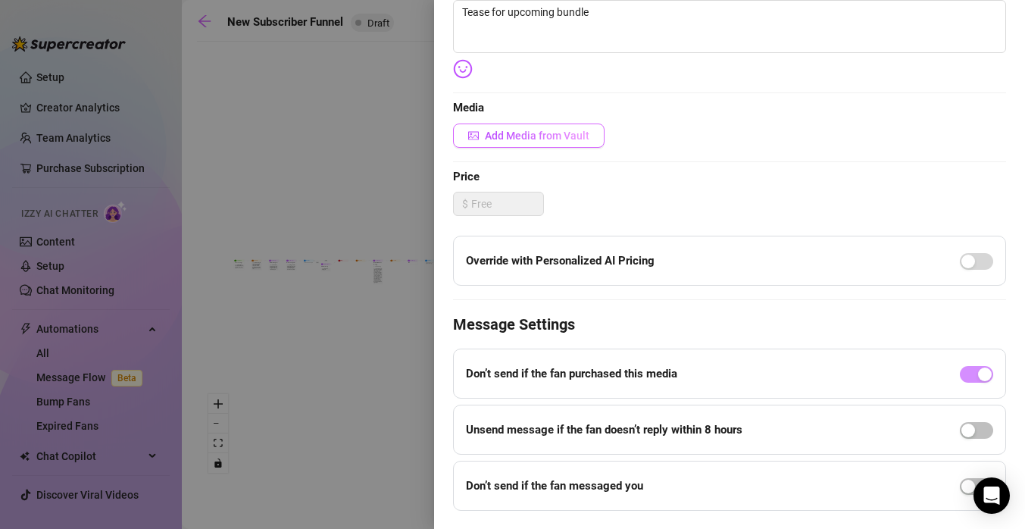
scroll to position [293, 0]
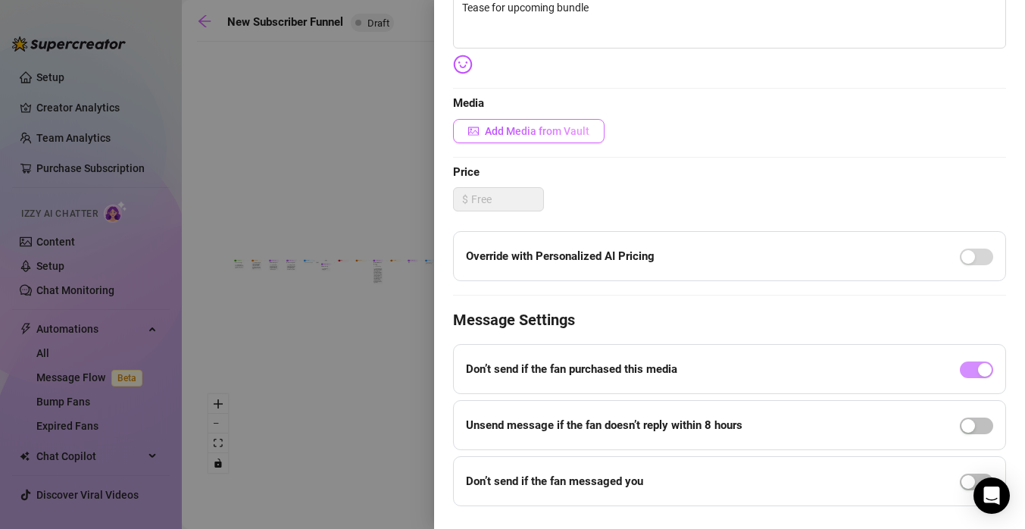
click at [580, 130] on span "Add Media from Vault" at bounding box center [537, 131] width 105 height 12
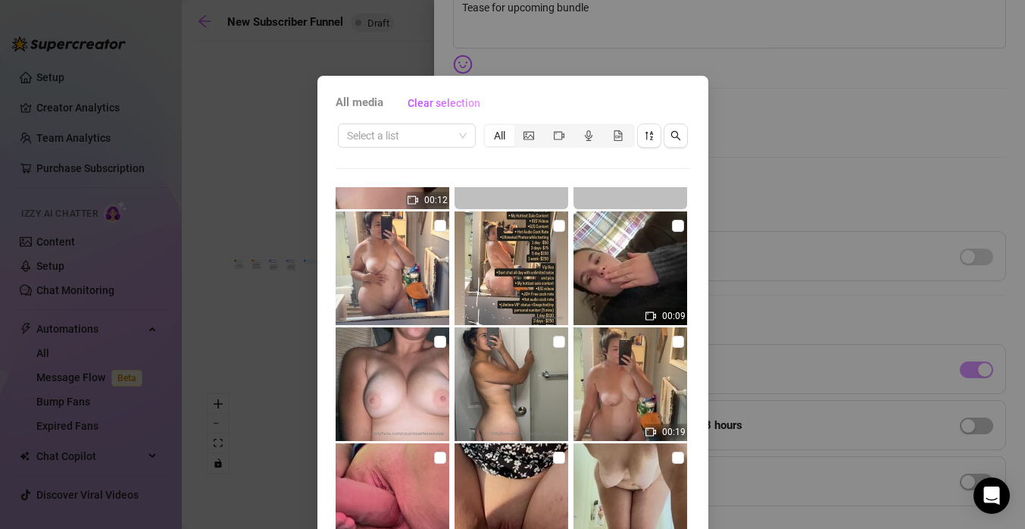
scroll to position [91, 0]
click at [675, 224] on input "checkbox" at bounding box center [678, 226] width 12 height 12
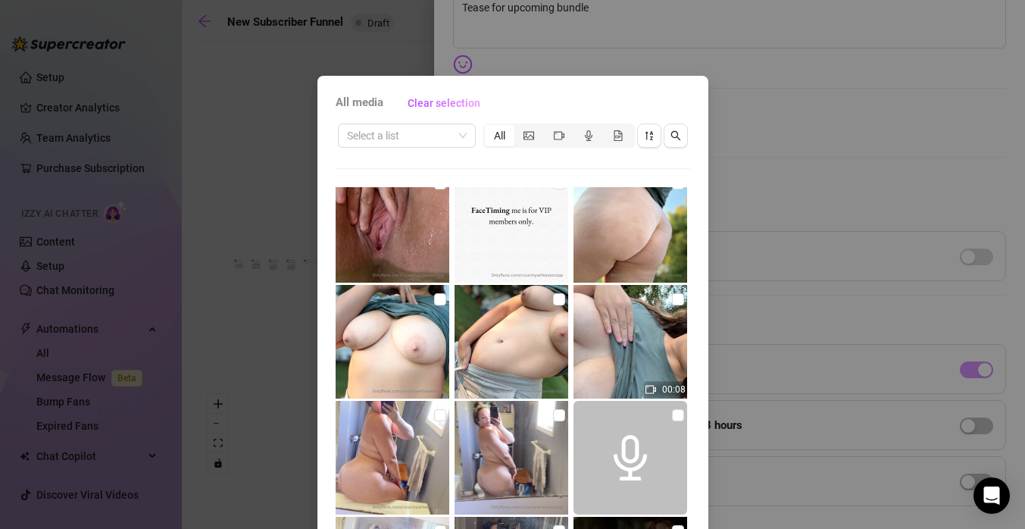
scroll to position [1874, 0]
click at [680, 298] on input "checkbox" at bounding box center [678, 298] width 12 height 12
click at [557, 291] on label at bounding box center [559, 298] width 12 height 17
click at [557, 292] on input "checkbox" at bounding box center [559, 298] width 12 height 12
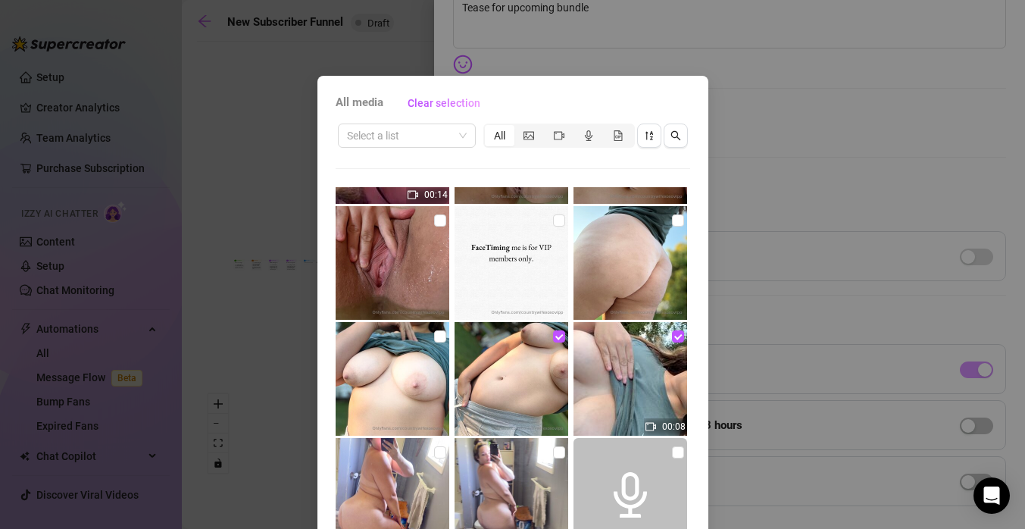
scroll to position [1805, 0]
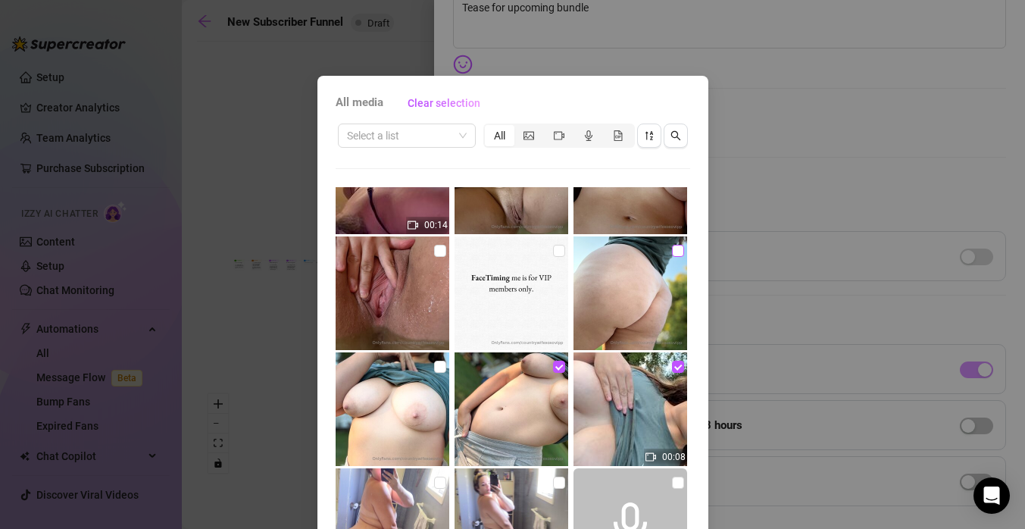
click at [677, 249] on input "checkbox" at bounding box center [678, 251] width 12 height 12
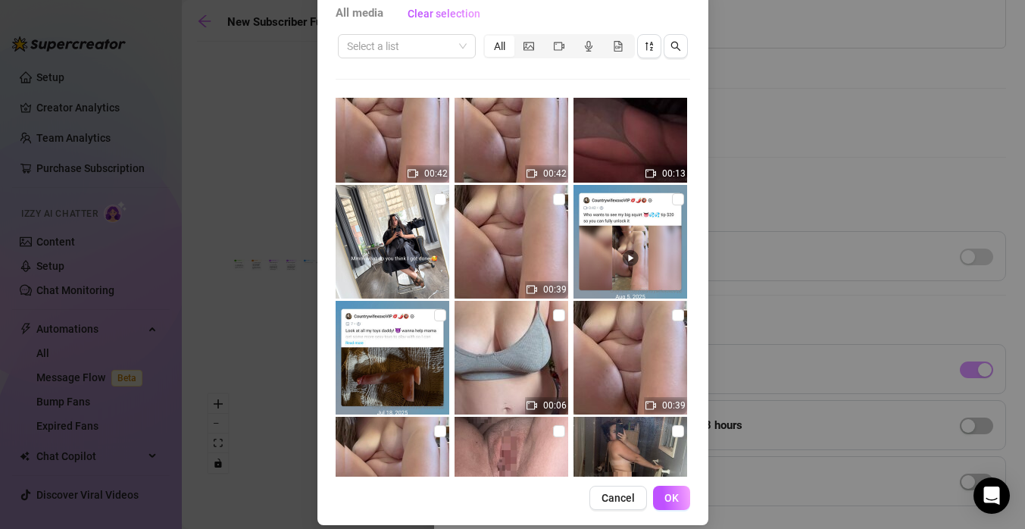
scroll to position [104, 0]
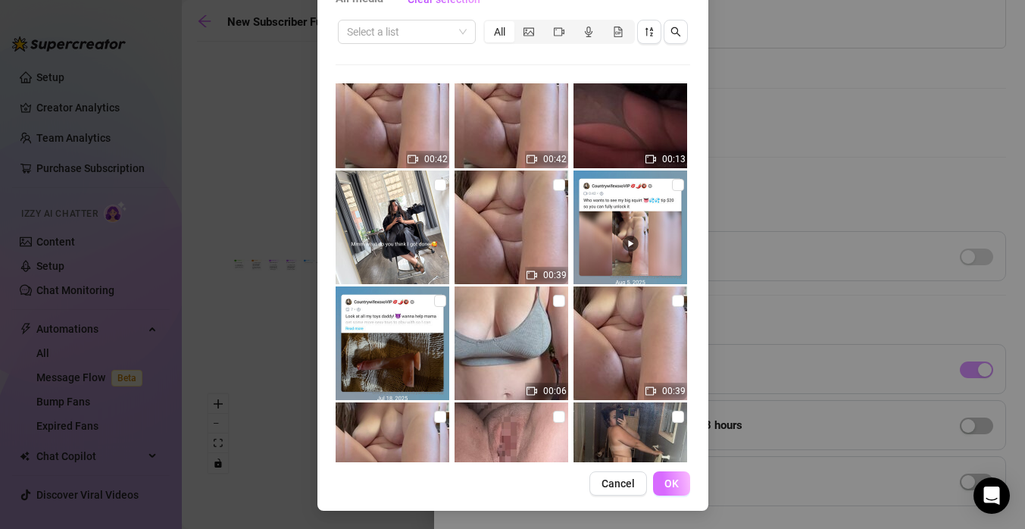
click at [666, 478] on span "OK" at bounding box center [671, 483] width 14 height 12
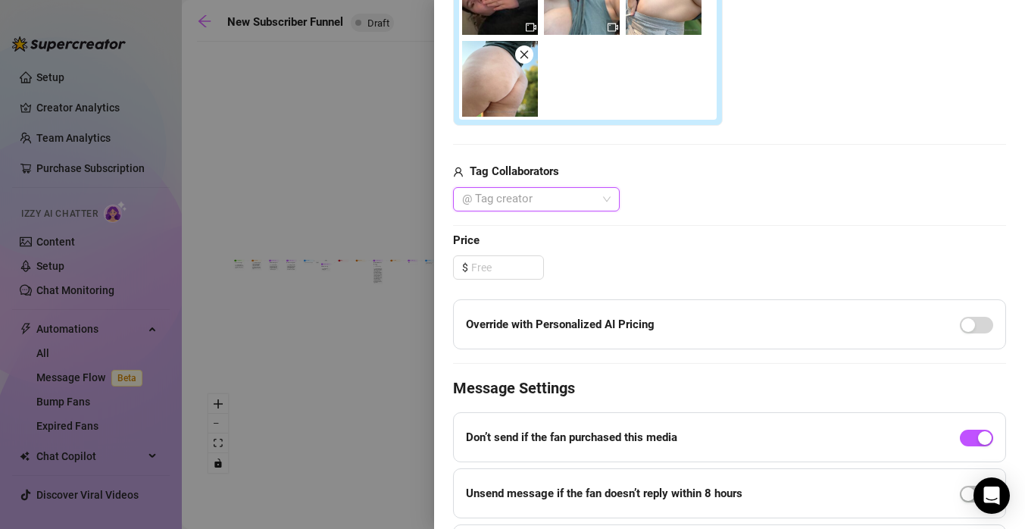
scroll to position [533, 0]
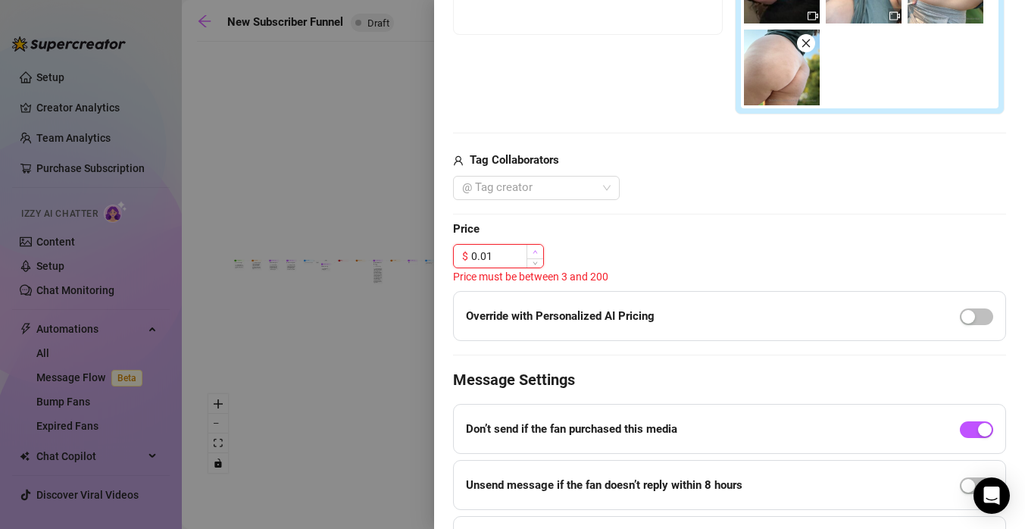
click at [527, 254] on span "Increase Value" at bounding box center [535, 252] width 17 height 14
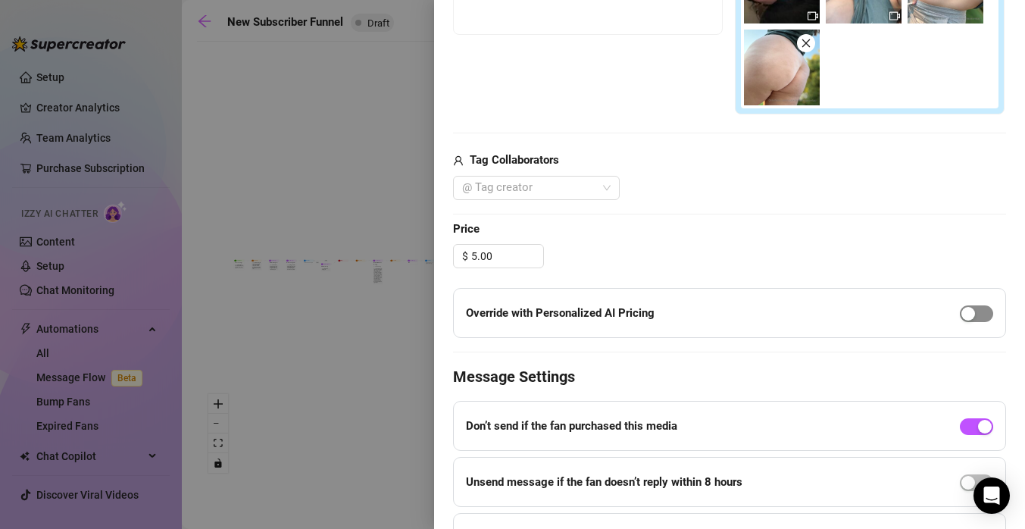
click at [976, 310] on button "button" at bounding box center [976, 313] width 33 height 17
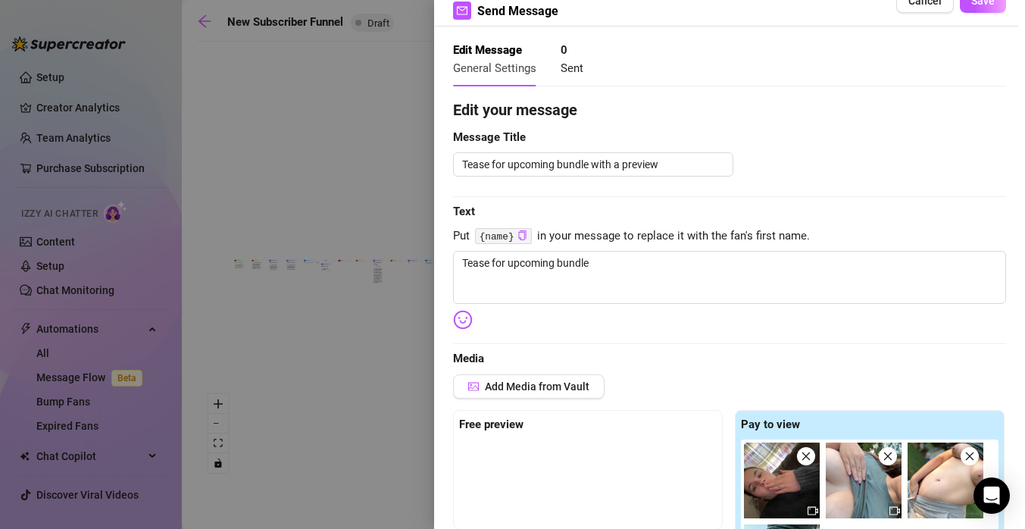
scroll to position [35, 0]
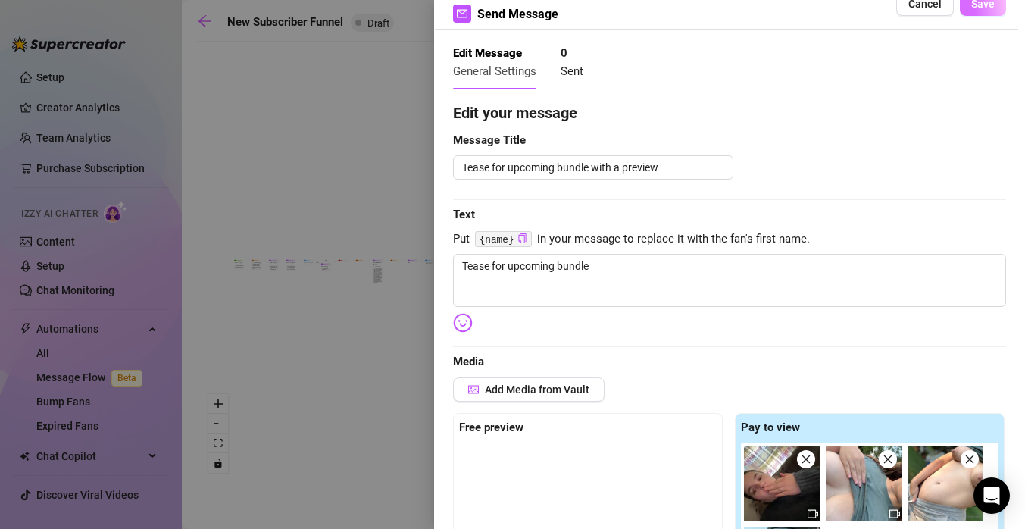
click at [981, 2] on span "Save" at bounding box center [982, 4] width 23 height 12
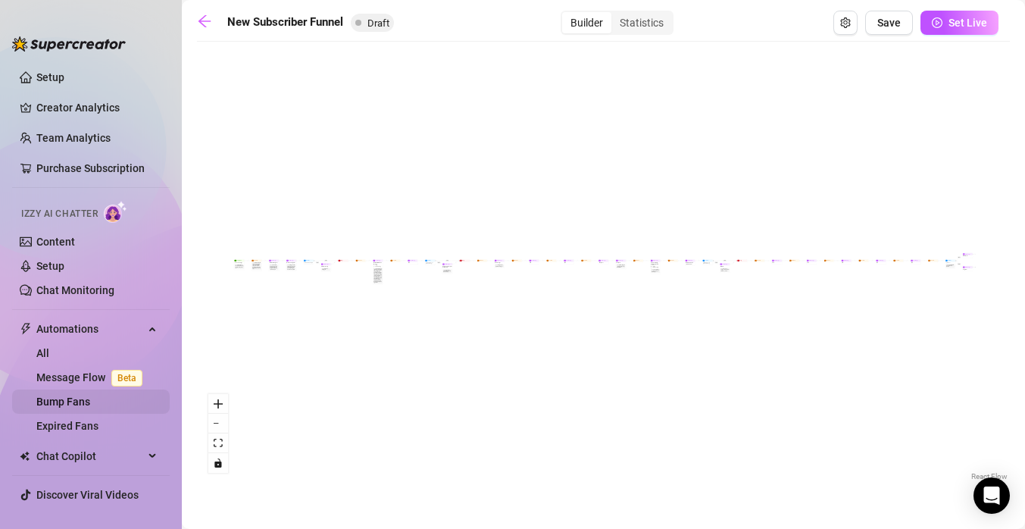
click at [86, 396] on link "Bump Fans" at bounding box center [63, 401] width 54 height 12
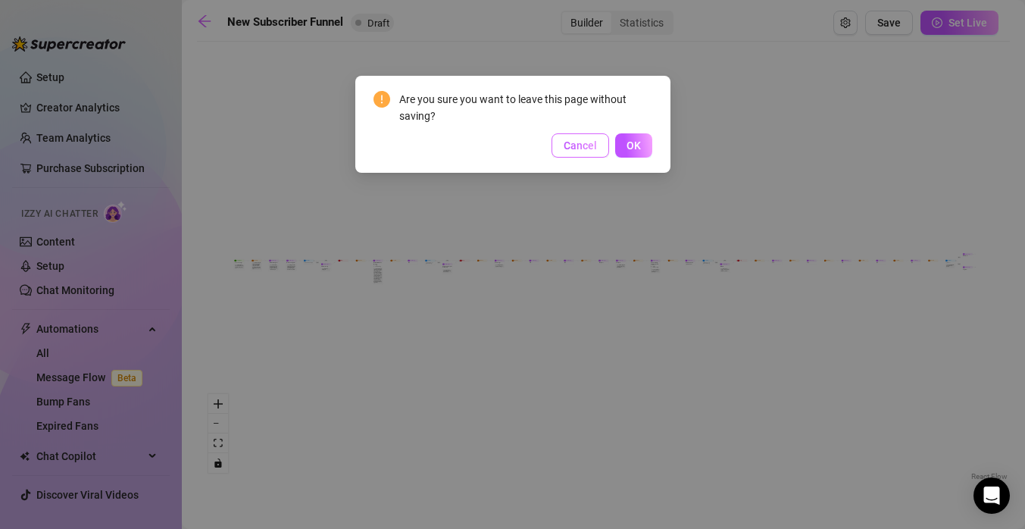
click at [562, 141] on button "Cancel" at bounding box center [581, 145] width 58 height 24
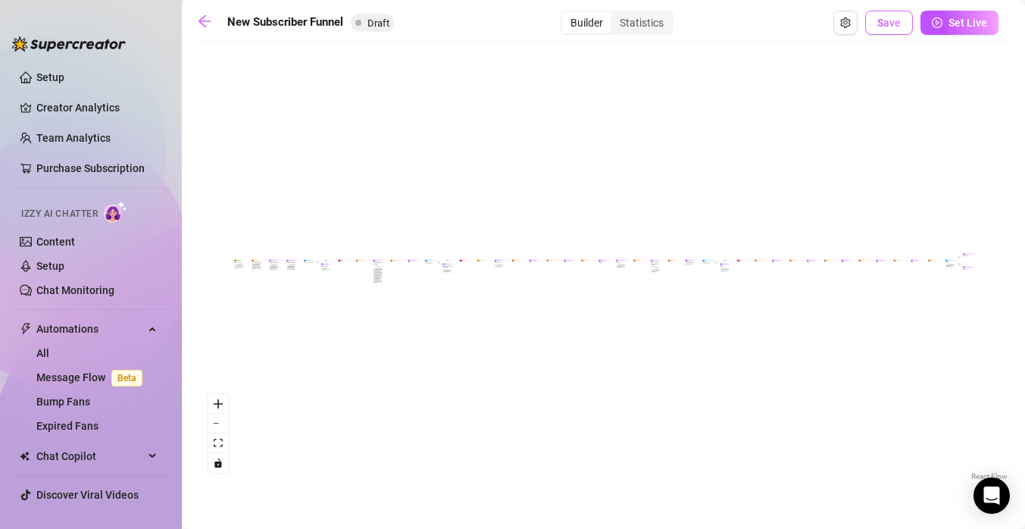
click at [892, 20] on span "Save" at bounding box center [888, 23] width 23 height 12
click at [87, 408] on link "Bump Fans" at bounding box center [63, 401] width 54 height 12
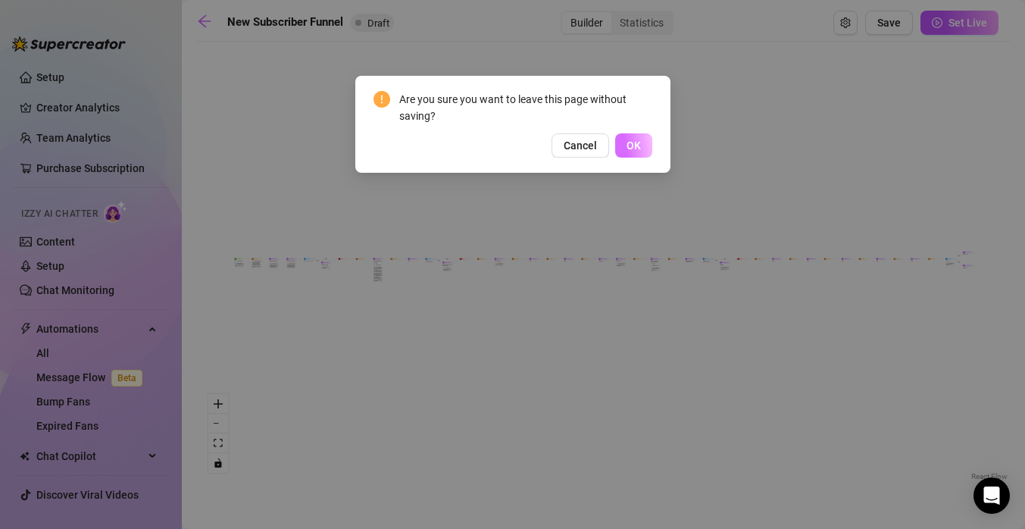
click at [630, 145] on span "OK" at bounding box center [634, 145] width 14 height 12
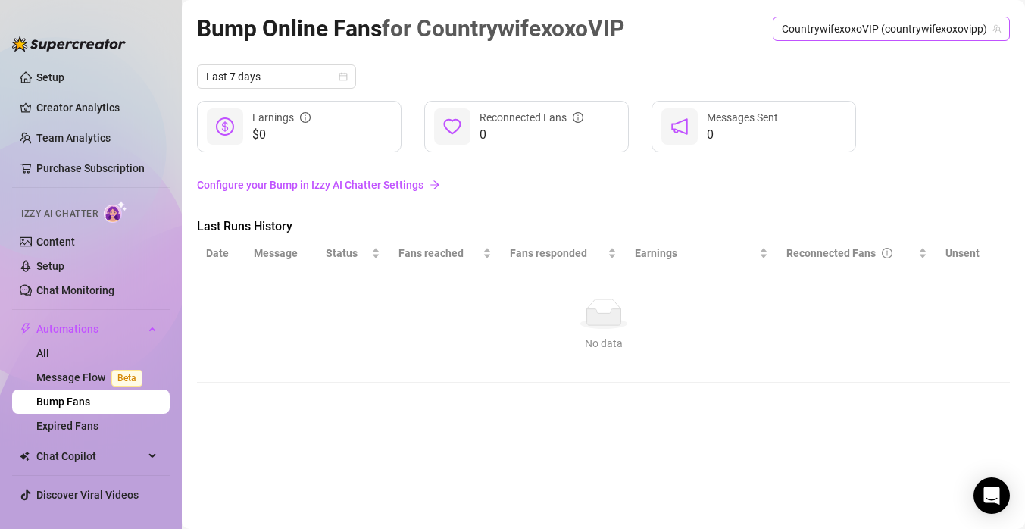
click at [972, 28] on span "CountrywifexoxoVIP️ (countrywifexoxovipp)" at bounding box center [891, 28] width 219 height 23
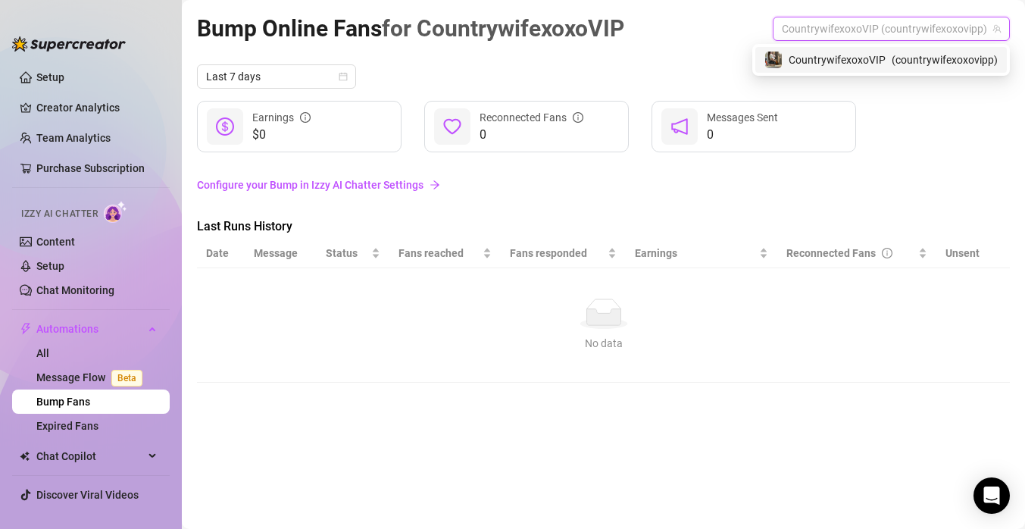
click at [955, 63] on span "( countrywifexoxovipp )" at bounding box center [945, 60] width 106 height 17
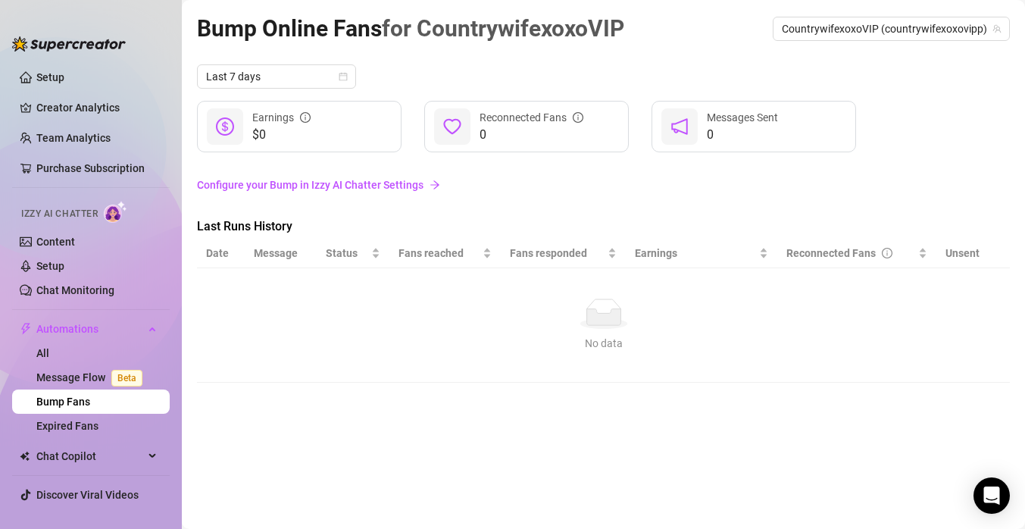
click at [403, 180] on link "Configure your Bump in Izzy AI Chatter Settings" at bounding box center [603, 185] width 813 height 17
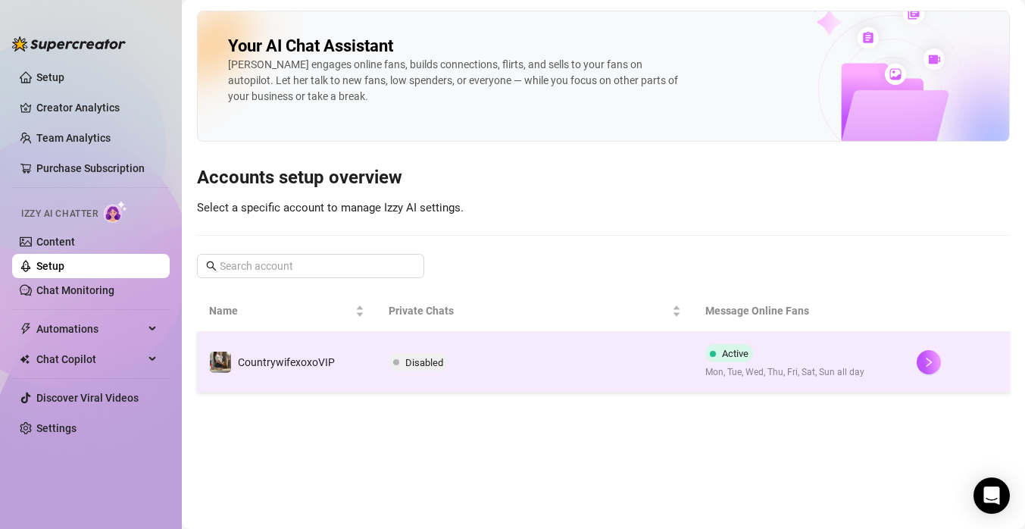
click at [348, 367] on td "CountrywifexoxoVIP️" at bounding box center [287, 362] width 180 height 61
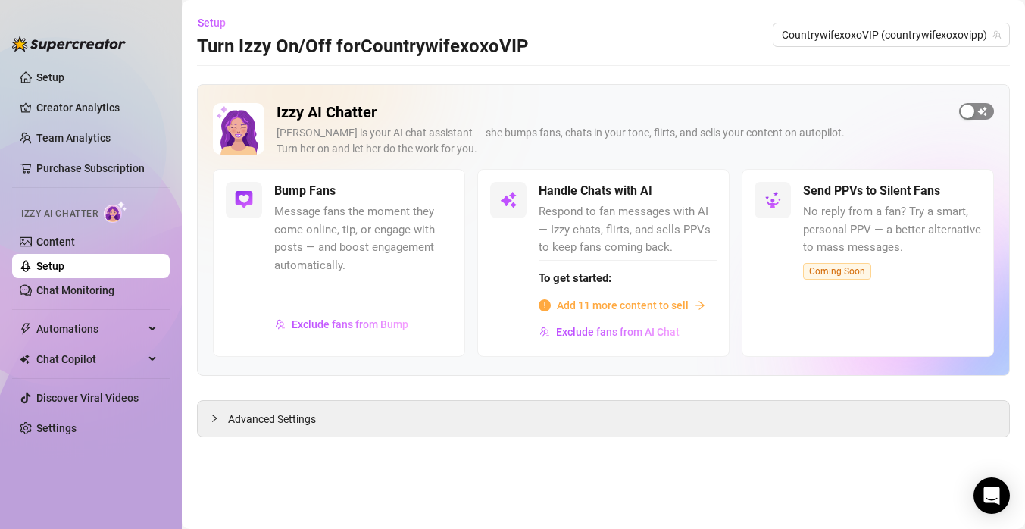
click at [967, 112] on div "button" at bounding box center [968, 112] width 14 height 14
click at [688, 190] on div "button" at bounding box center [692, 191] width 14 height 14
click at [679, 302] on span "Add 11 more content to sell" at bounding box center [623, 305] width 132 height 17
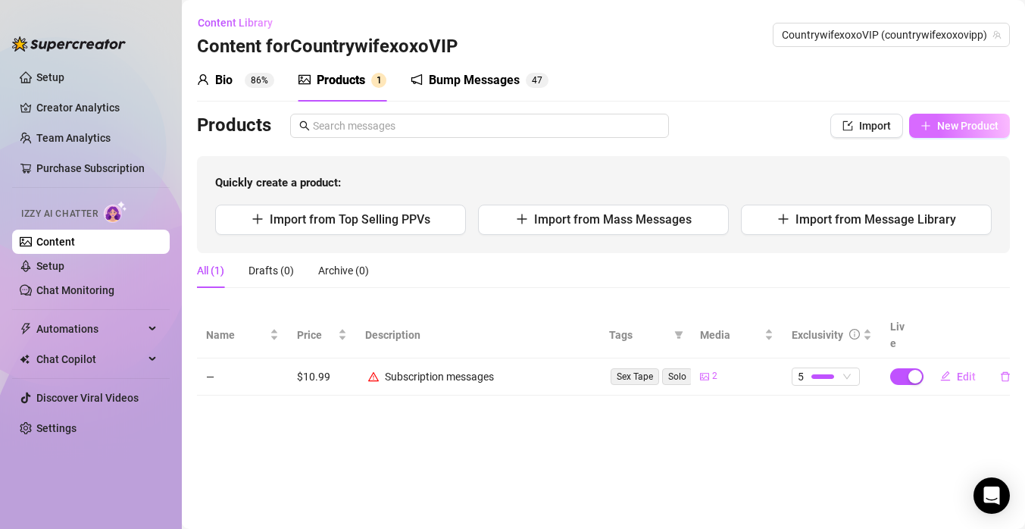
click at [940, 130] on span "New Product" at bounding box center [967, 126] width 61 height 12
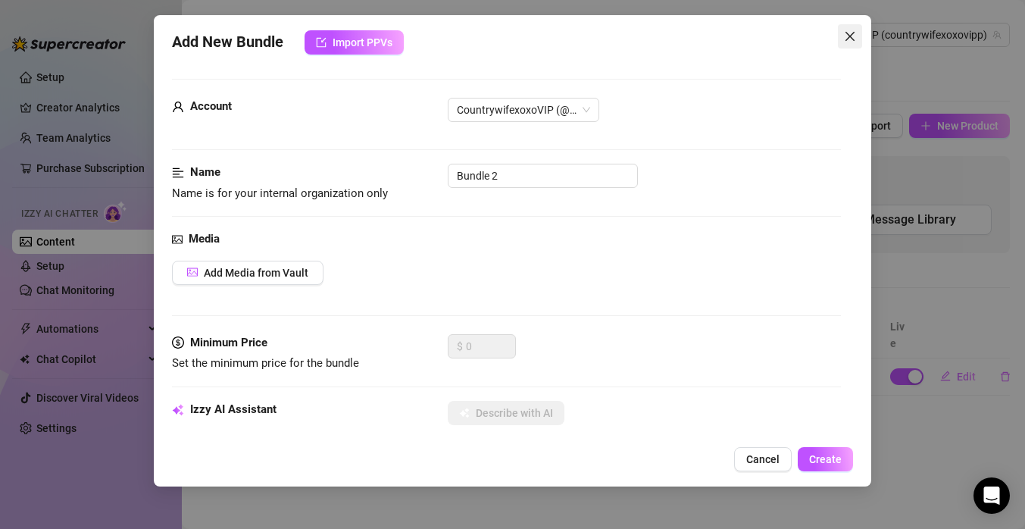
click at [852, 39] on icon "close" at bounding box center [850, 36] width 12 height 12
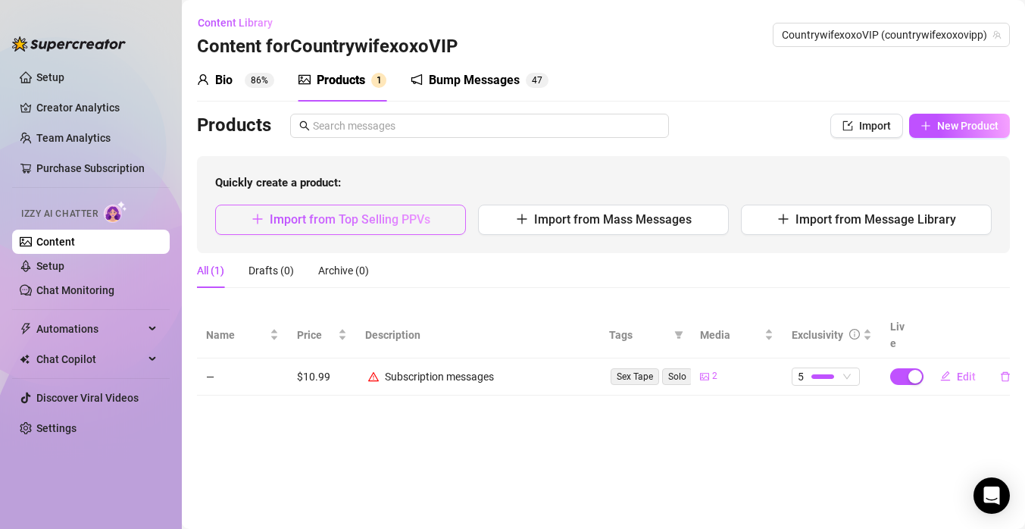
click at [377, 227] on span "Import from Top Selling PPVs" at bounding box center [350, 219] width 161 height 14
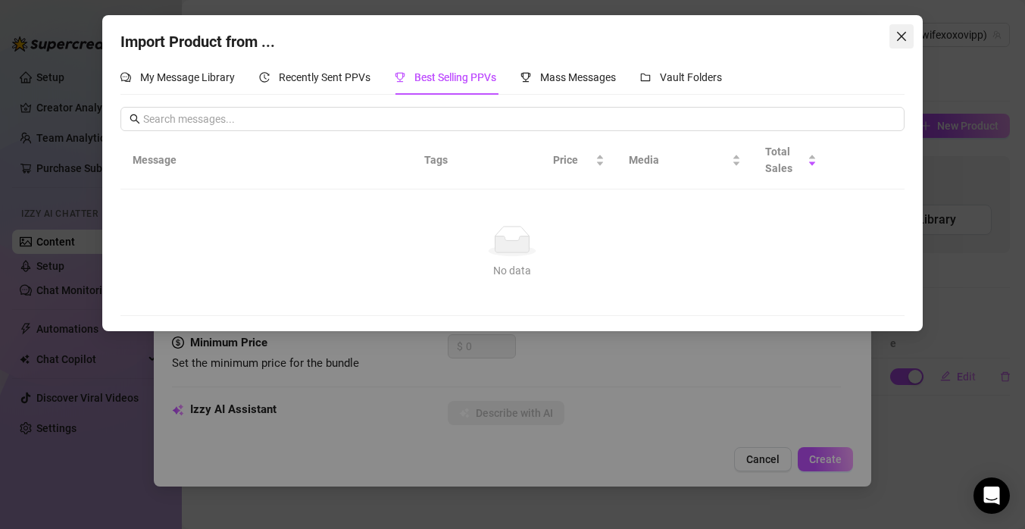
click at [905, 31] on icon "close" at bounding box center [901, 36] width 12 height 12
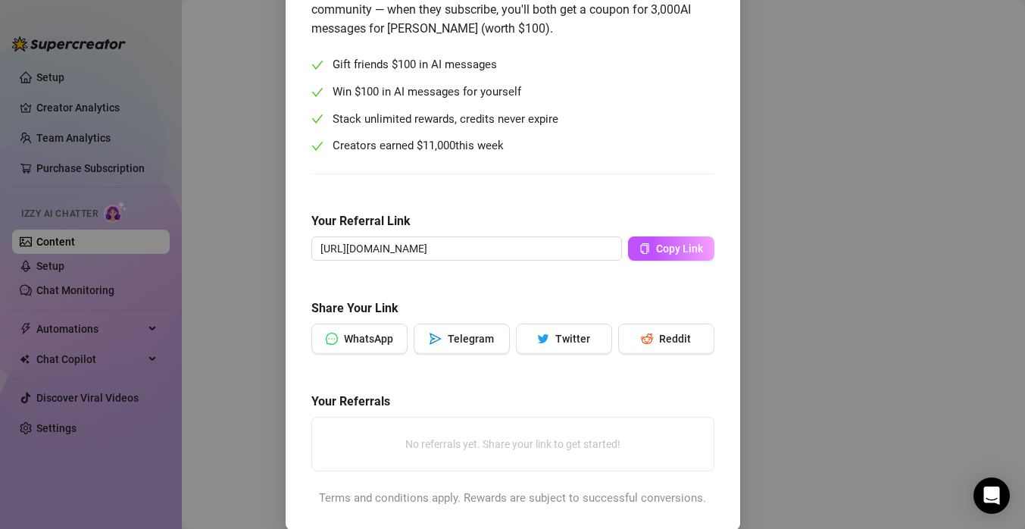
scroll to position [161, 0]
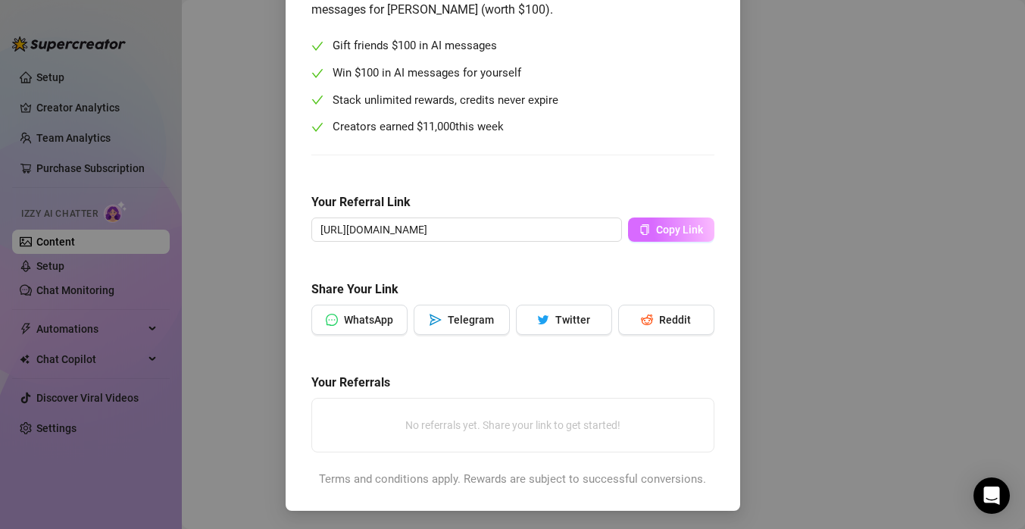
click at [663, 233] on span "Copy Link" at bounding box center [679, 229] width 47 height 12
